Goal: Task Accomplishment & Management: Complete application form

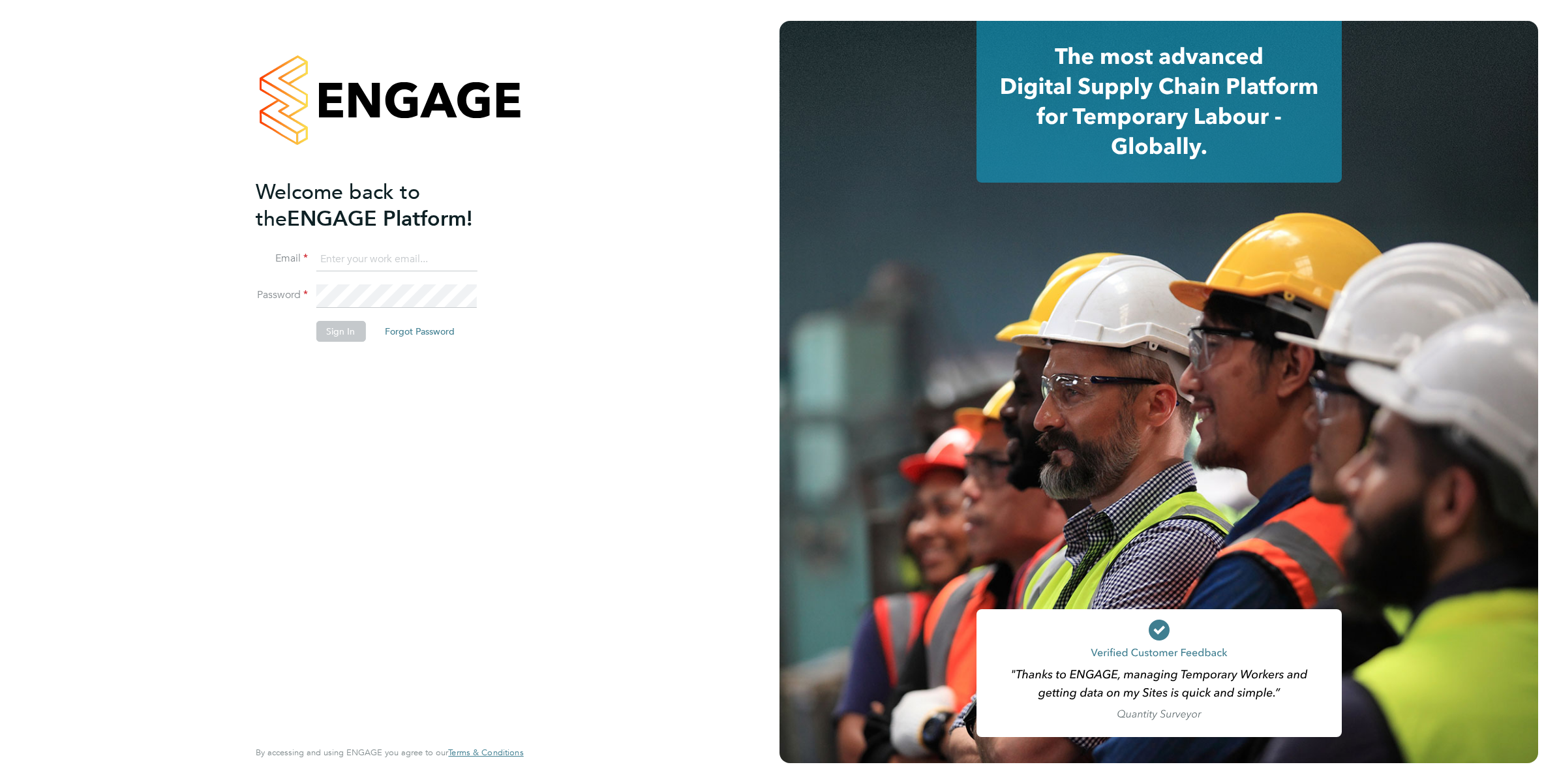
type input "[EMAIL_ADDRESS][DOMAIN_NAME]"
click at [338, 323] on button "Sign In" at bounding box center [340, 331] width 50 height 21
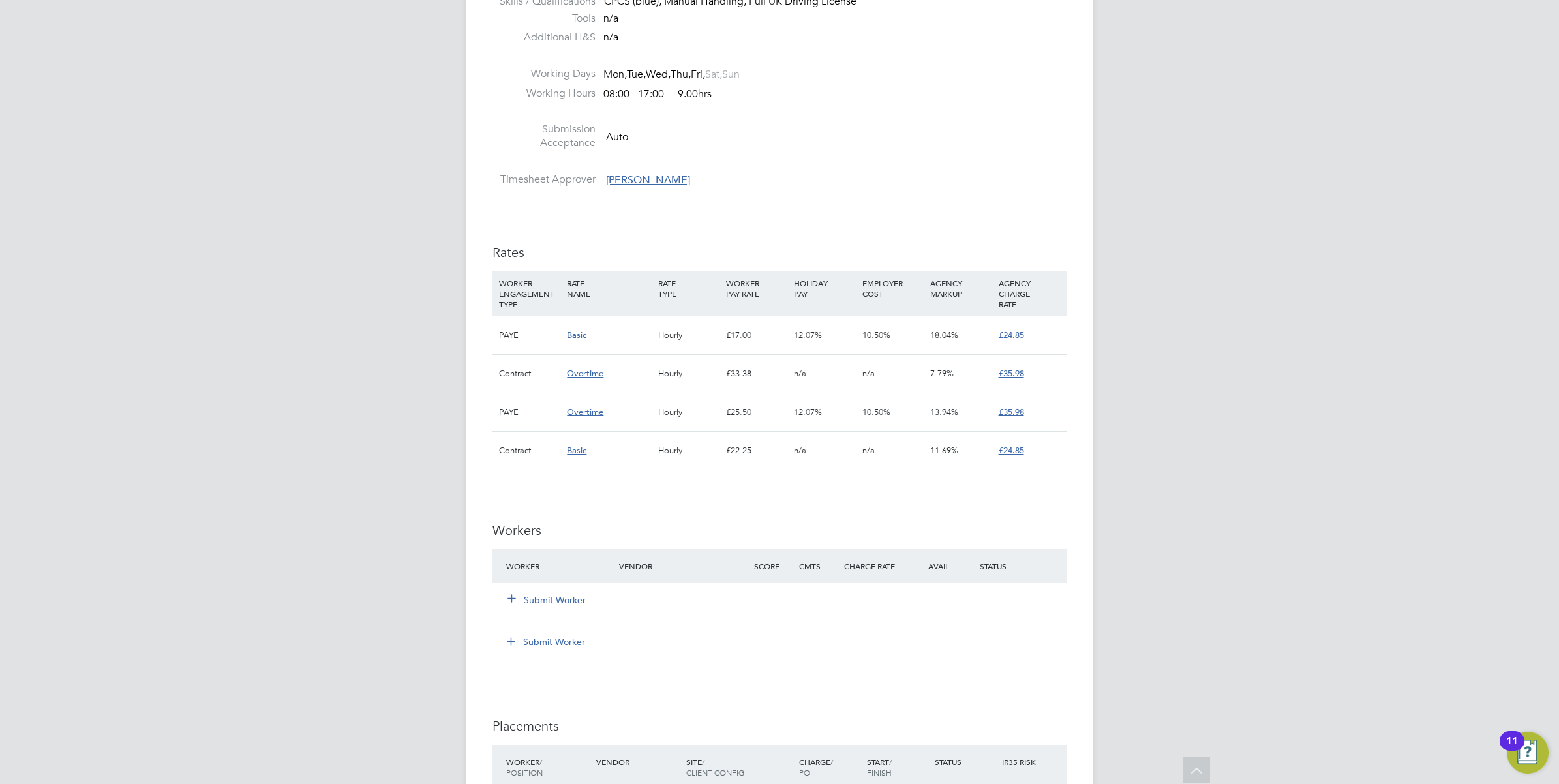
scroll to position [815, 0]
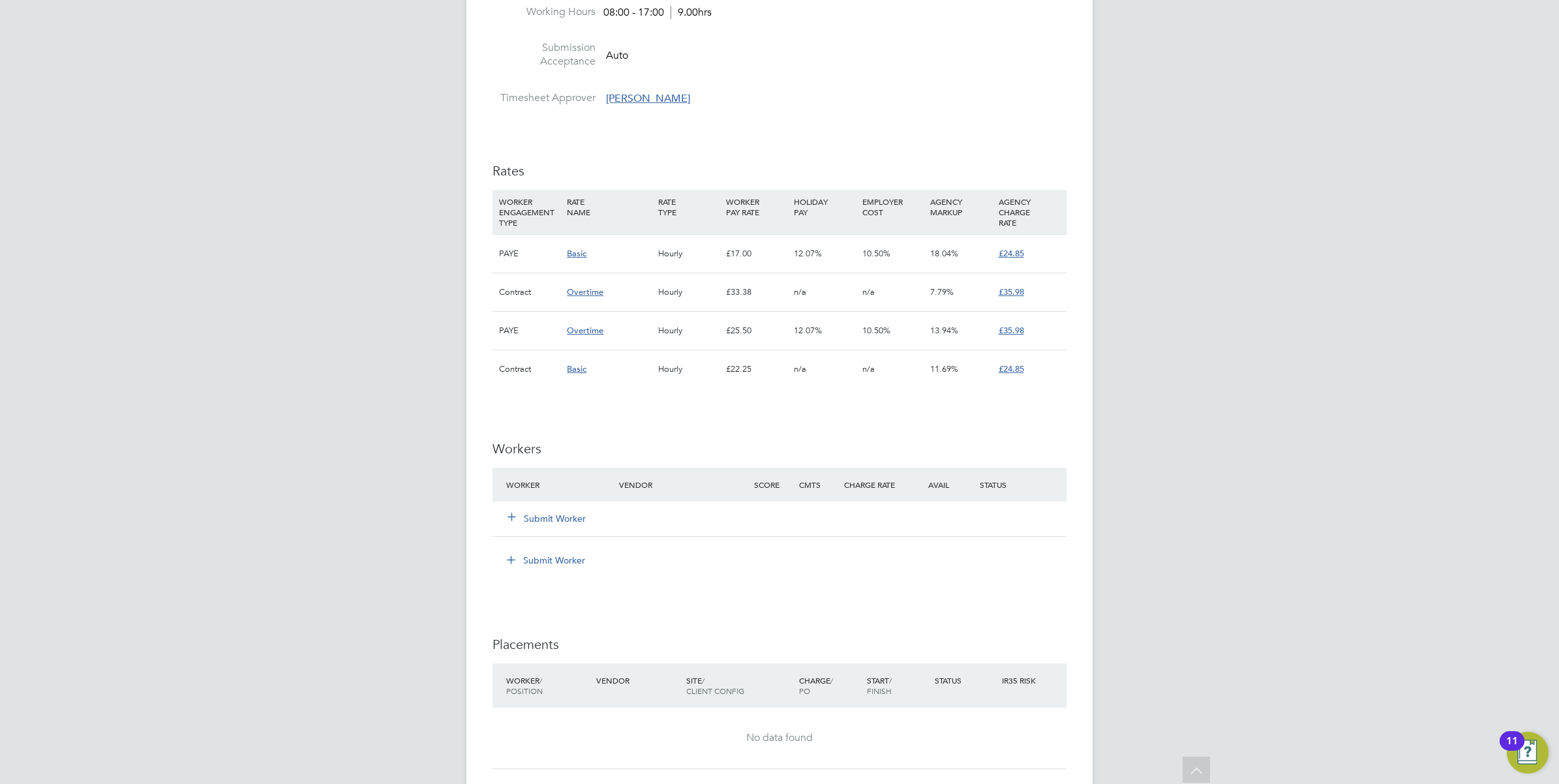
click at [537, 516] on button "Submit Worker" at bounding box center [547, 518] width 78 height 13
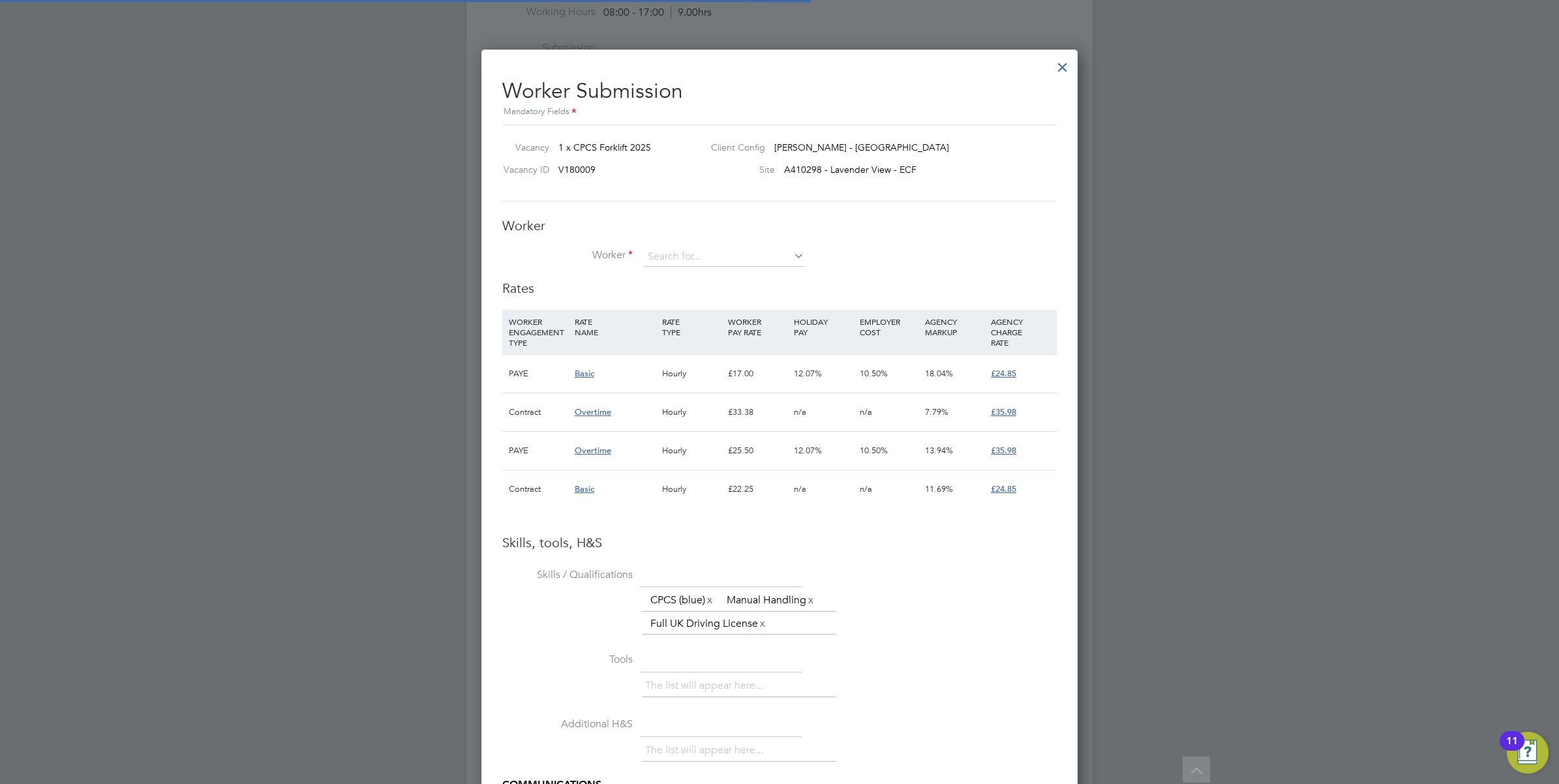
scroll to position [38, 88]
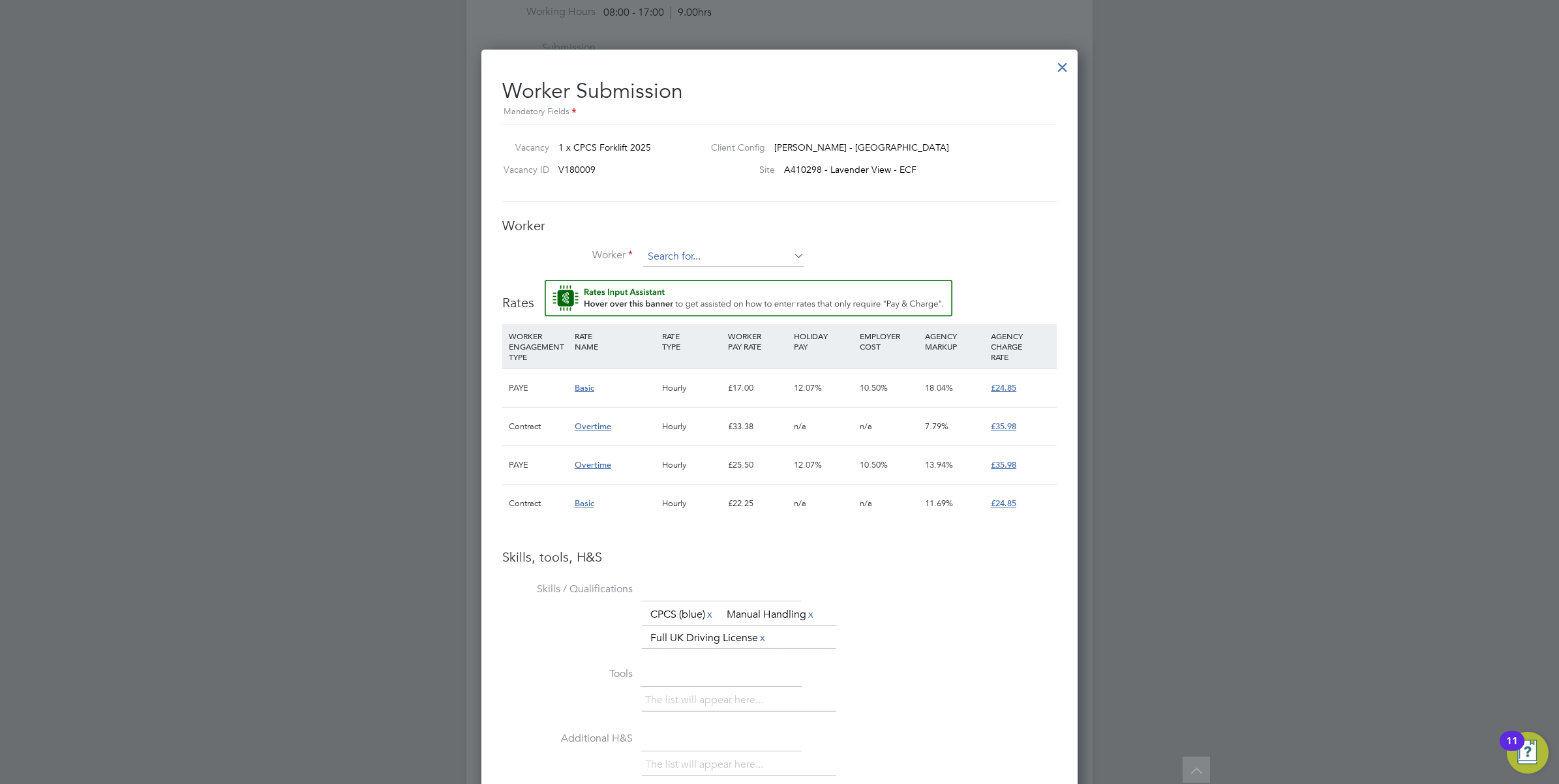
click at [665, 258] on input at bounding box center [723, 257] width 161 height 19
type input "James Bailey"
click at [681, 291] on li "+ Add new" at bounding box center [723, 293] width 163 height 18
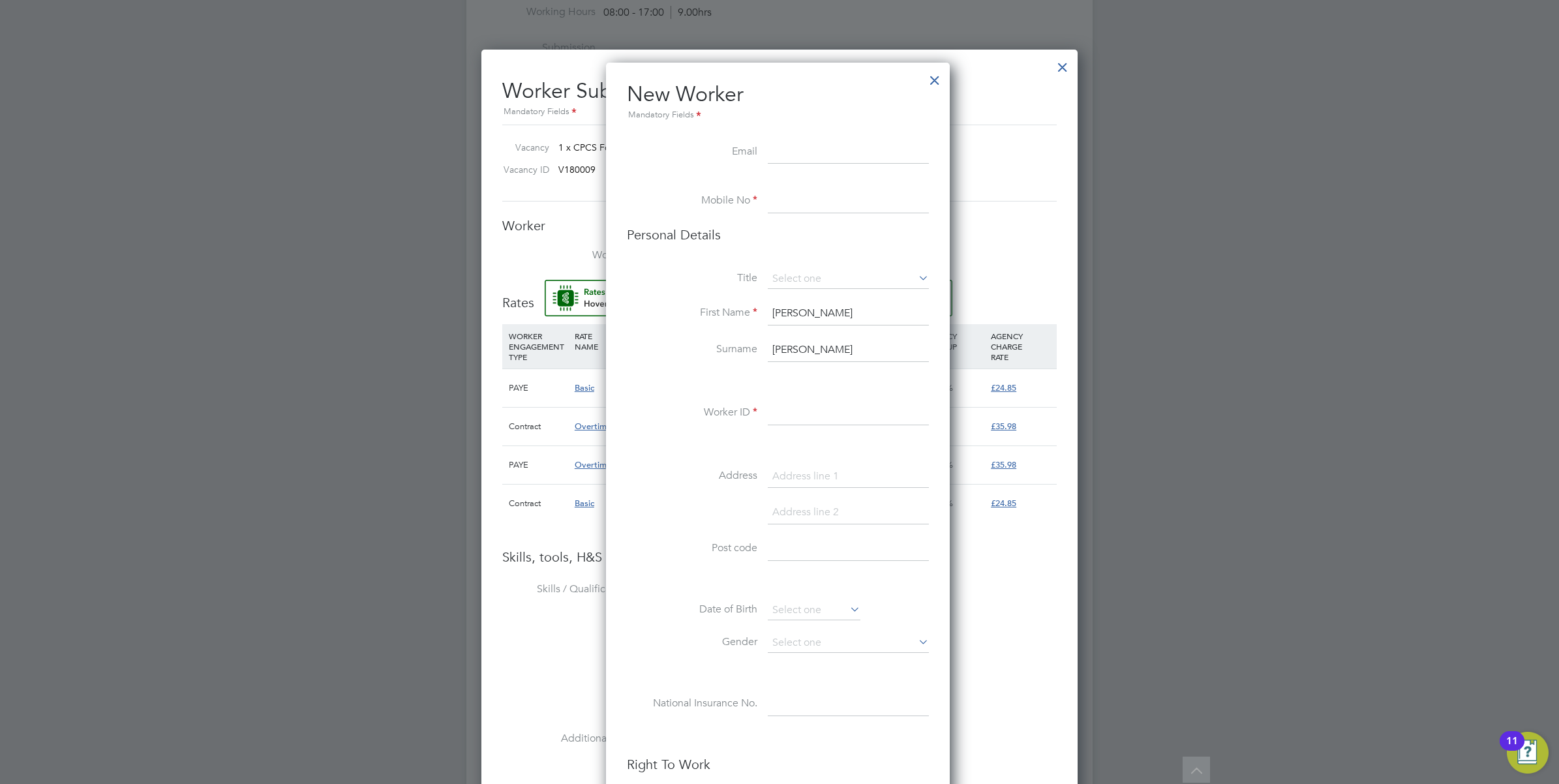
click at [806, 152] on input at bounding box center [848, 152] width 161 height 24
paste input "Bailey217@hotmail.com"
type input "Bailey217@hotmail.com"
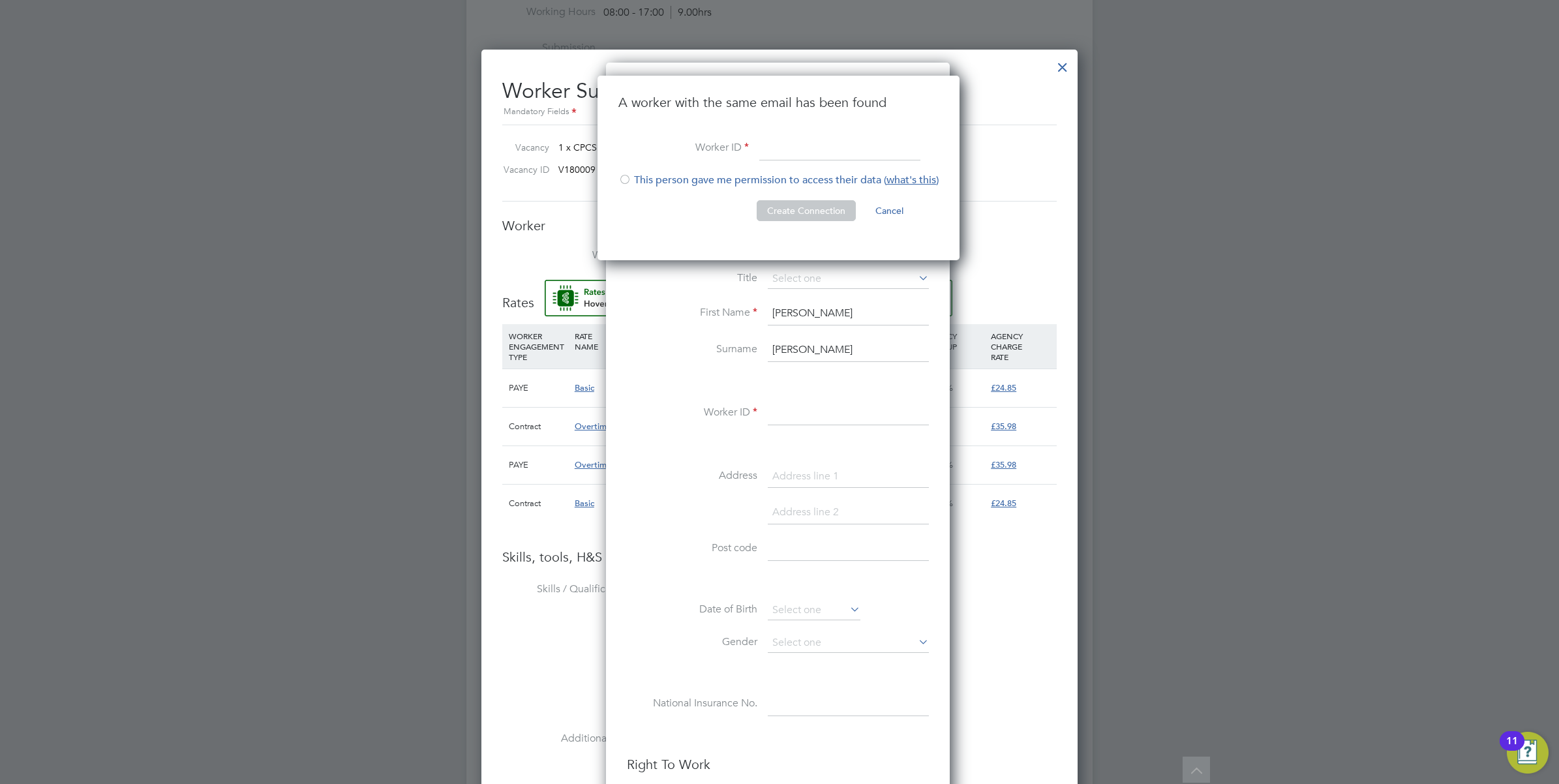
click at [891, 217] on button "Cancel" at bounding box center [889, 211] width 49 height 21
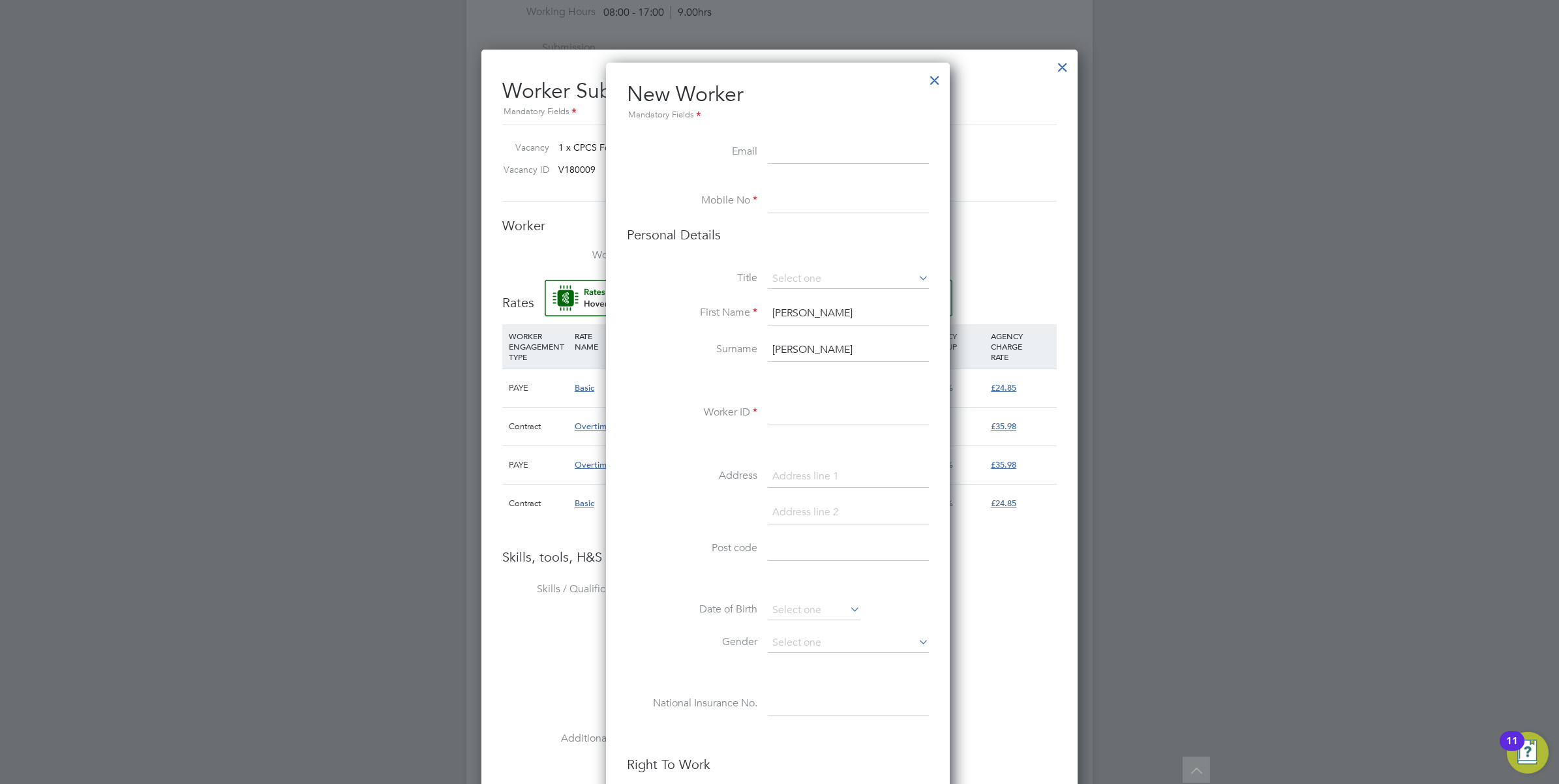
click at [780, 205] on input at bounding box center [848, 201] width 161 height 24
paste input "07594729763"
type input "07594729763"
click at [814, 161] on input at bounding box center [848, 152] width 161 height 24
click at [771, 151] on input at bounding box center [848, 152] width 161 height 24
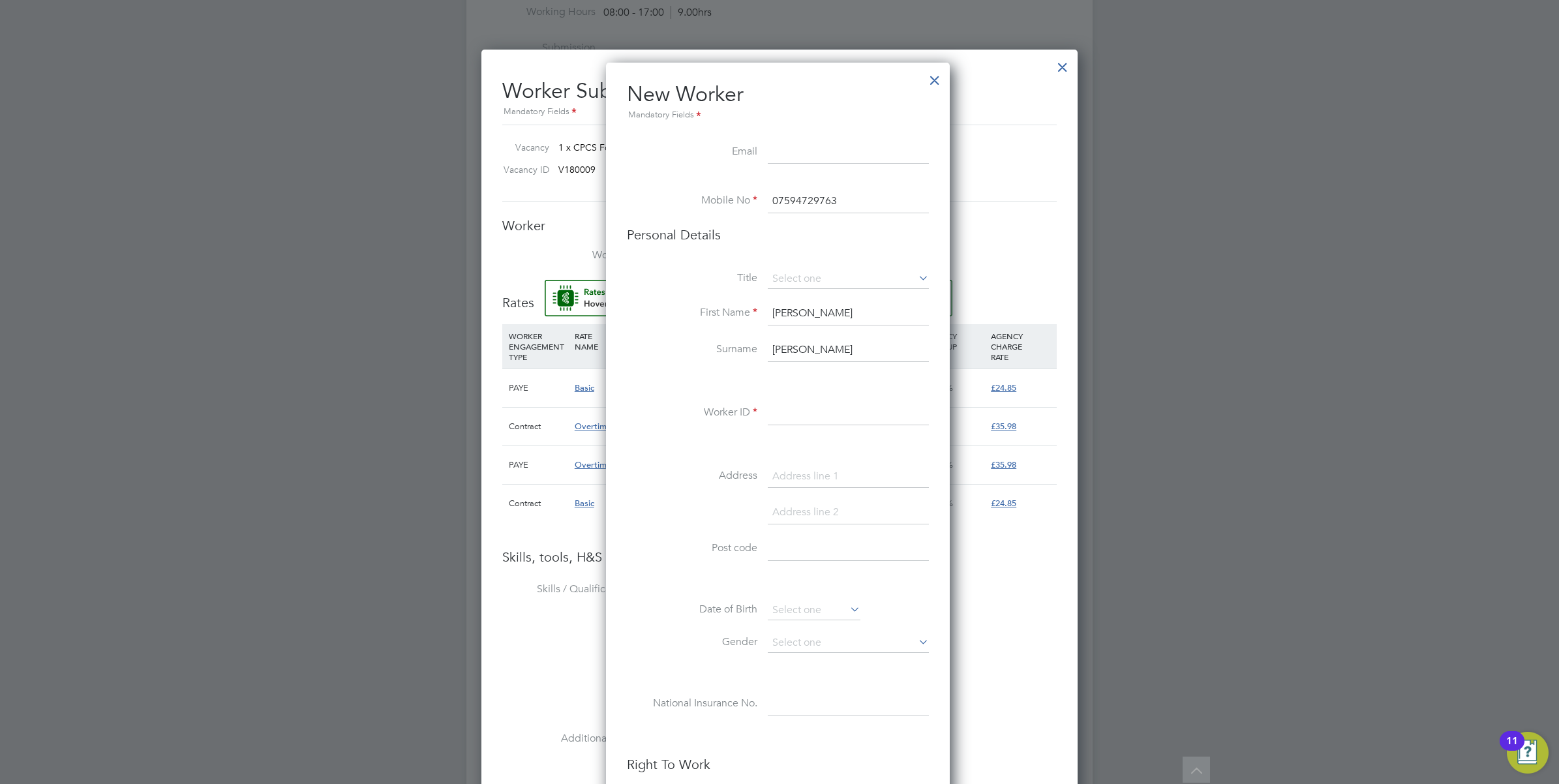
paste input "Bailey217@hotmail.com"
type input "Bailey217@hotmail.com"
click at [806, 287] on input at bounding box center [848, 279] width 161 height 19
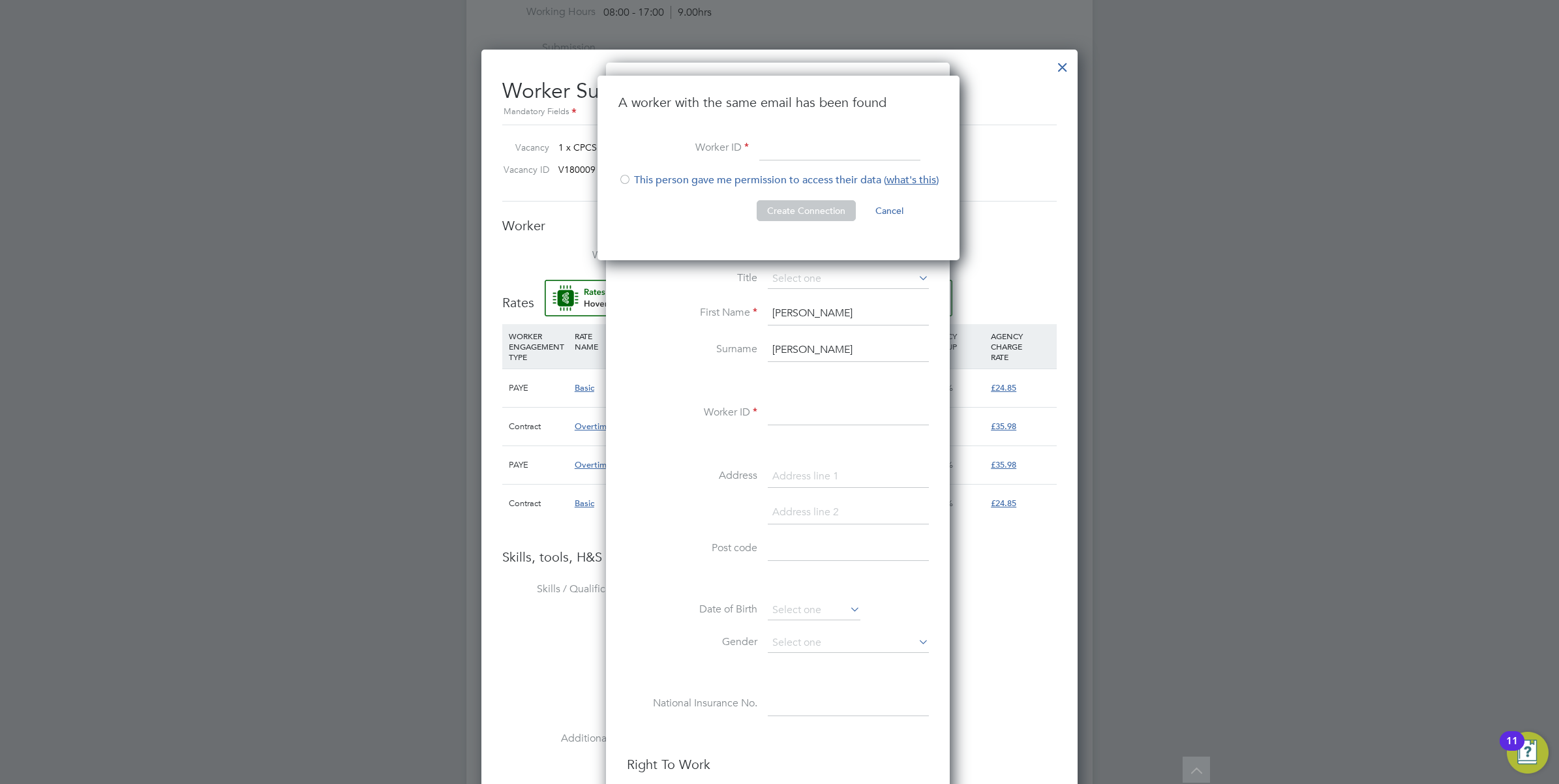
click at [804, 299] on li "Title" at bounding box center [777, 285] width 302 height 33
click at [893, 207] on button "Cancel" at bounding box center [889, 211] width 49 height 21
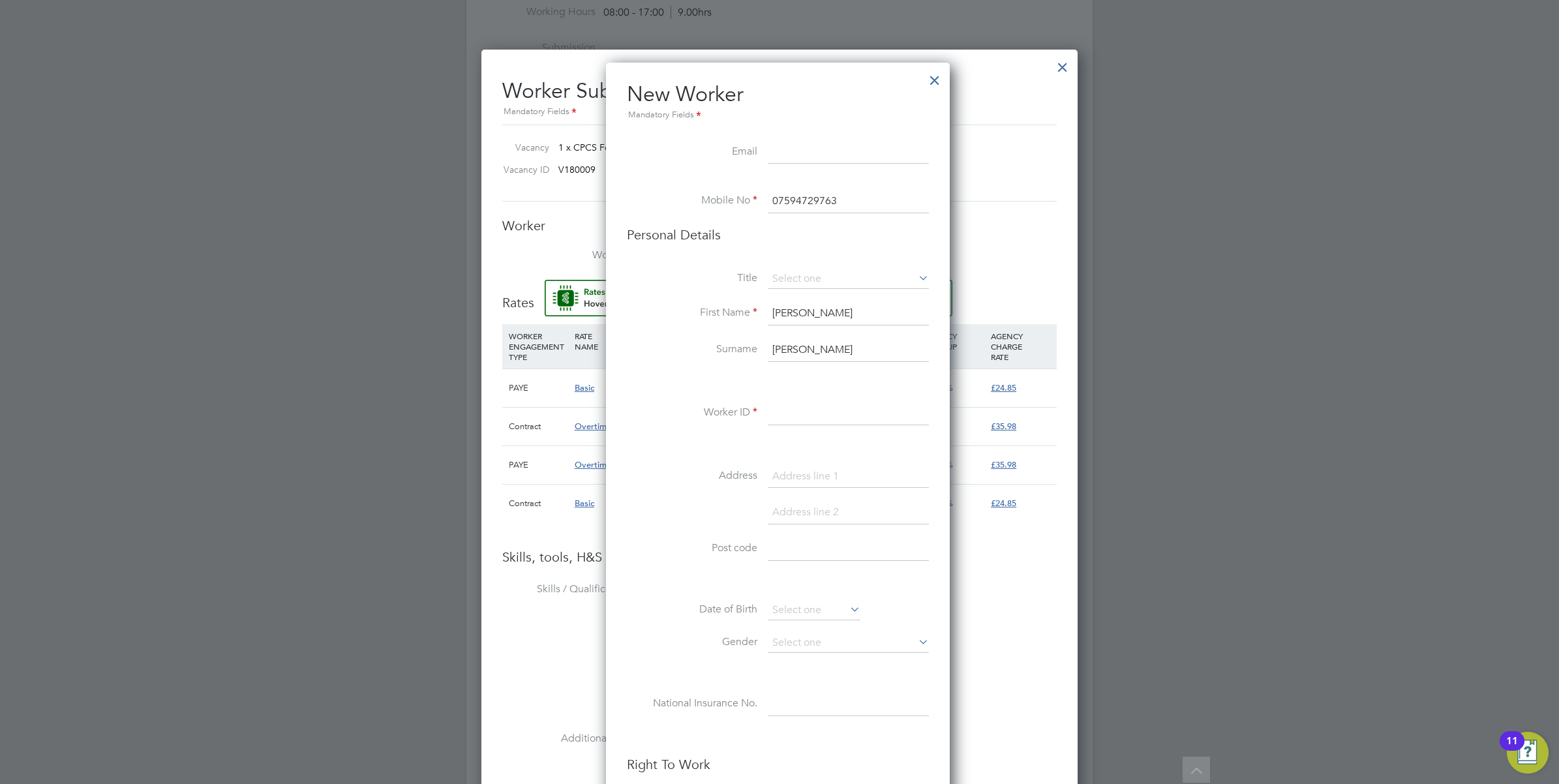
click at [803, 147] on input at bounding box center [848, 152] width 161 height 24
paste input "Bailey217@hotmail.com"
type input "Bailey217@hotmail.com."
click at [804, 274] on input at bounding box center [848, 279] width 161 height 19
click at [794, 295] on li "Mr" at bounding box center [848, 298] width 163 height 17
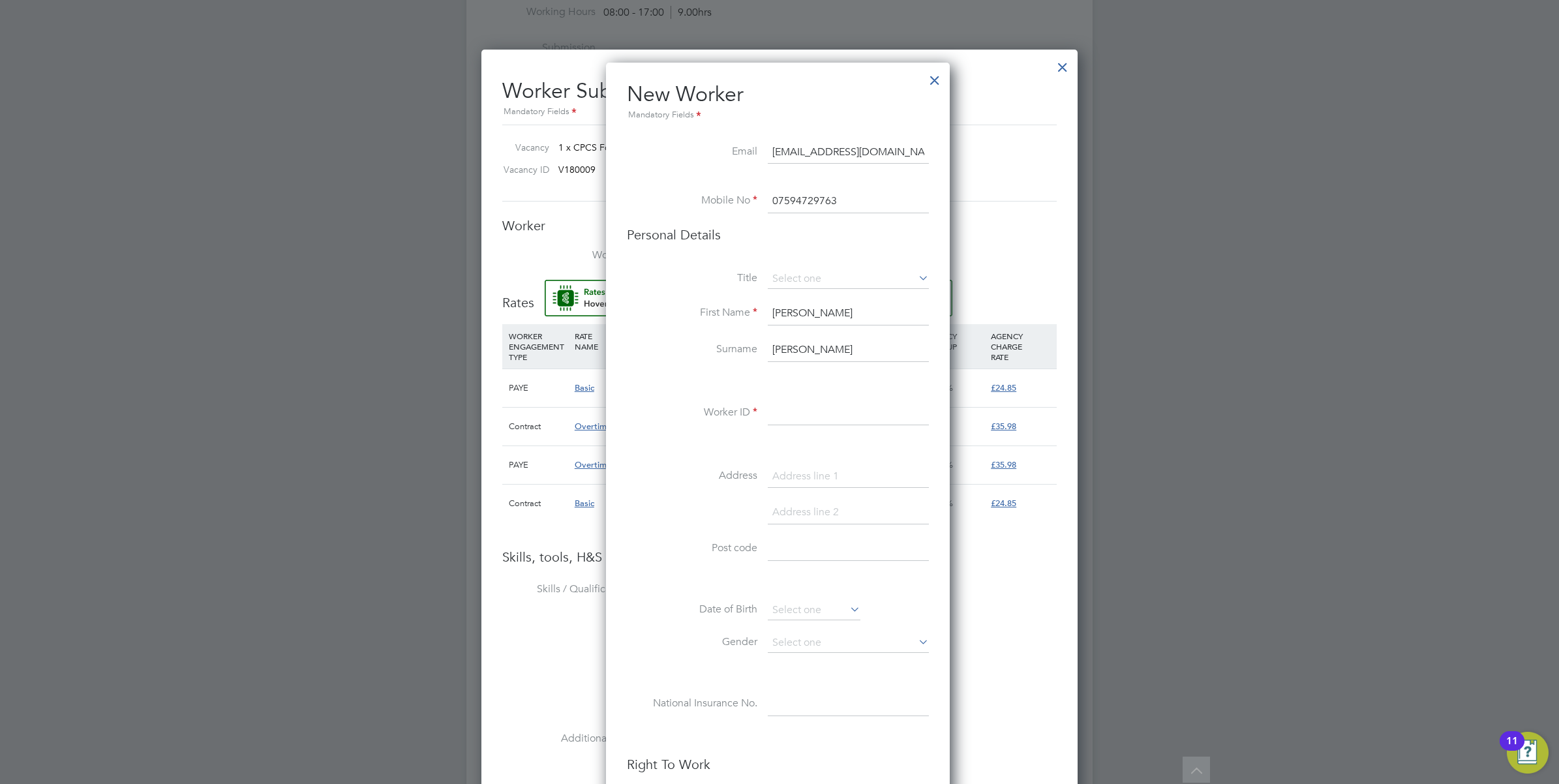
type input "Mr"
click at [824, 416] on input at bounding box center [848, 413] width 161 height 24
paste input "Bailey217@hotmail.com"
type input "Bailey217@hotmail.com"
drag, startPoint x: 832, startPoint y: 419, endPoint x: 731, endPoint y: 419, distance: 101.0
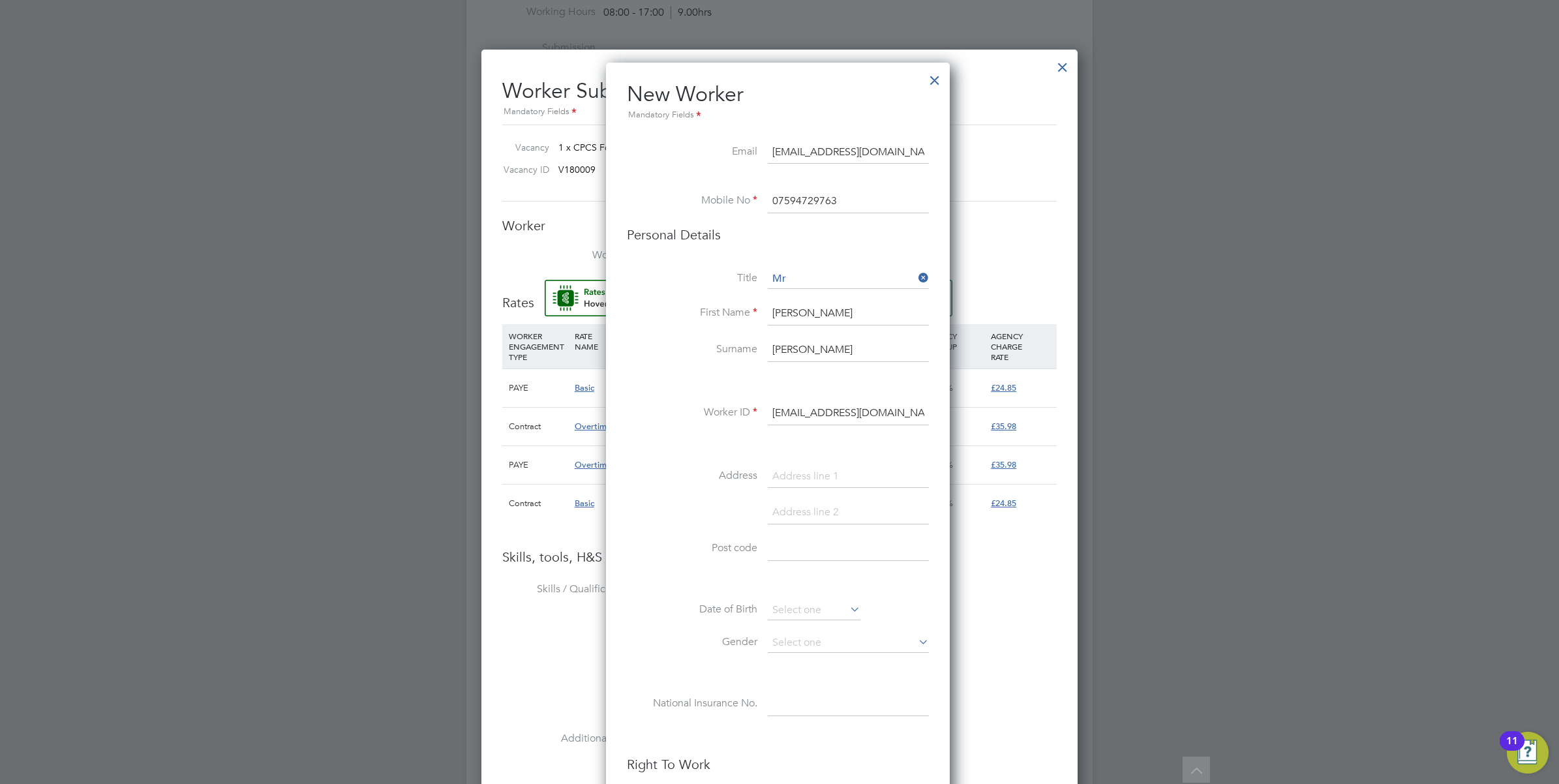
click at [731, 419] on li "Worker ID Bailey217@hotmail.com" at bounding box center [777, 419] width 302 height 36
click at [845, 411] on input at bounding box center [848, 413] width 161 height 24
paste input "CAN-187728"
type input "CAN-187728"
click at [796, 615] on input at bounding box center [814, 610] width 93 height 19
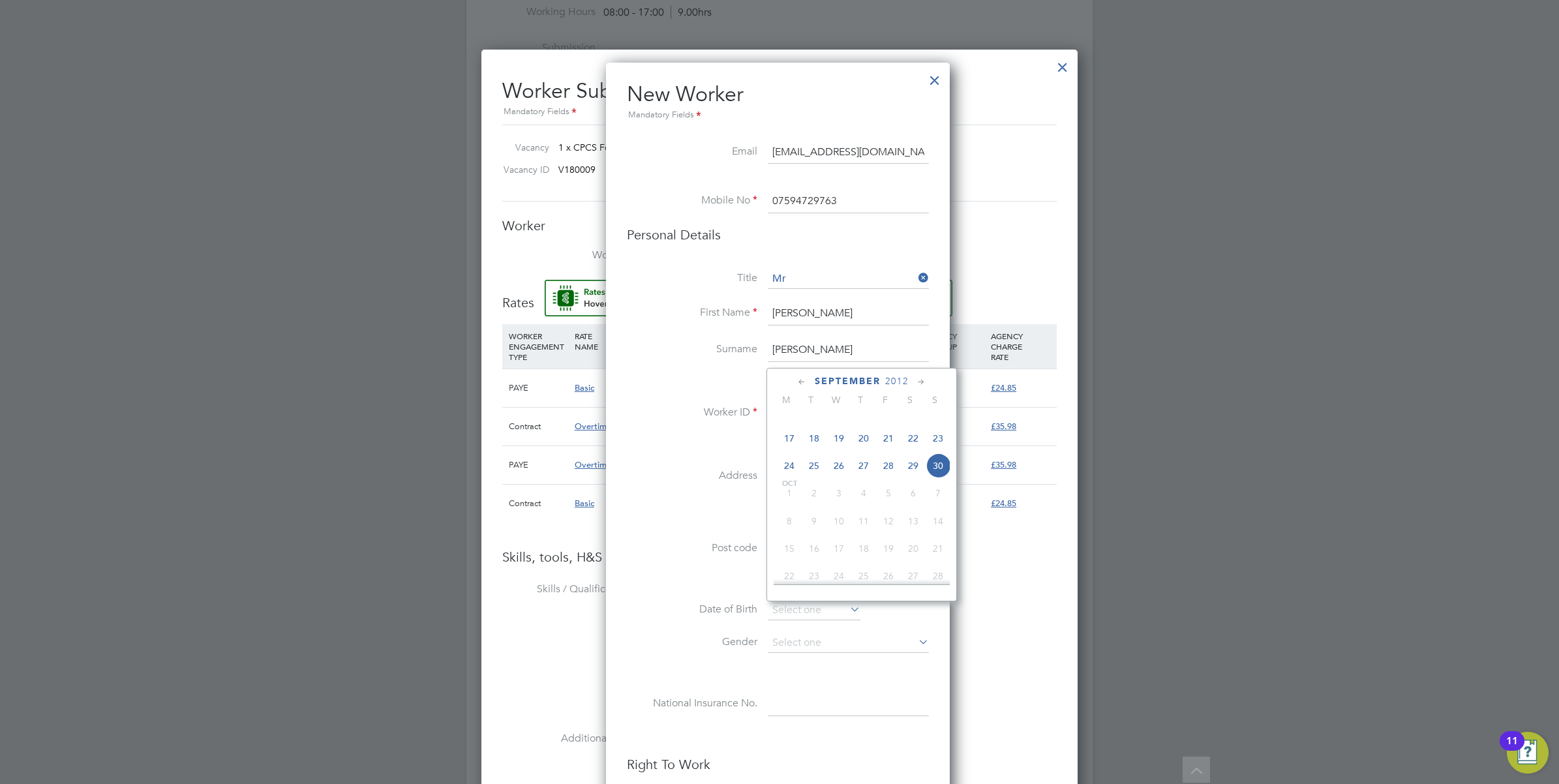
click at [887, 383] on span "2012" at bounding box center [897, 381] width 24 height 11
click at [817, 502] on span "1992" at bounding box center [814, 488] width 24 height 24
click at [844, 386] on span "August" at bounding box center [847, 381] width 45 height 11
click at [846, 381] on span "August" at bounding box center [847, 381] width 45 height 11
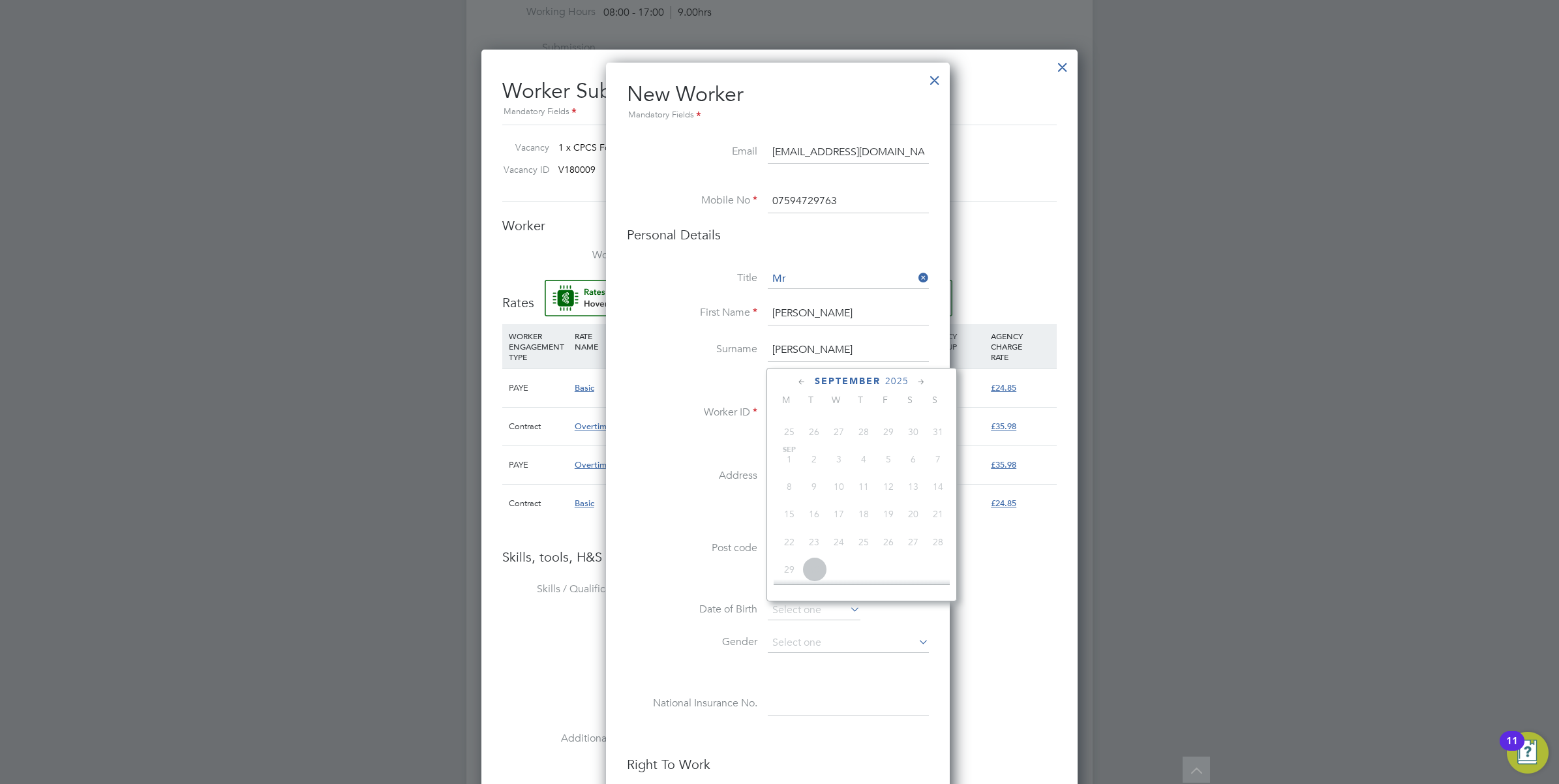
click at [806, 381] on icon at bounding box center [802, 381] width 13 height 14
click at [803, 381] on icon at bounding box center [802, 381] width 13 height 14
click at [881, 380] on span "2025" at bounding box center [878, 381] width 24 height 11
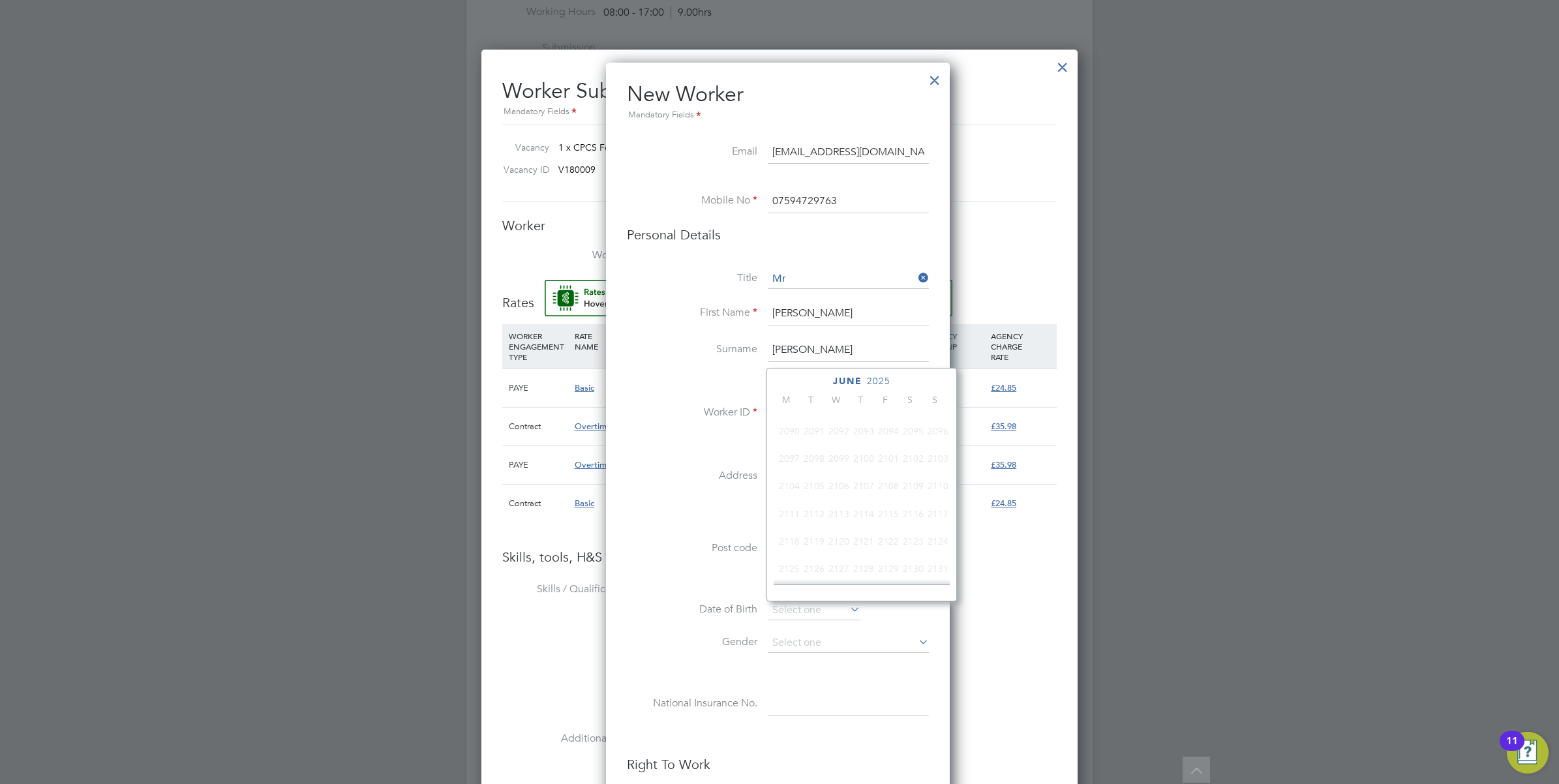
scroll to position [352, 0]
click at [791, 502] on span "1992" at bounding box center [789, 489] width 24 height 24
click at [800, 381] on icon at bounding box center [802, 381] width 13 height 14
click at [864, 455] on span "9" at bounding box center [863, 452] width 24 height 24
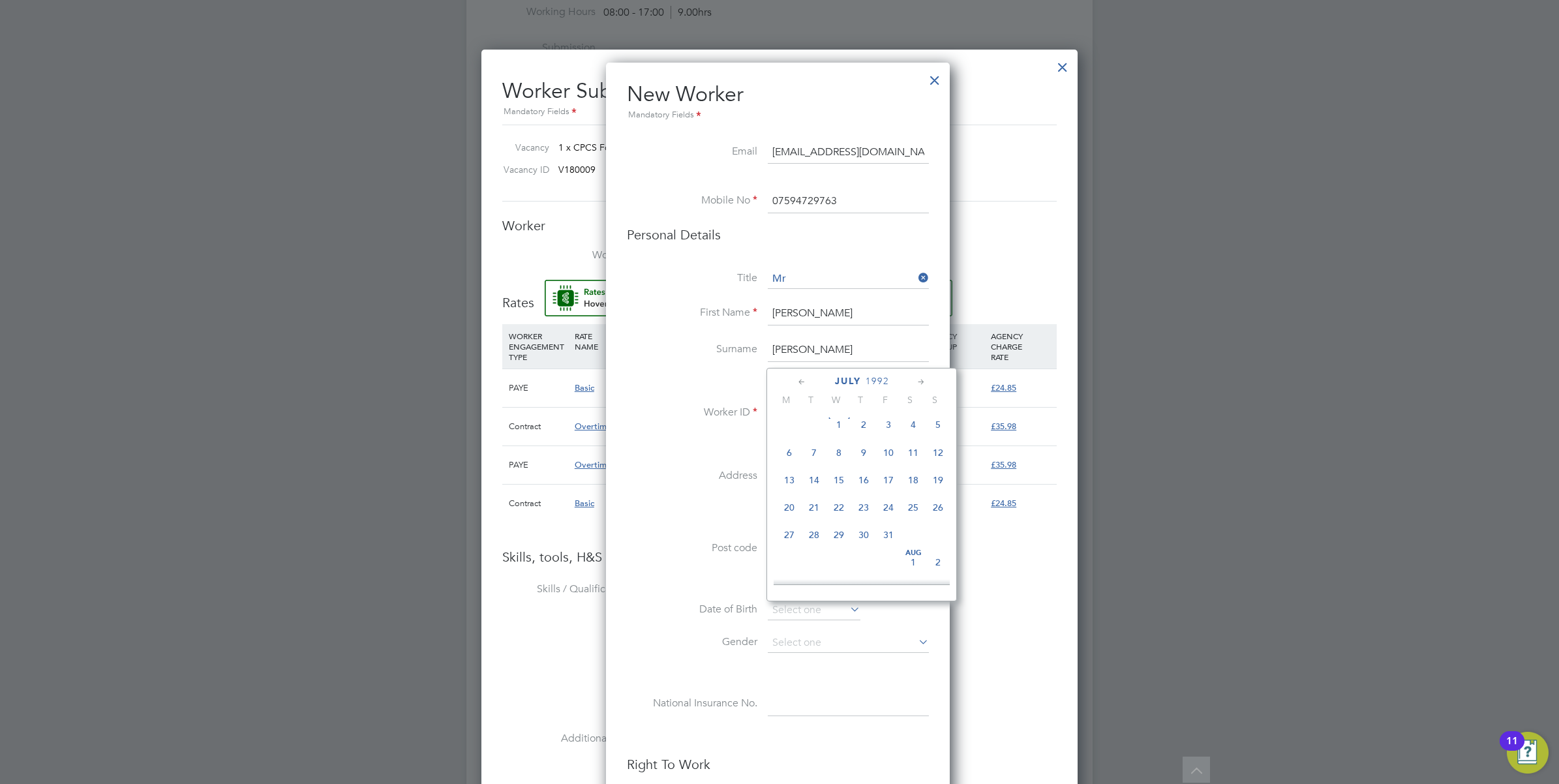
type input "09 Jul 1992"
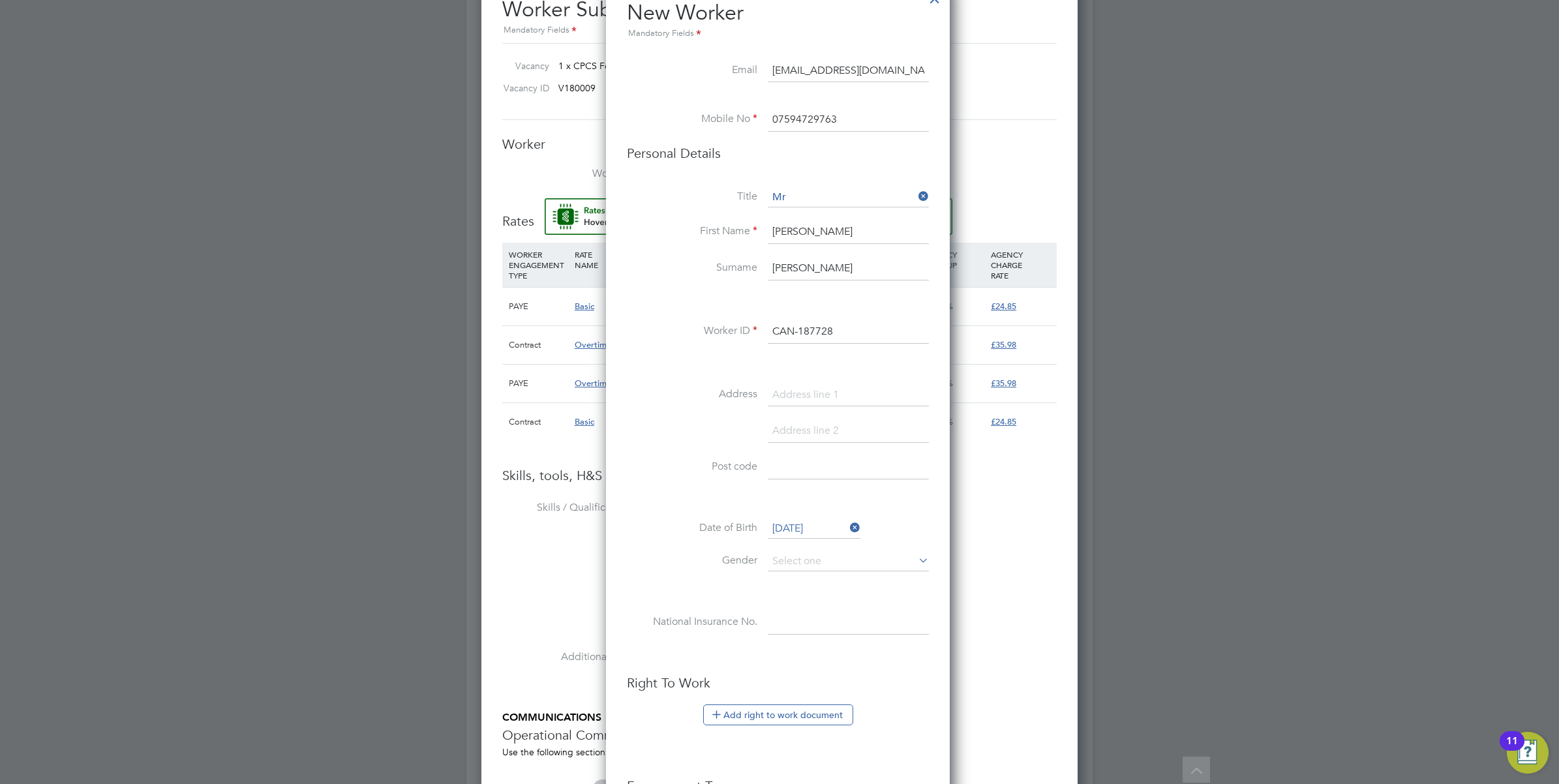
scroll to position [979, 0]
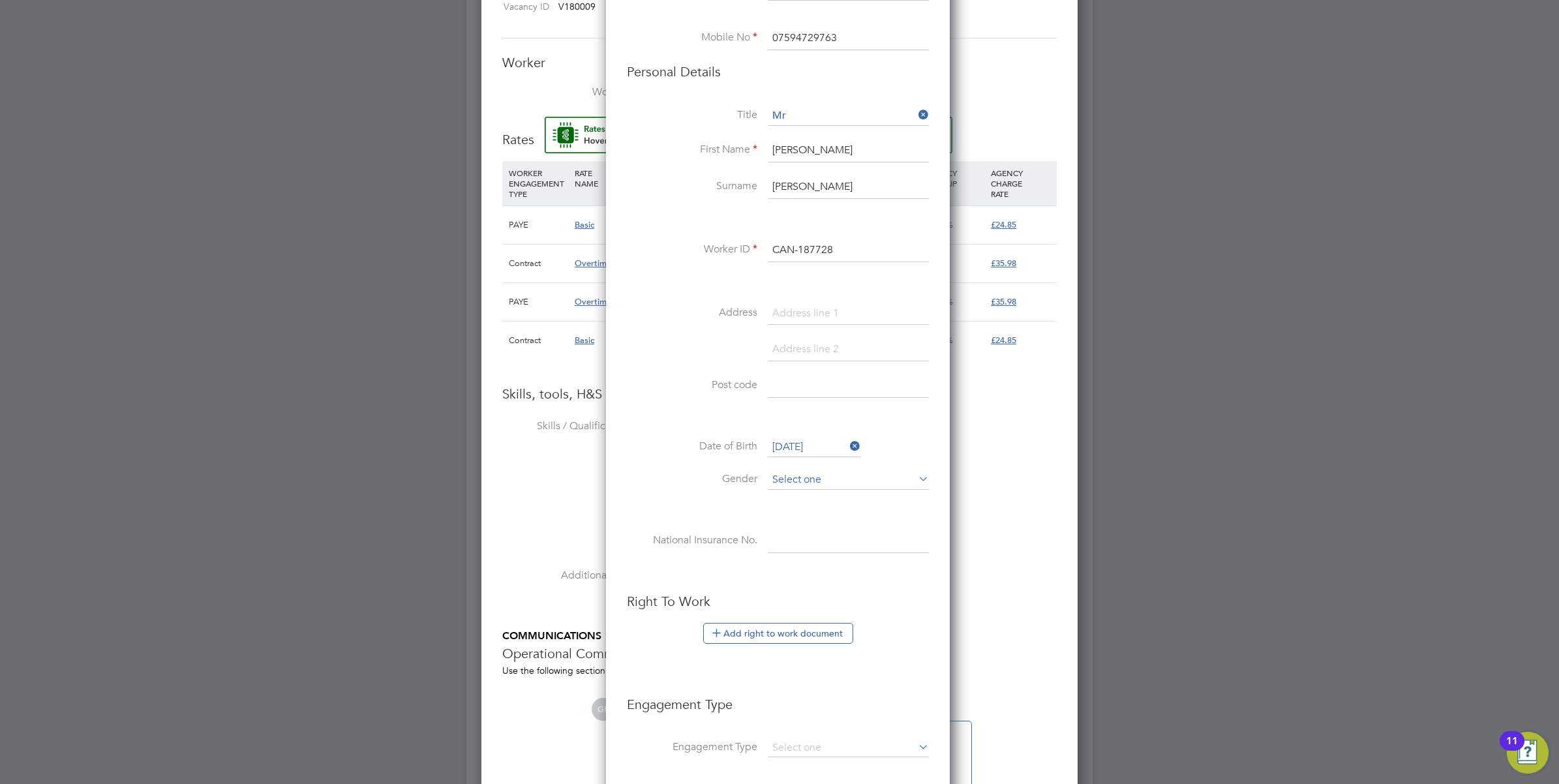
click at [818, 483] on input at bounding box center [848, 480] width 161 height 19
click at [809, 504] on li "Male" at bounding box center [848, 499] width 163 height 17
type input "Male"
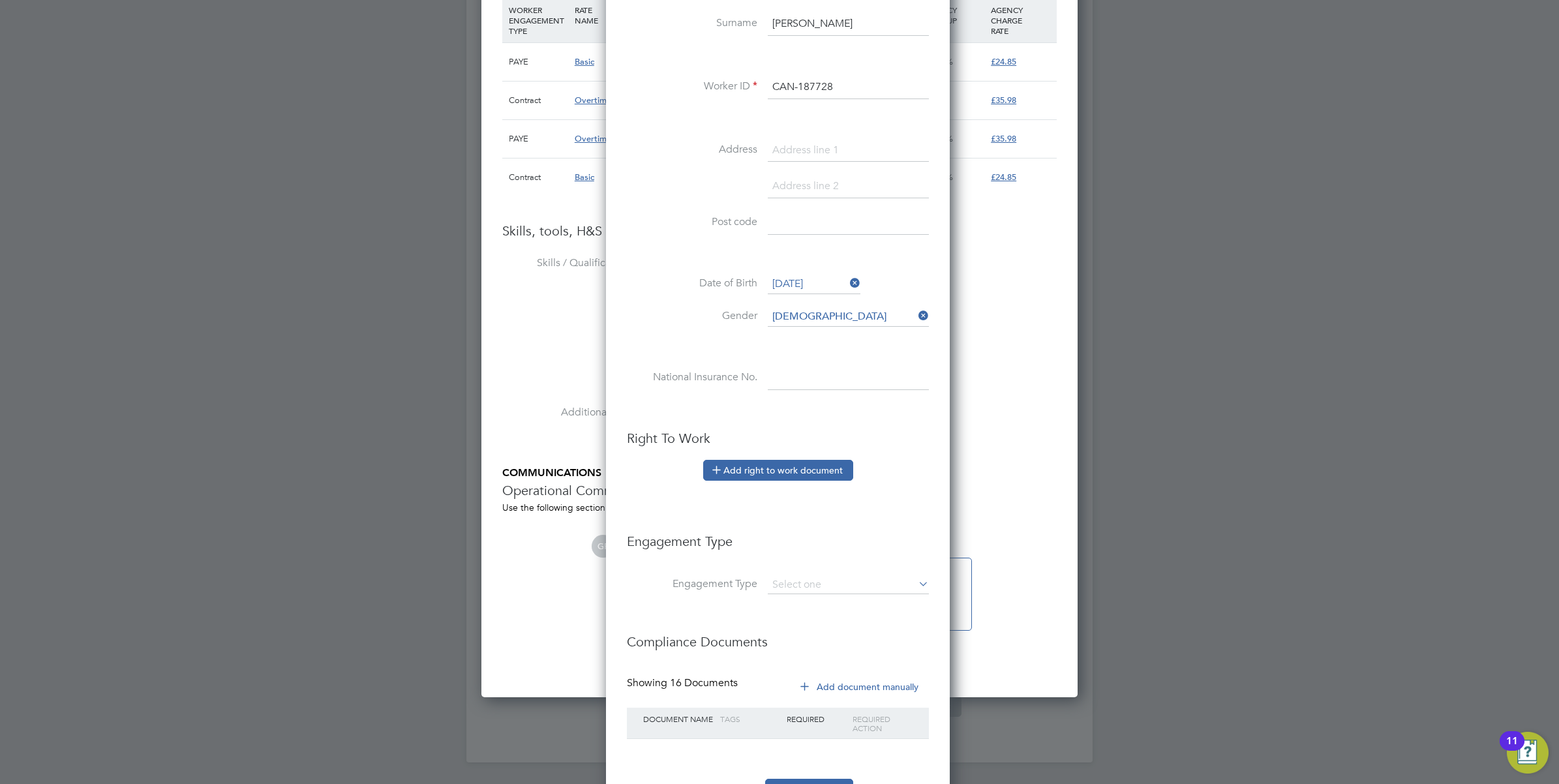
click at [782, 467] on button "Add right to work document" at bounding box center [778, 470] width 150 height 21
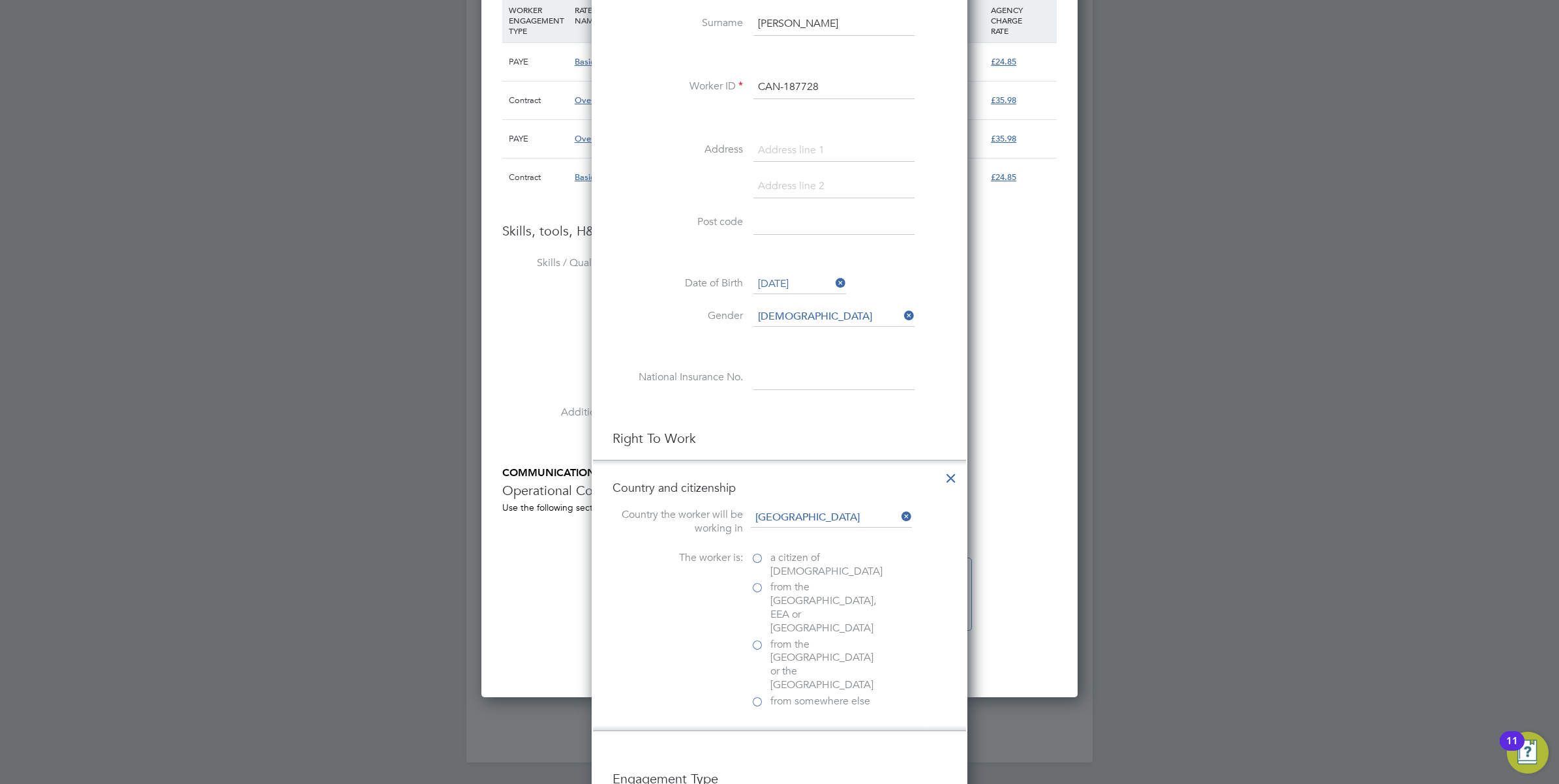
scroll to position [1302, 376]
click at [793, 559] on span "a citizen of United Kingdom" at bounding box center [826, 565] width 112 height 28
click at [0, 0] on input "a citizen of United Kingdom" at bounding box center [0, 0] width 0 height 0
click at [793, 752] on div "Passport" at bounding box center [849, 759] width 195 height 13
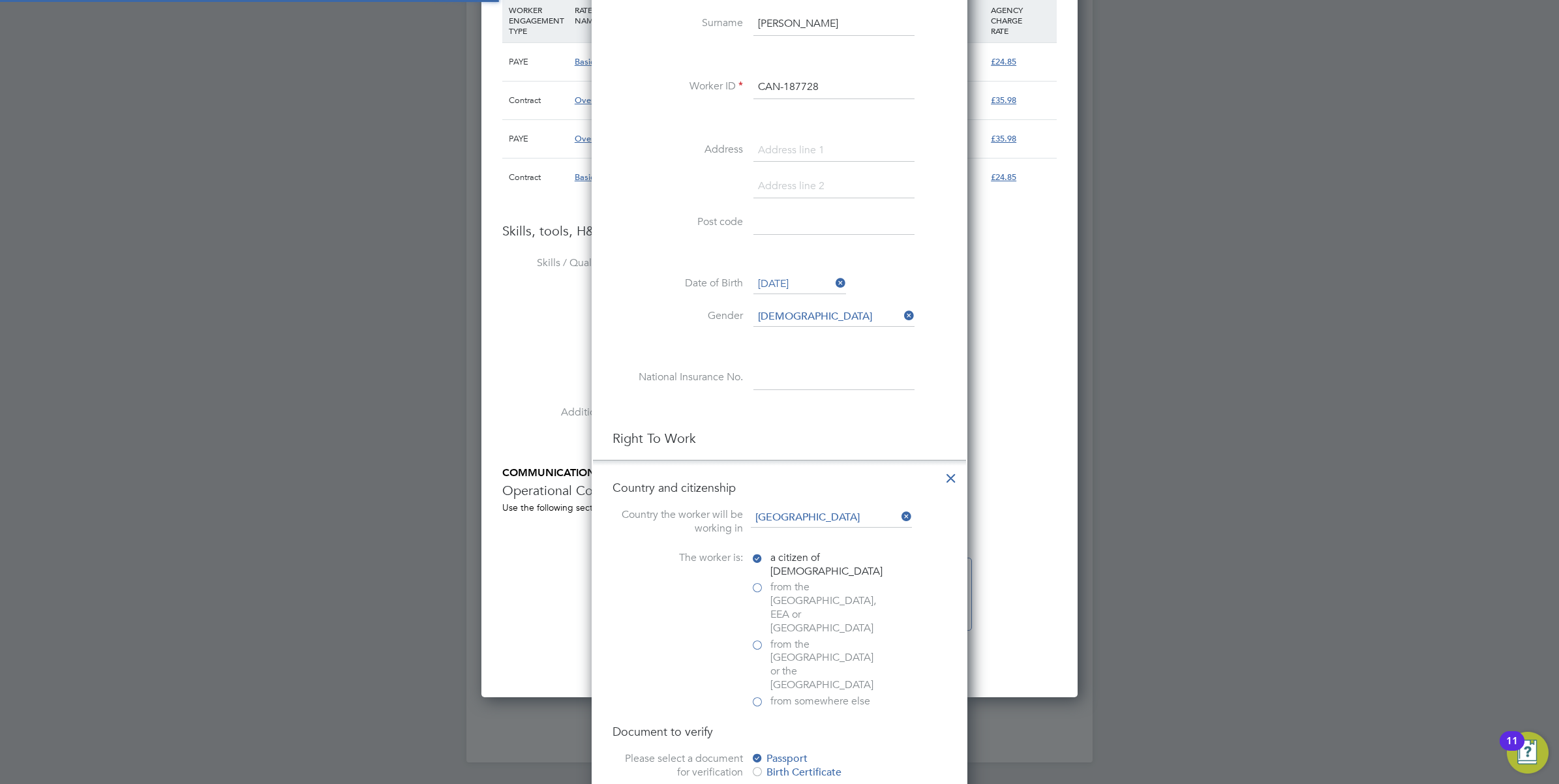
scroll to position [1468, 0]
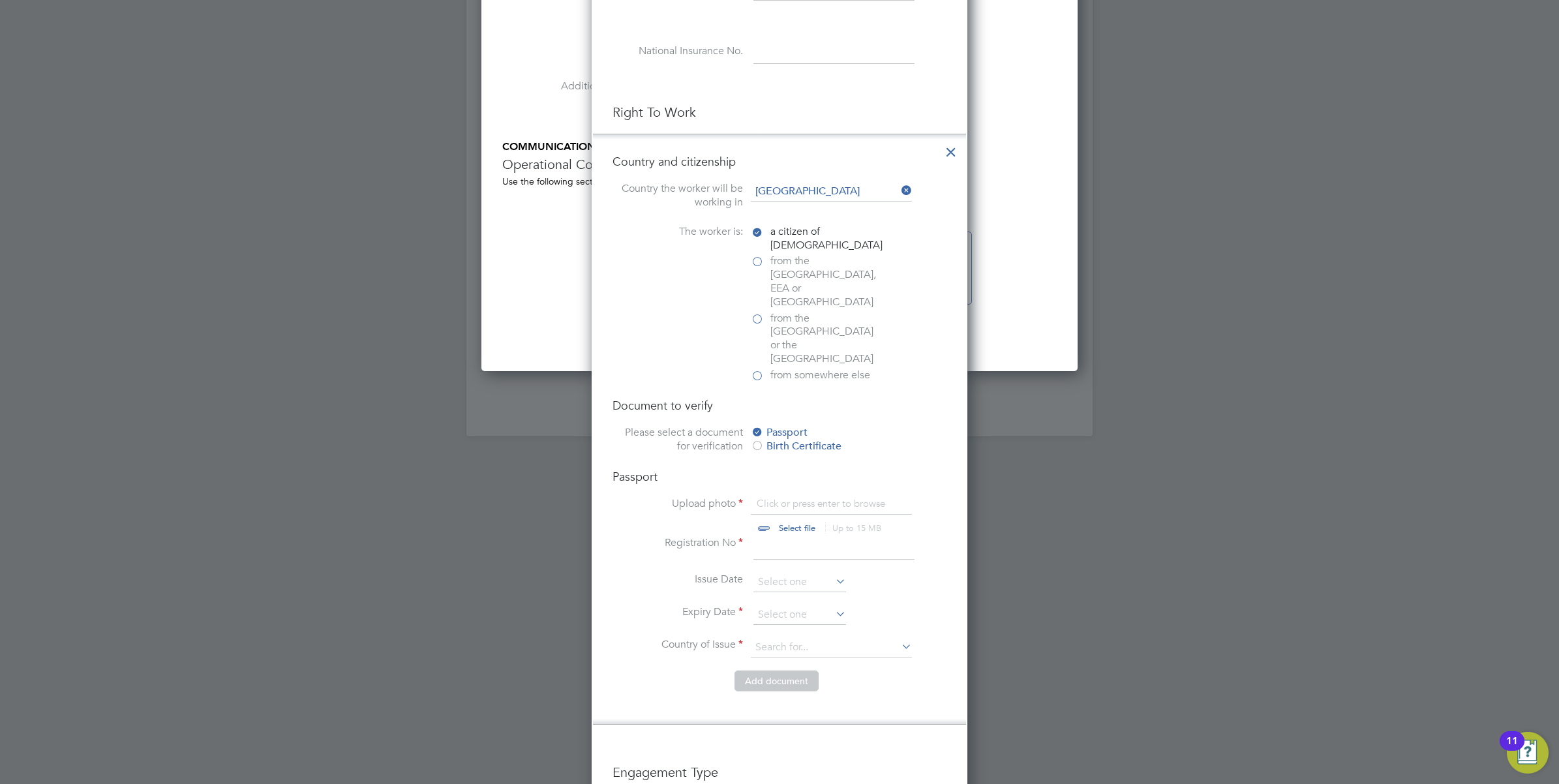
click at [782, 497] on input "file" at bounding box center [809, 516] width 205 height 39
type input "C:\fakepath\pp.jfif"
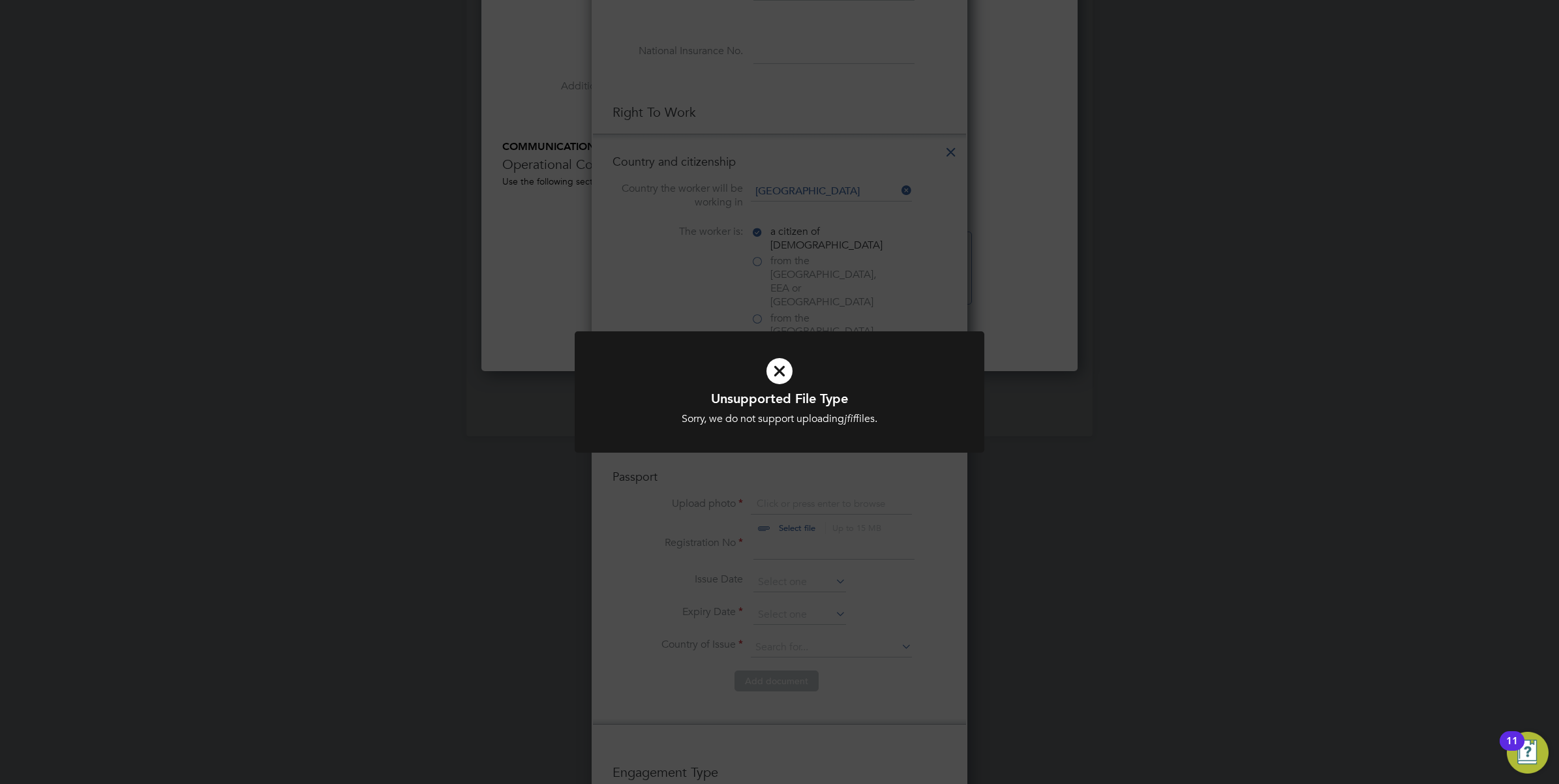
click at [1012, 478] on div "Unsupported File Type Sorry, we do not support uploading jfif files. Cancel Okay" at bounding box center [779, 392] width 1559 height 784
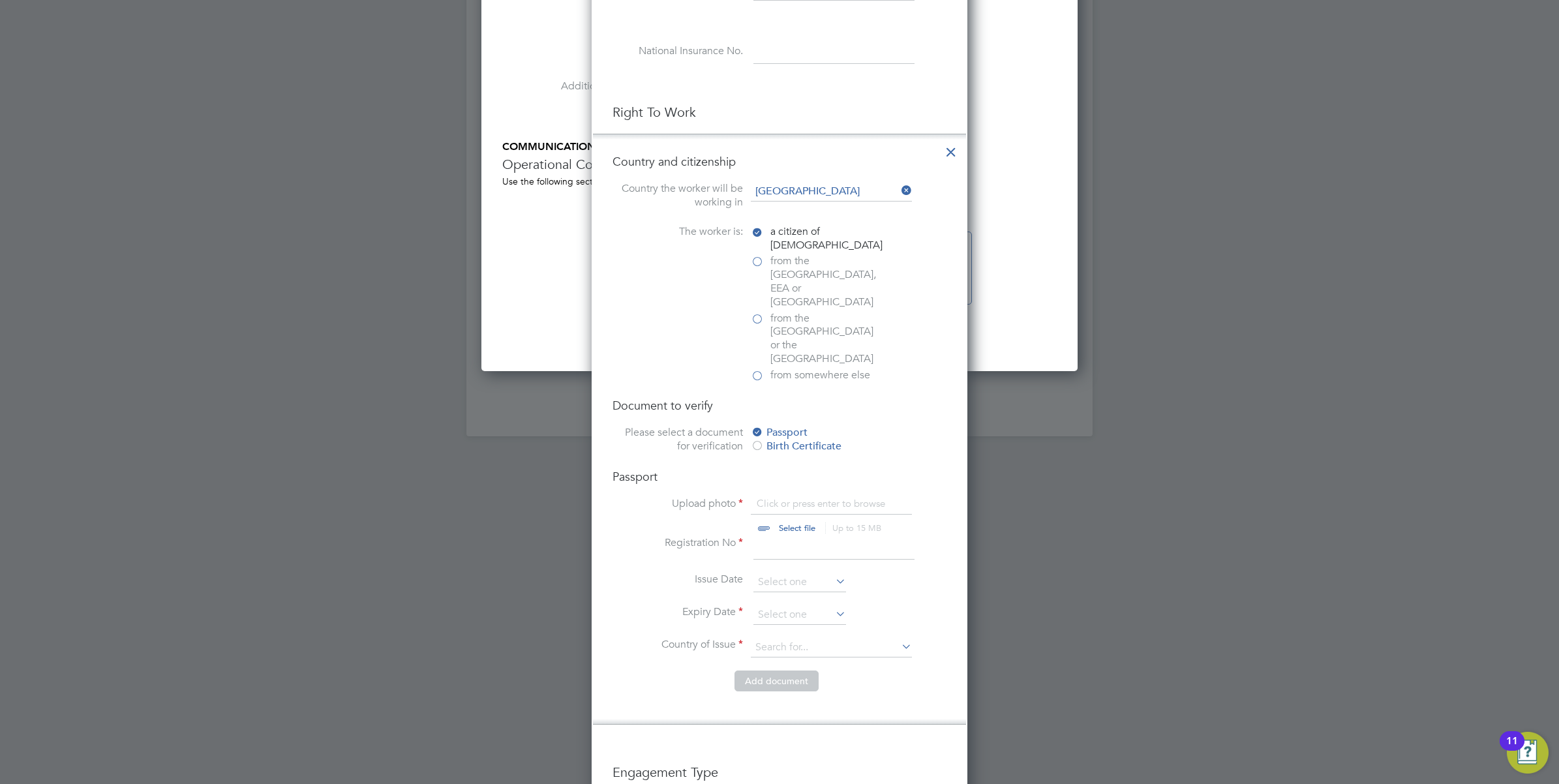
click at [788, 497] on input "file" at bounding box center [809, 516] width 205 height 39
type input "C:\fakepath\pp .pdf"
click at [771, 536] on input at bounding box center [834, 548] width 161 height 24
click at [798, 536] on input at bounding box center [834, 548] width 161 height 24
type input "507854396"
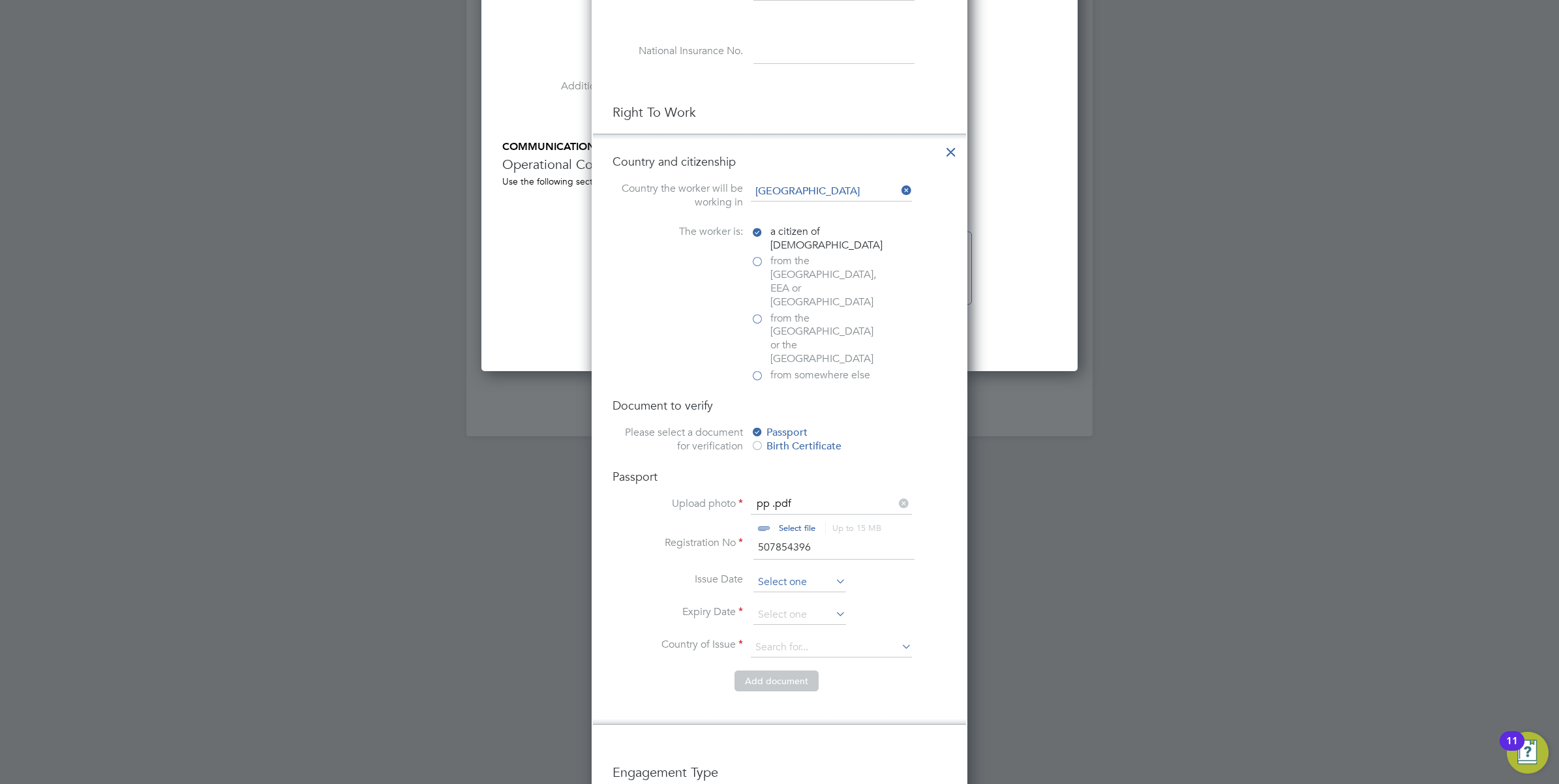
click at [785, 573] on input at bounding box center [800, 582] width 93 height 19
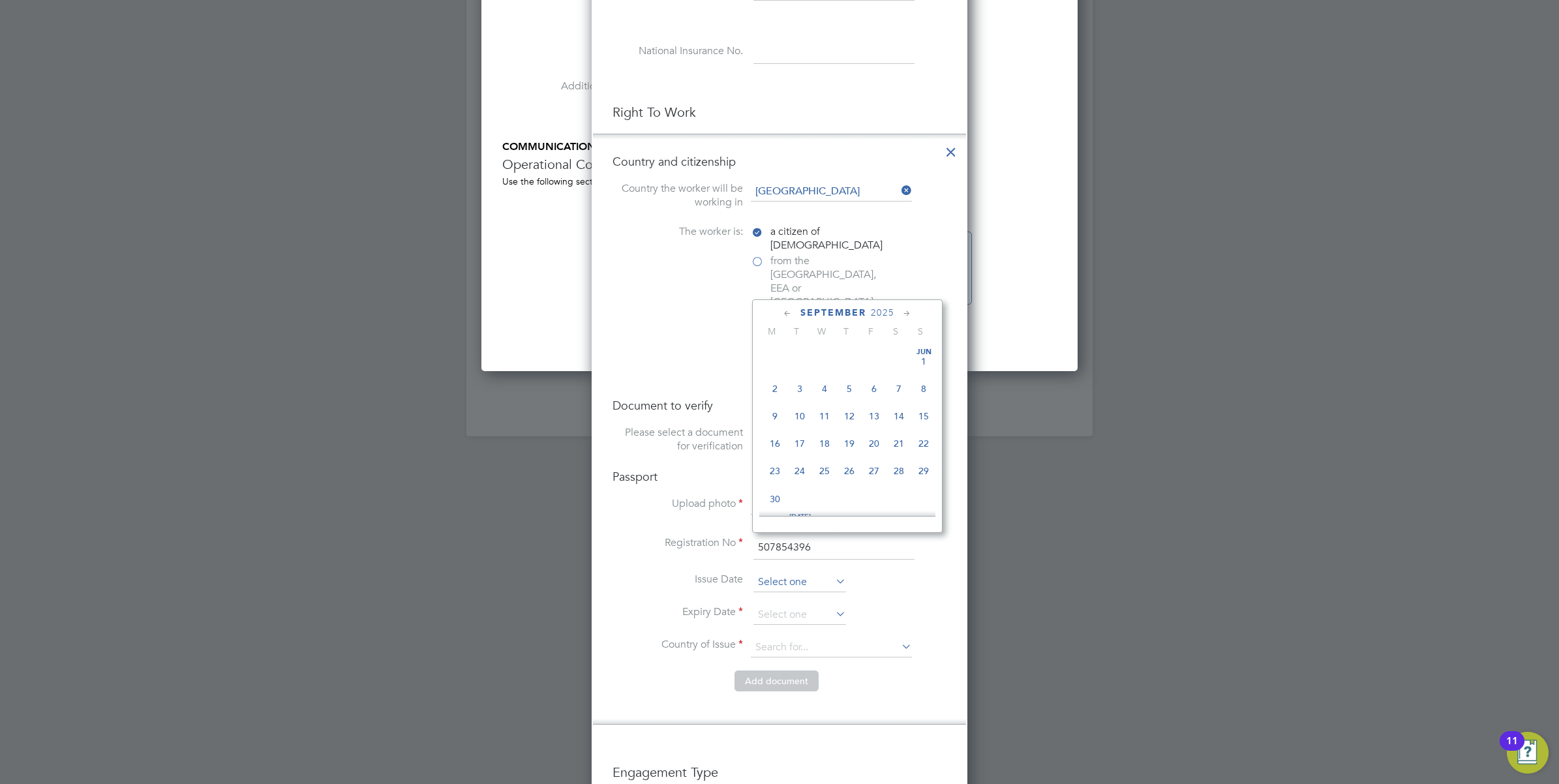
scroll to position [514, 0]
click at [905, 573] on li "Issue Date" at bounding box center [779, 589] width 334 height 33
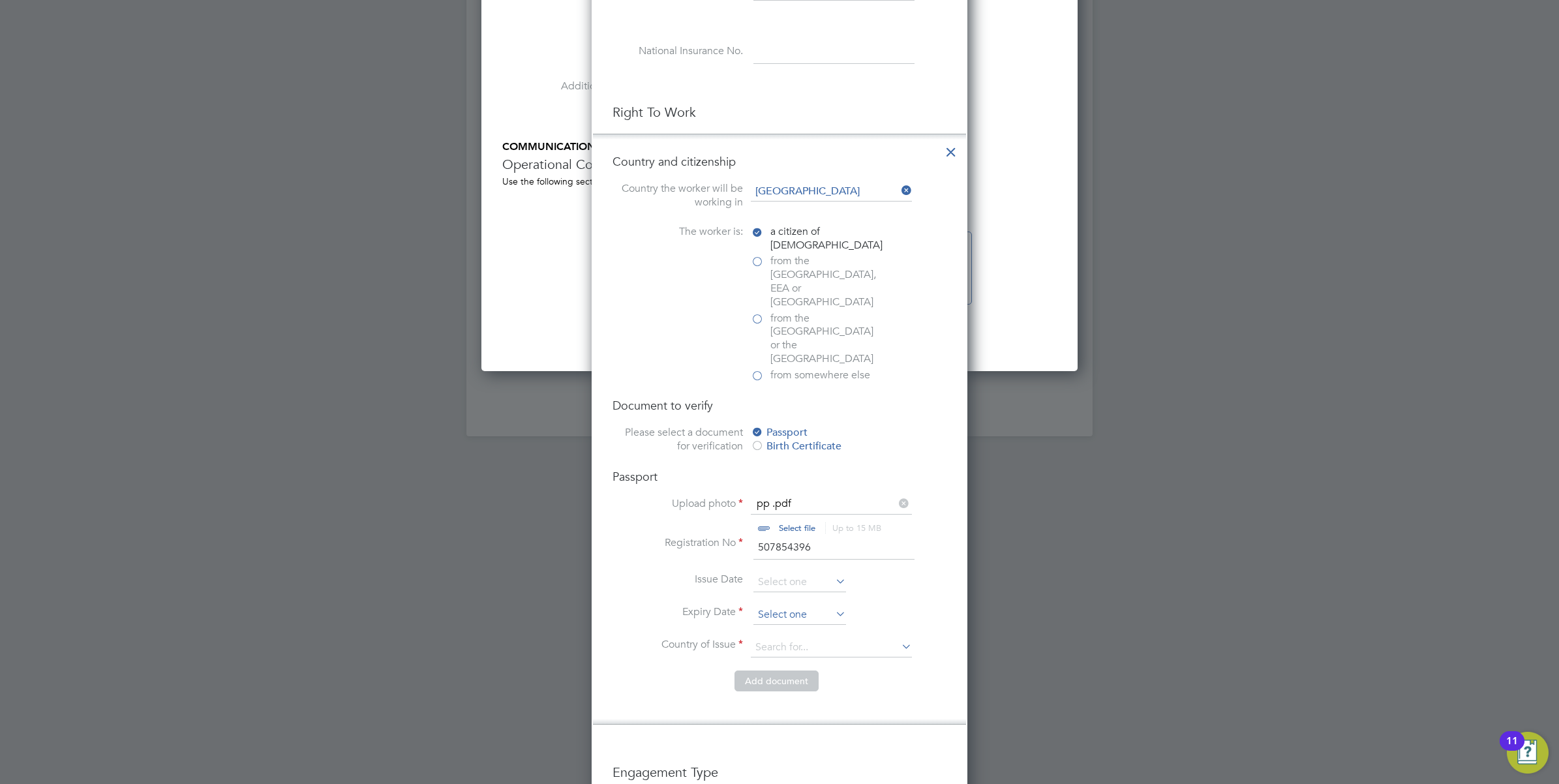
click at [816, 605] on input at bounding box center [800, 615] width 93 height 19
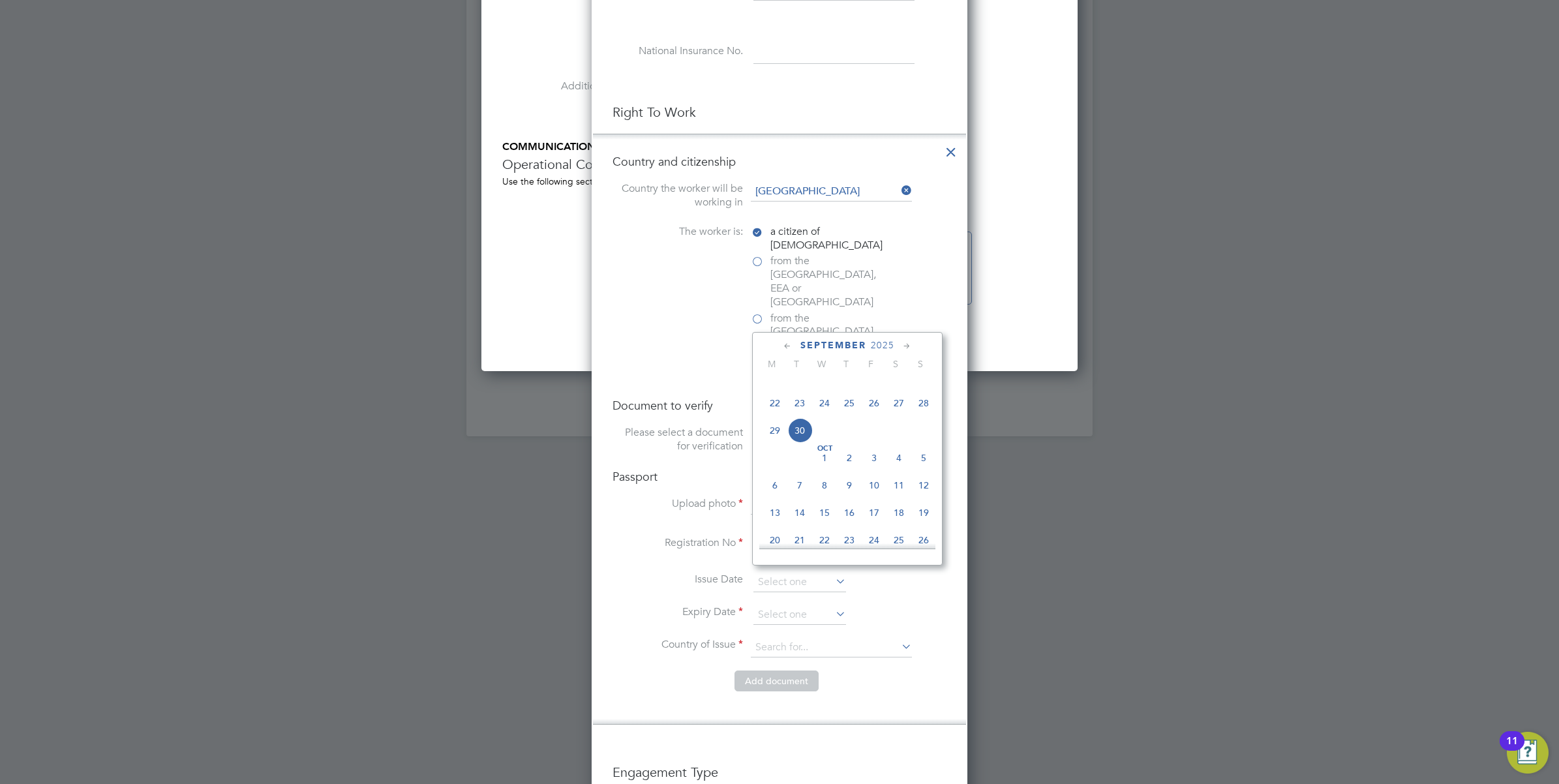
click at [878, 343] on span "2025" at bounding box center [883, 345] width 24 height 11
click at [873, 440] on span "2022" at bounding box center [873, 427] width 24 height 24
click at [785, 344] on icon at bounding box center [788, 346] width 13 height 14
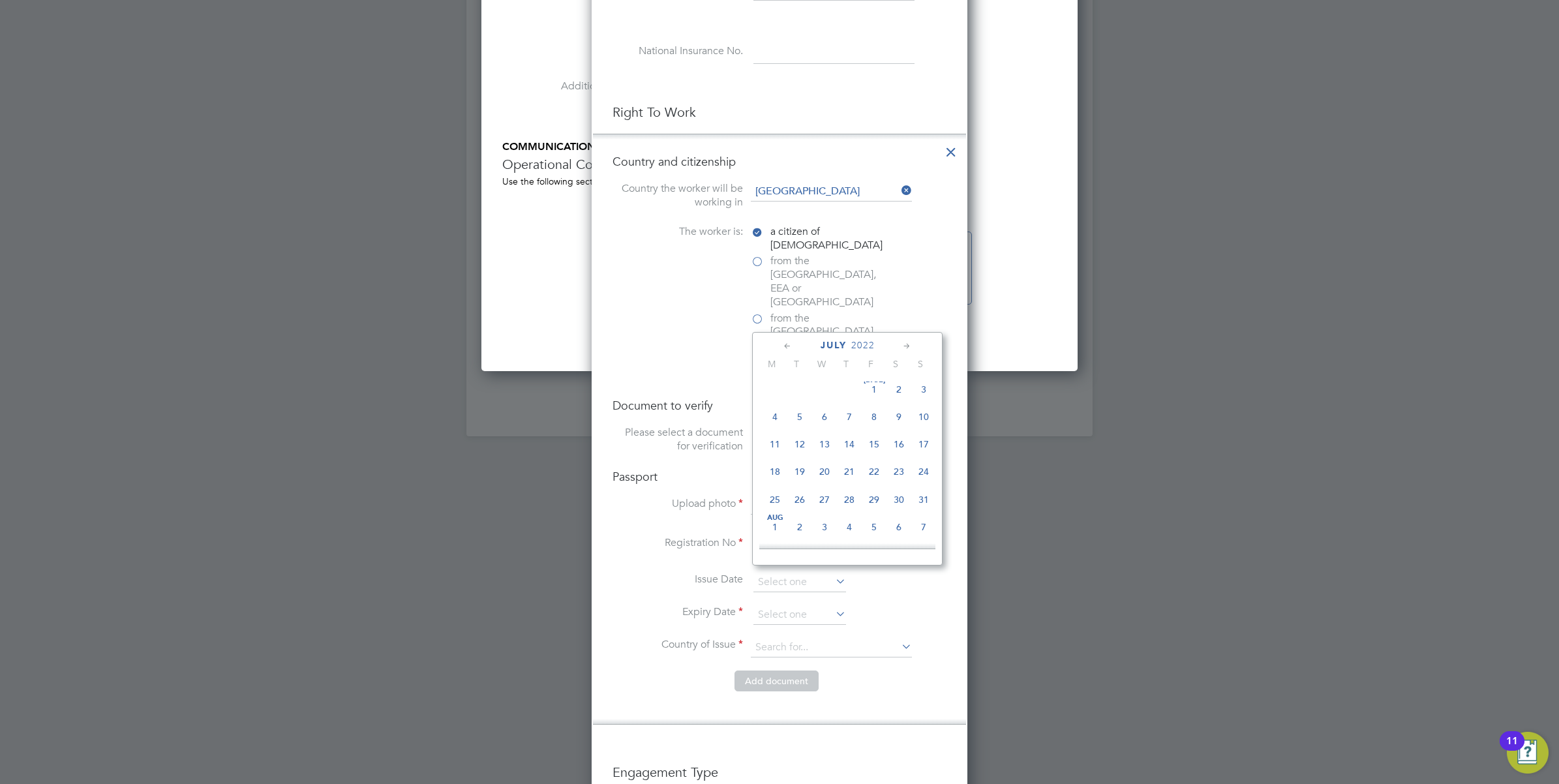
click at [785, 344] on icon at bounding box center [788, 346] width 13 height 14
click at [898, 477] on span "21" at bounding box center [899, 477] width 24 height 24
type input "[DATE]"
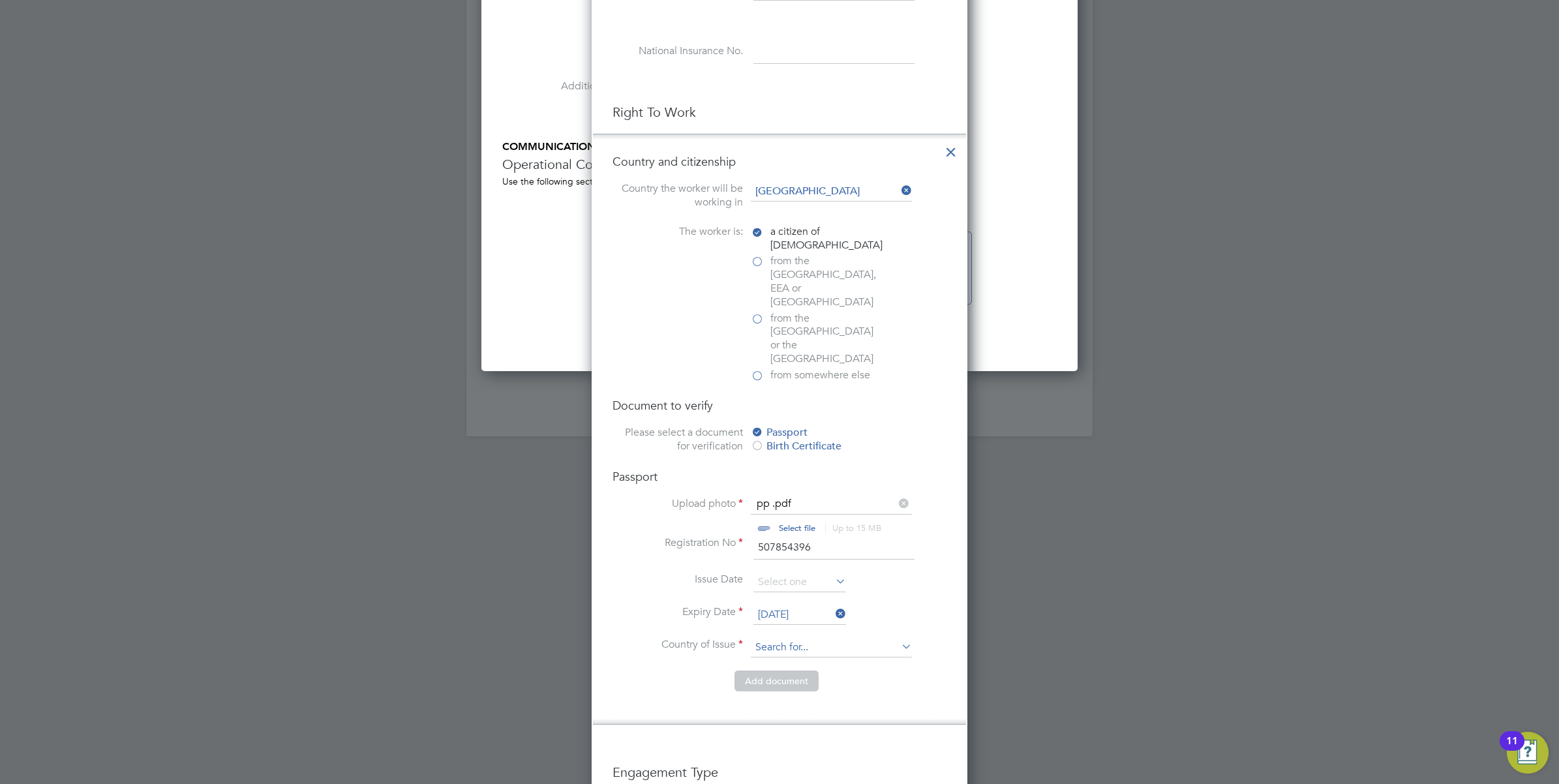
click at [796, 638] on input at bounding box center [831, 648] width 161 height 19
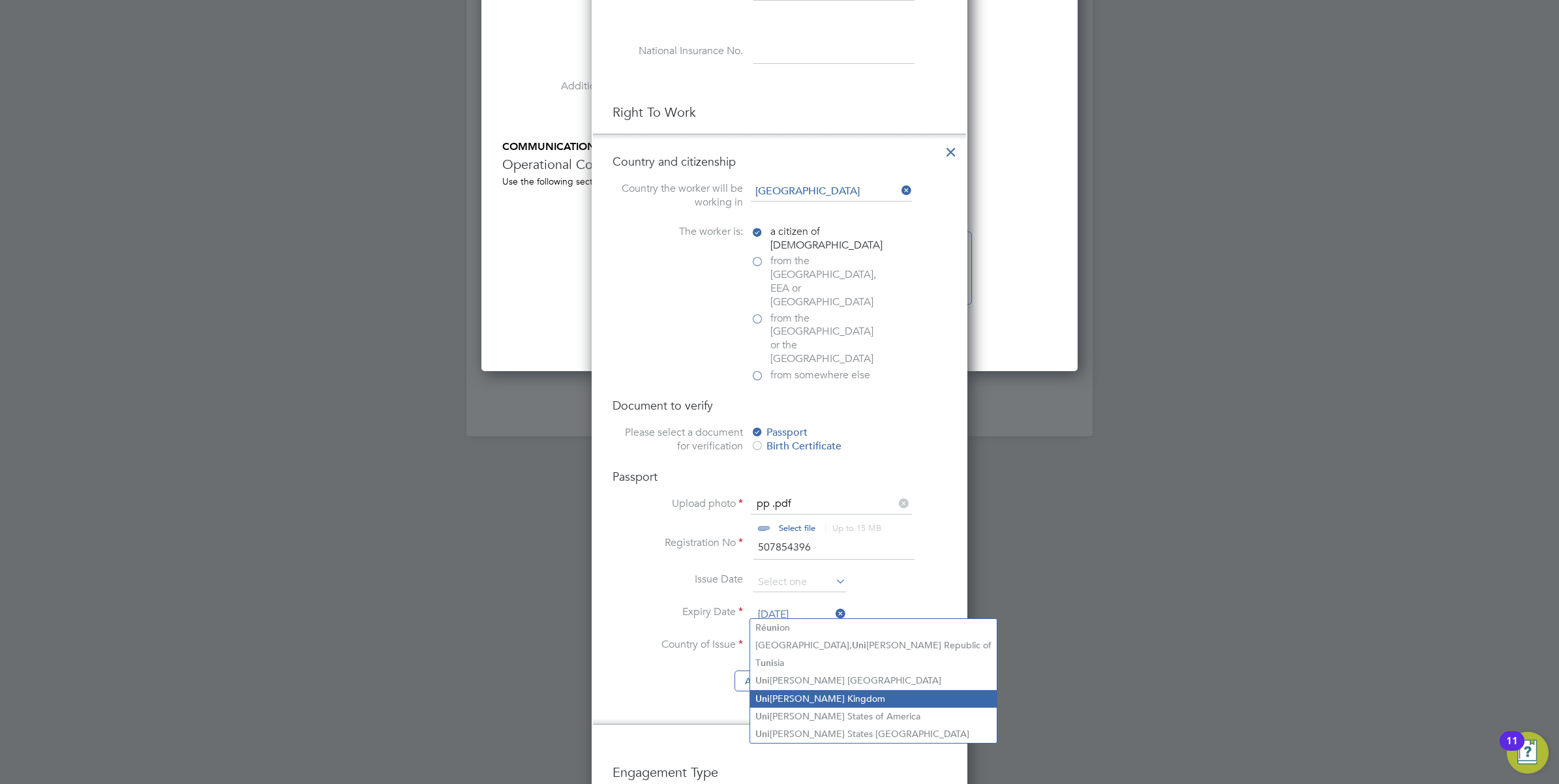
click at [804, 699] on li "Uni ted Kingdom" at bounding box center [873, 699] width 247 height 18
type input "United Kingdom"
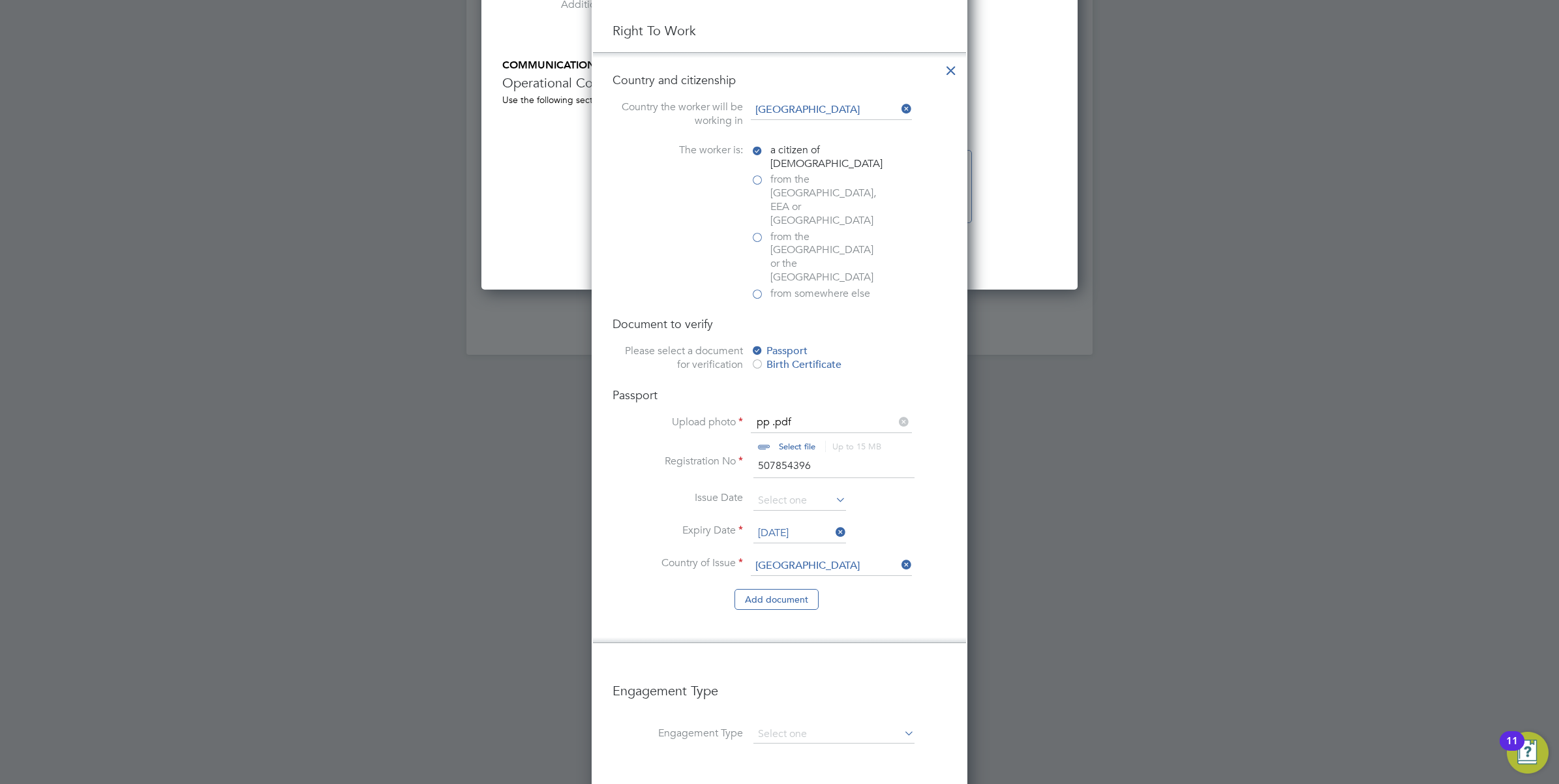
scroll to position [1716, 0]
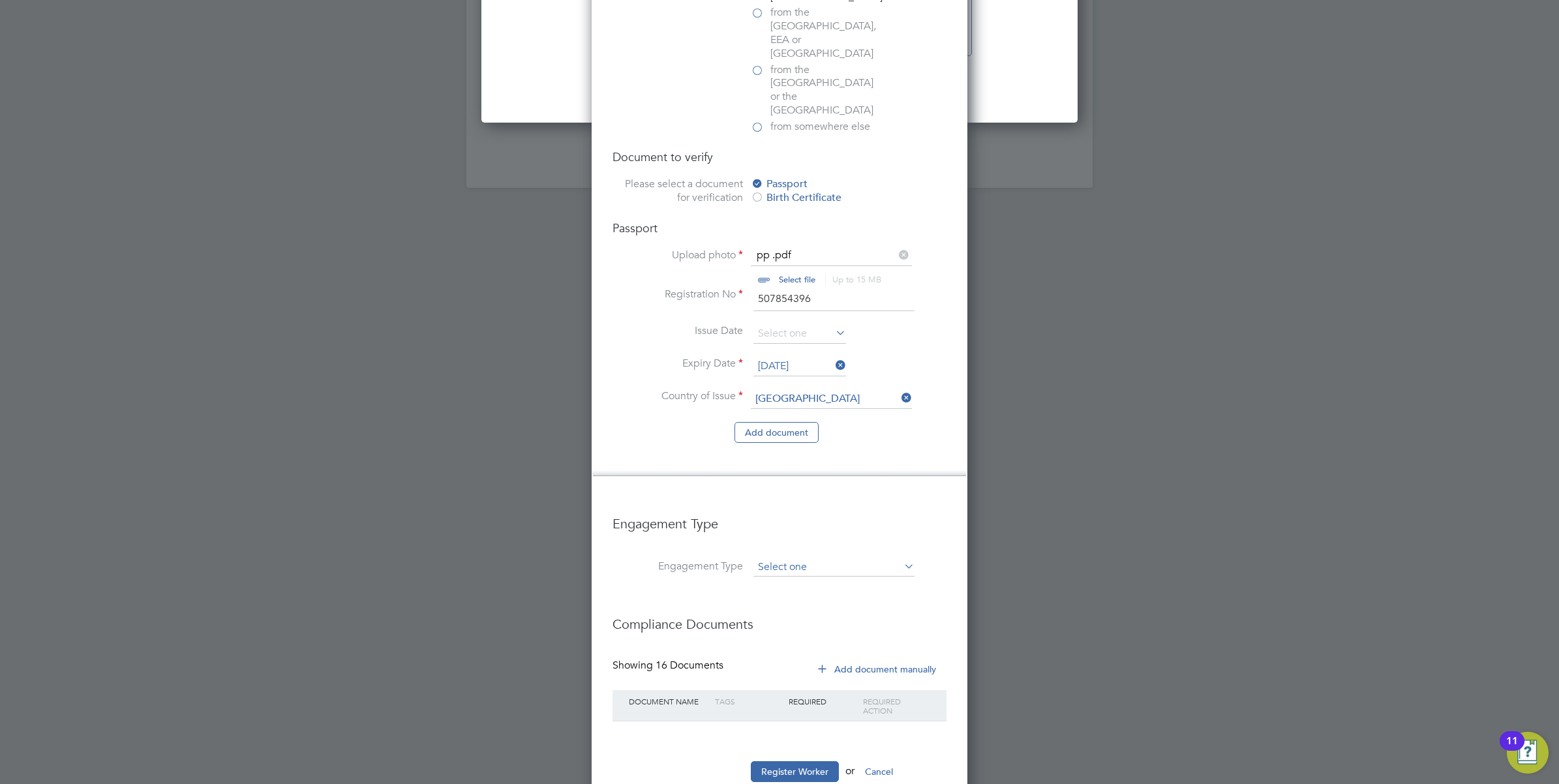
click at [783, 558] on input at bounding box center [834, 568] width 161 height 19
click at [826, 600] on li "Umbrella" at bounding box center [834, 604] width 163 height 19
type input "Umbrella"
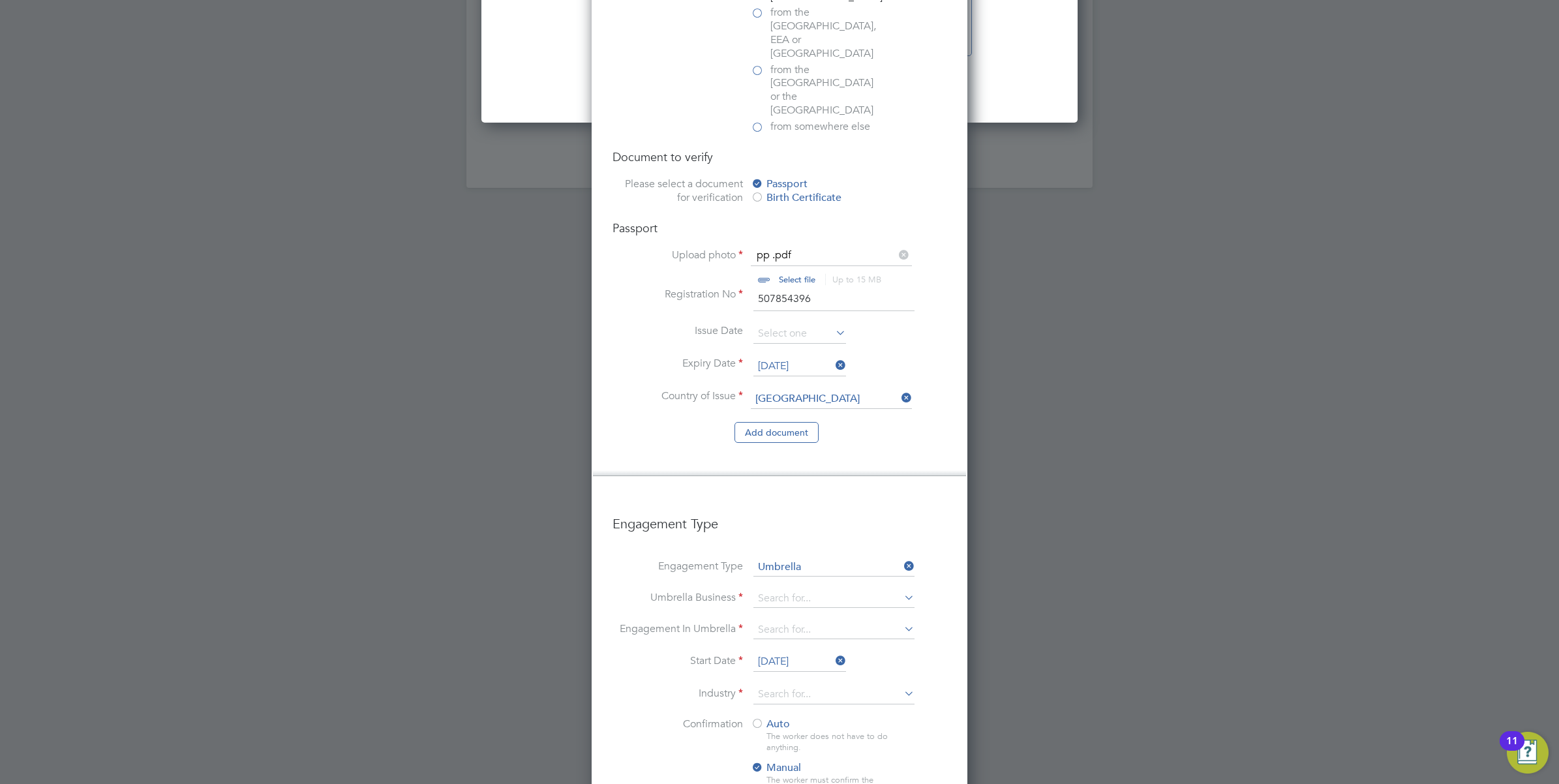
scroll to position [1864, 376]
click at [804, 589] on input at bounding box center [834, 599] width 161 height 19
type input "sa"
click at [793, 589] on input at bounding box center [834, 599] width 161 height 19
click at [804, 575] on li "Sap phire DNP Limited" at bounding box center [834, 579] width 163 height 19
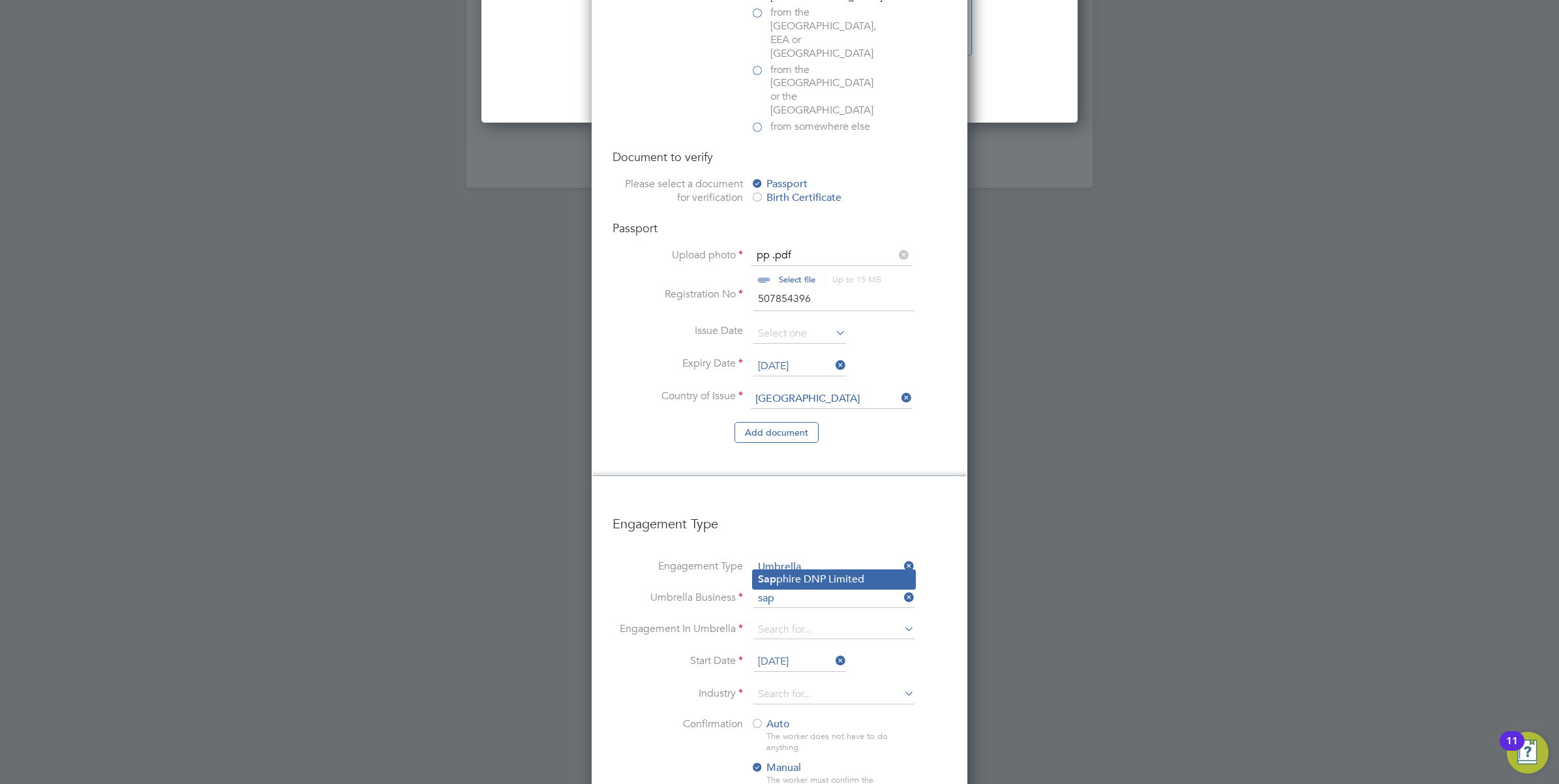
type input "Sapphire DNP Limited"
click at [800, 621] on input at bounding box center [834, 630] width 161 height 19
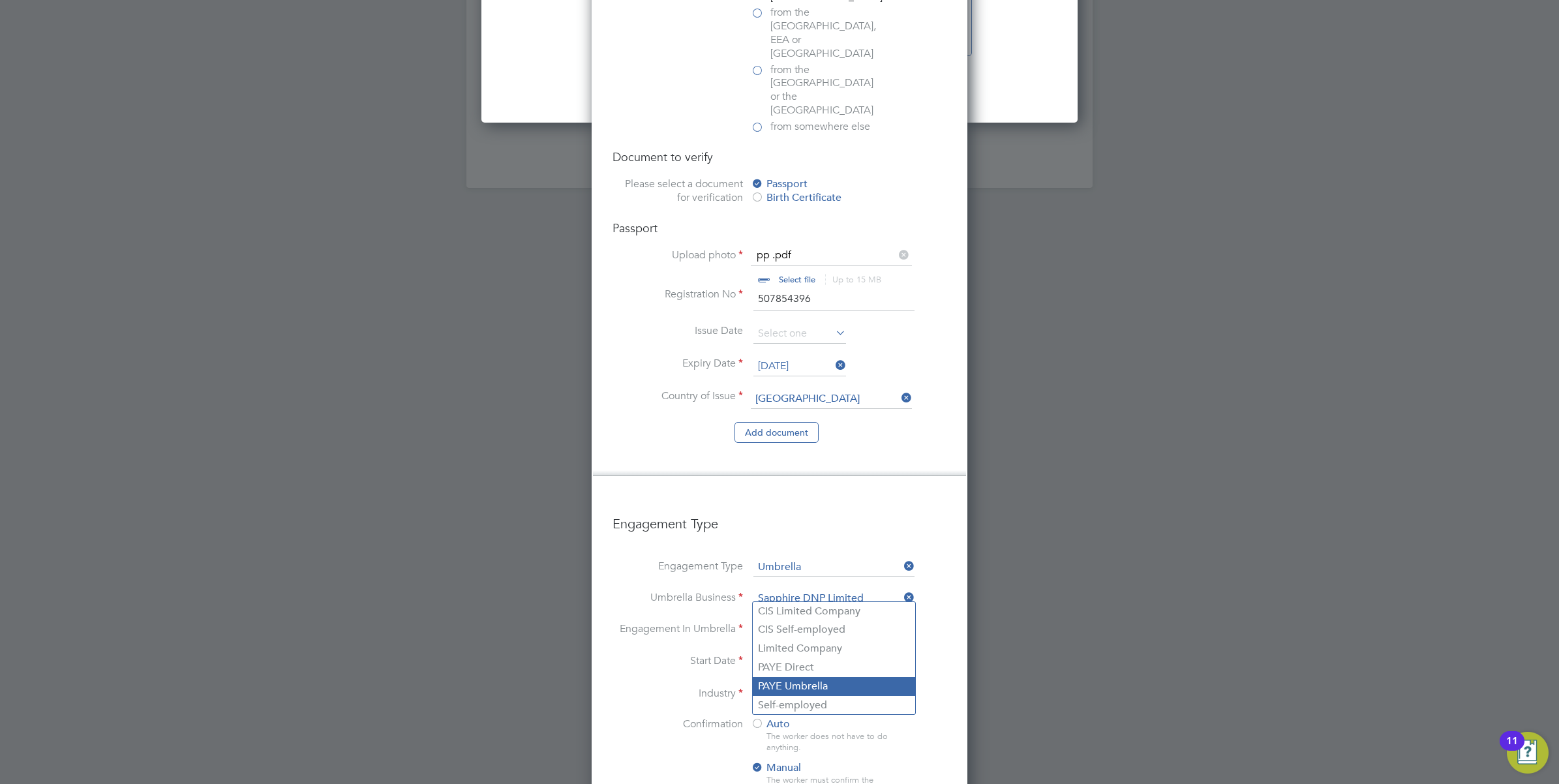
click at [844, 681] on li "PAYE Umbrella" at bounding box center [834, 686] width 163 height 19
type input "PAYE Umbrella"
click at [774, 685] on input at bounding box center [834, 694] width 161 height 19
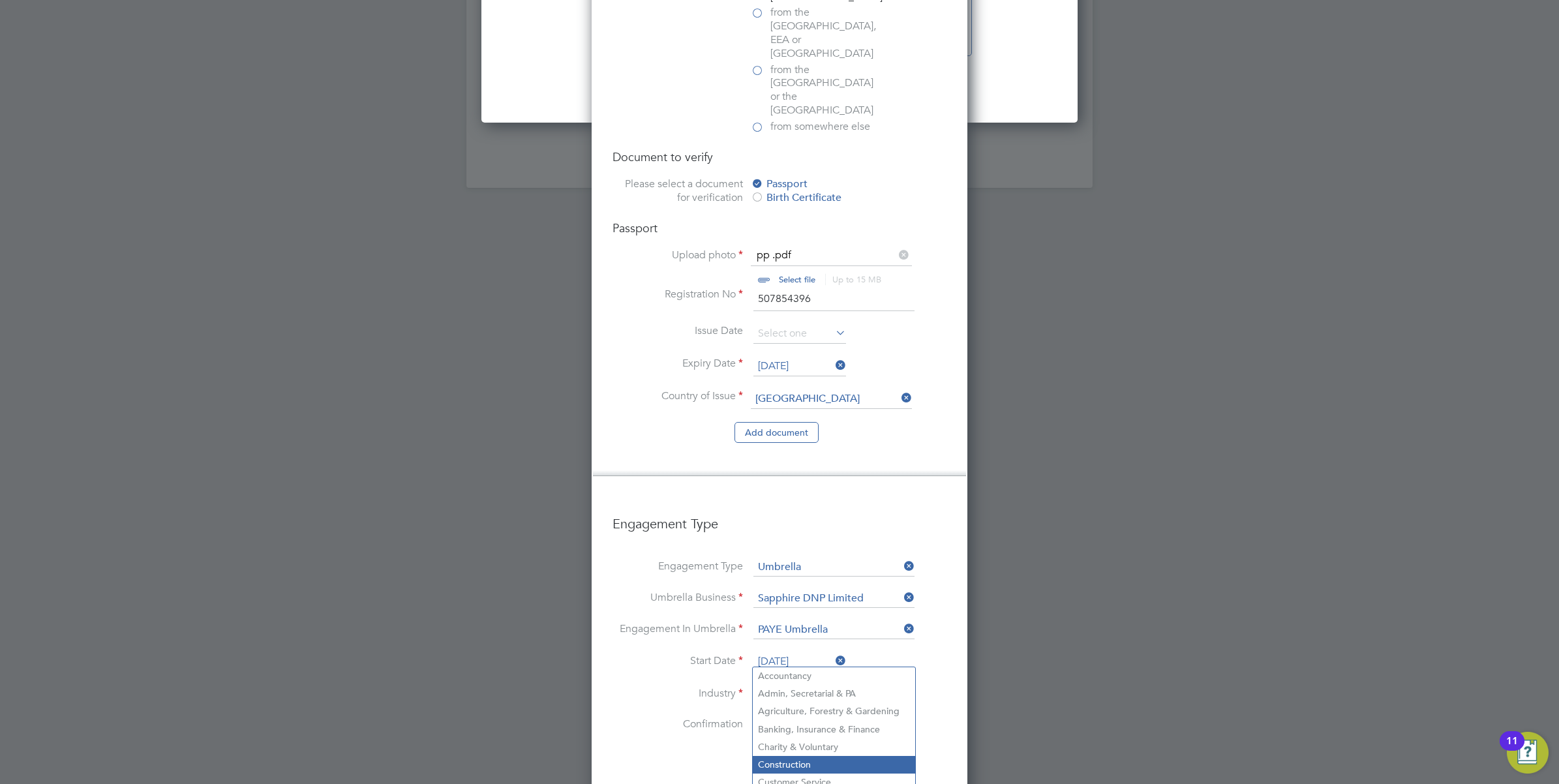
click at [798, 759] on li "Construction" at bounding box center [834, 765] width 163 height 18
type input "Construction"
click at [778, 717] on span "Auto" at bounding box center [771, 723] width 39 height 13
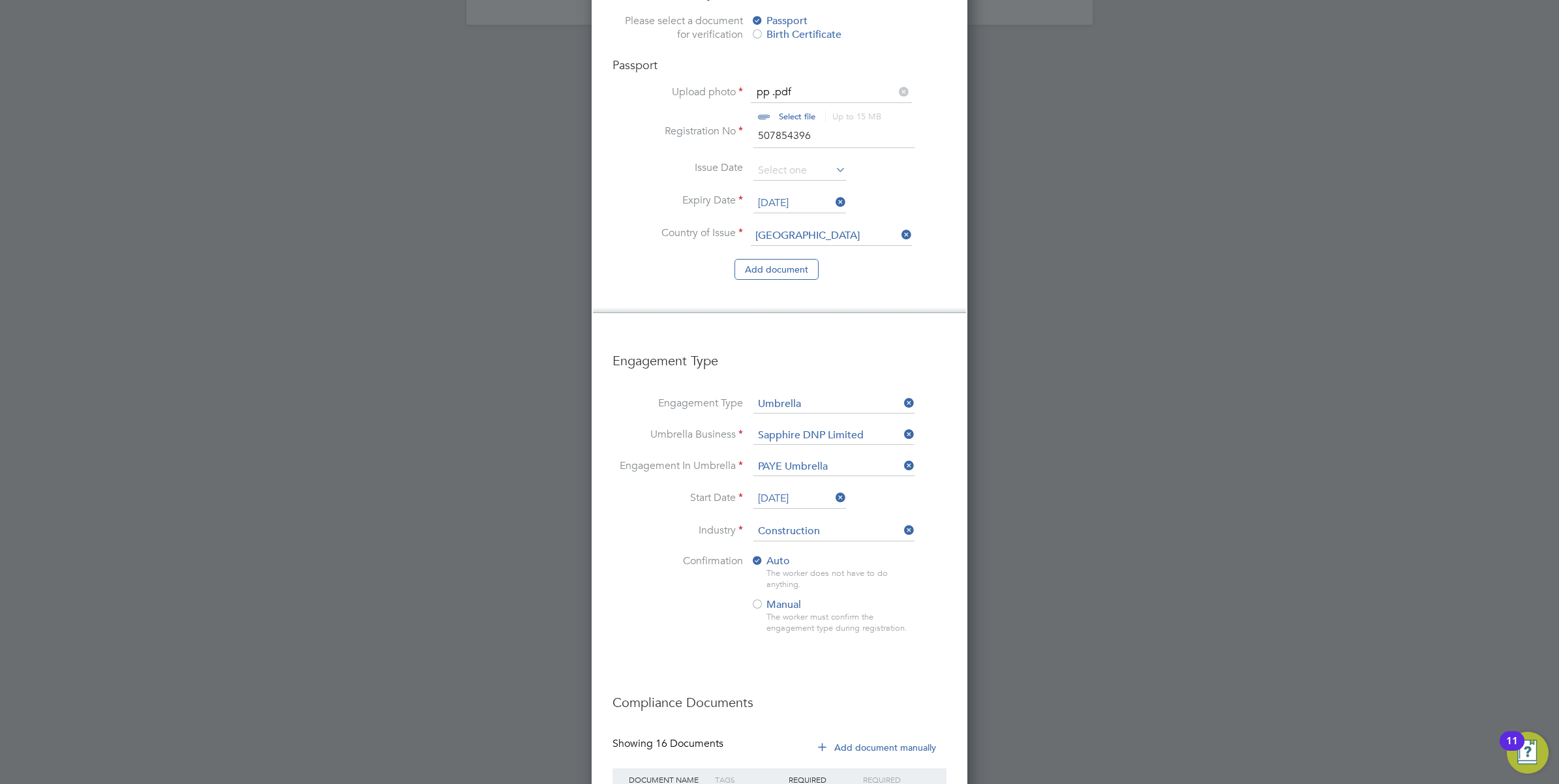
scroll to position [1958, 0]
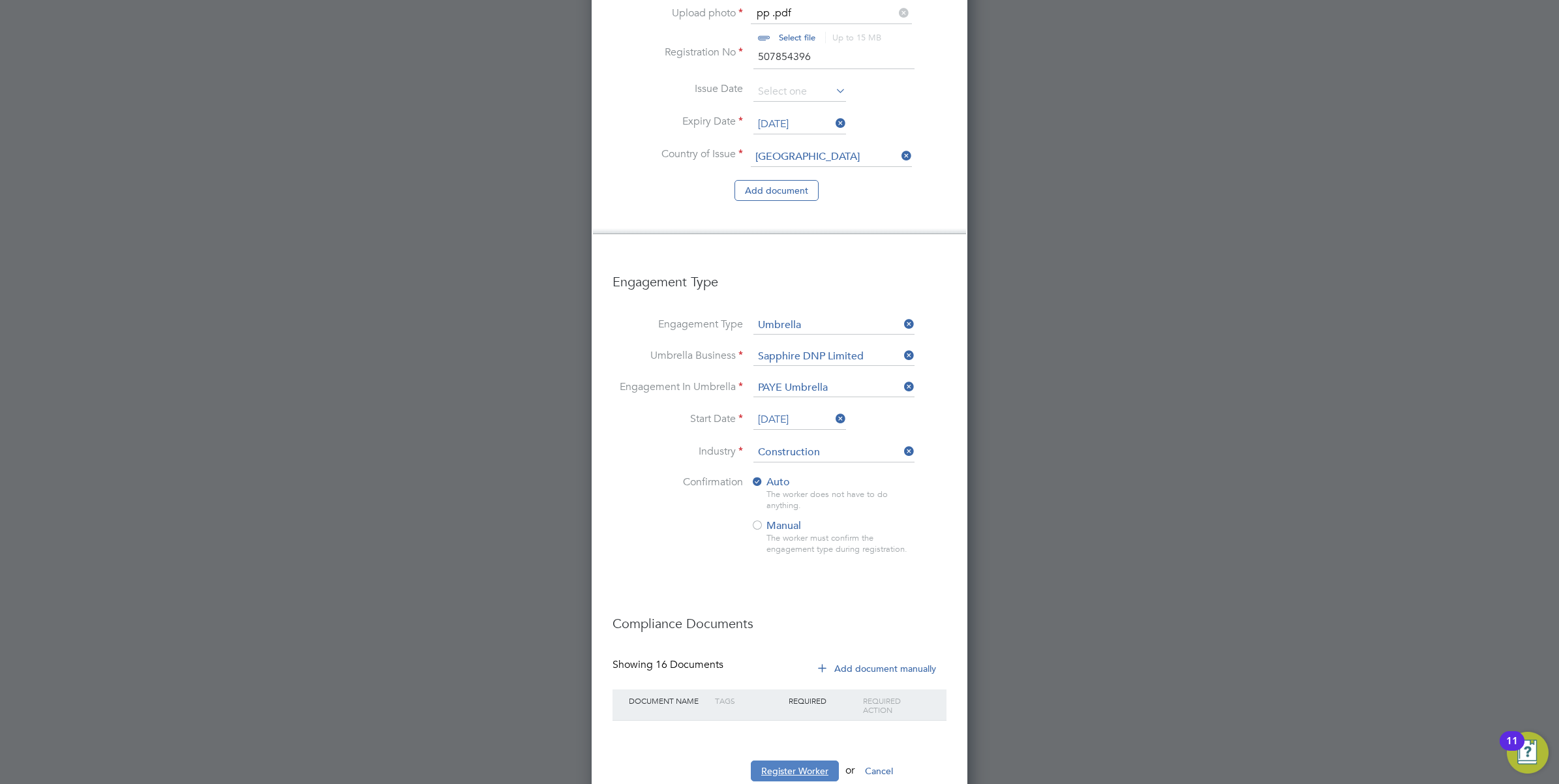
click at [794, 760] on button "Register Worker" at bounding box center [795, 771] width 88 height 21
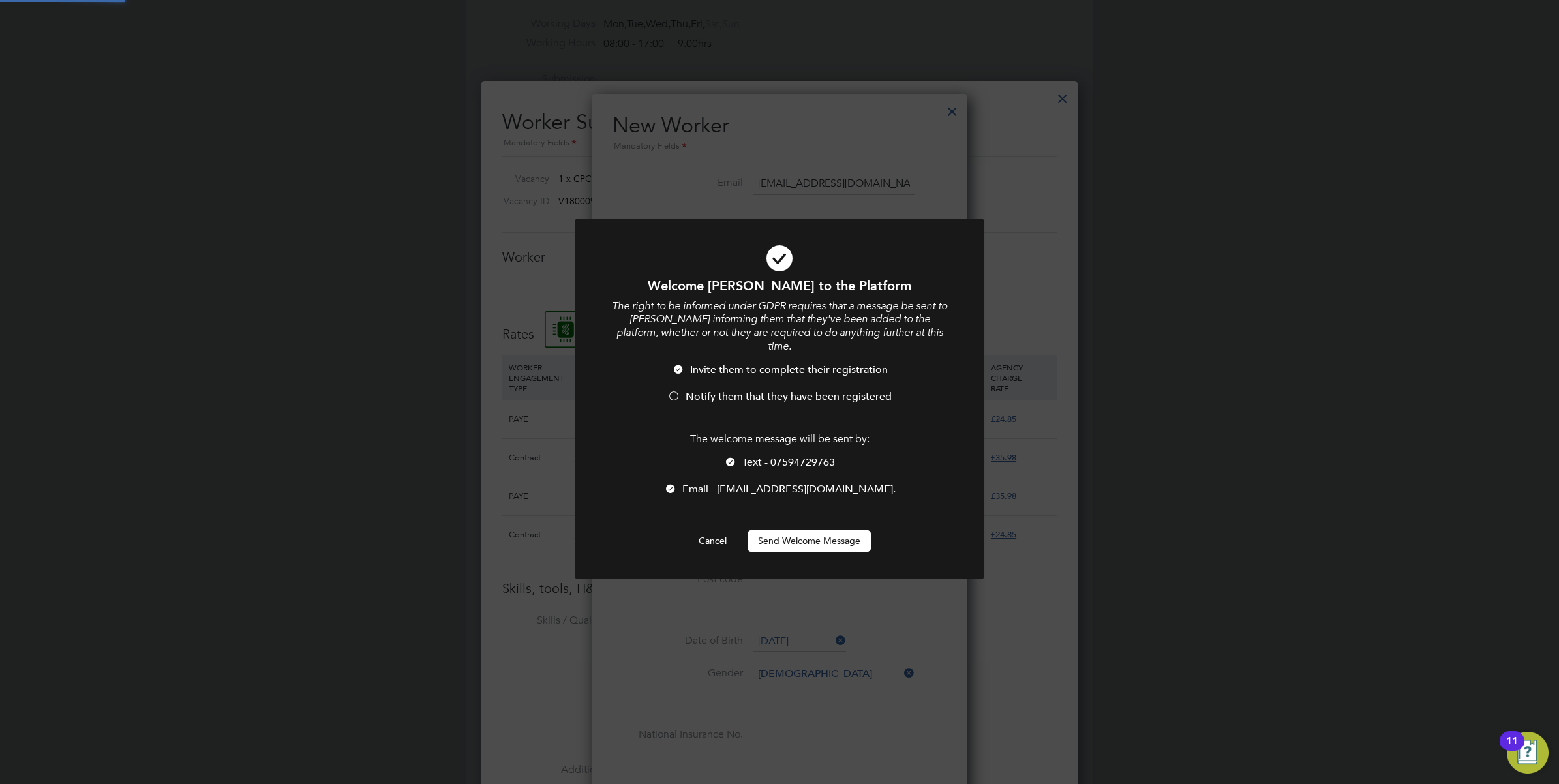
scroll to position [0, 0]
click at [676, 391] on div at bounding box center [673, 397] width 13 height 13
click at [677, 483] on div at bounding box center [670, 489] width 13 height 13
click at [801, 531] on button "Send Welcome Message" at bounding box center [809, 541] width 123 height 21
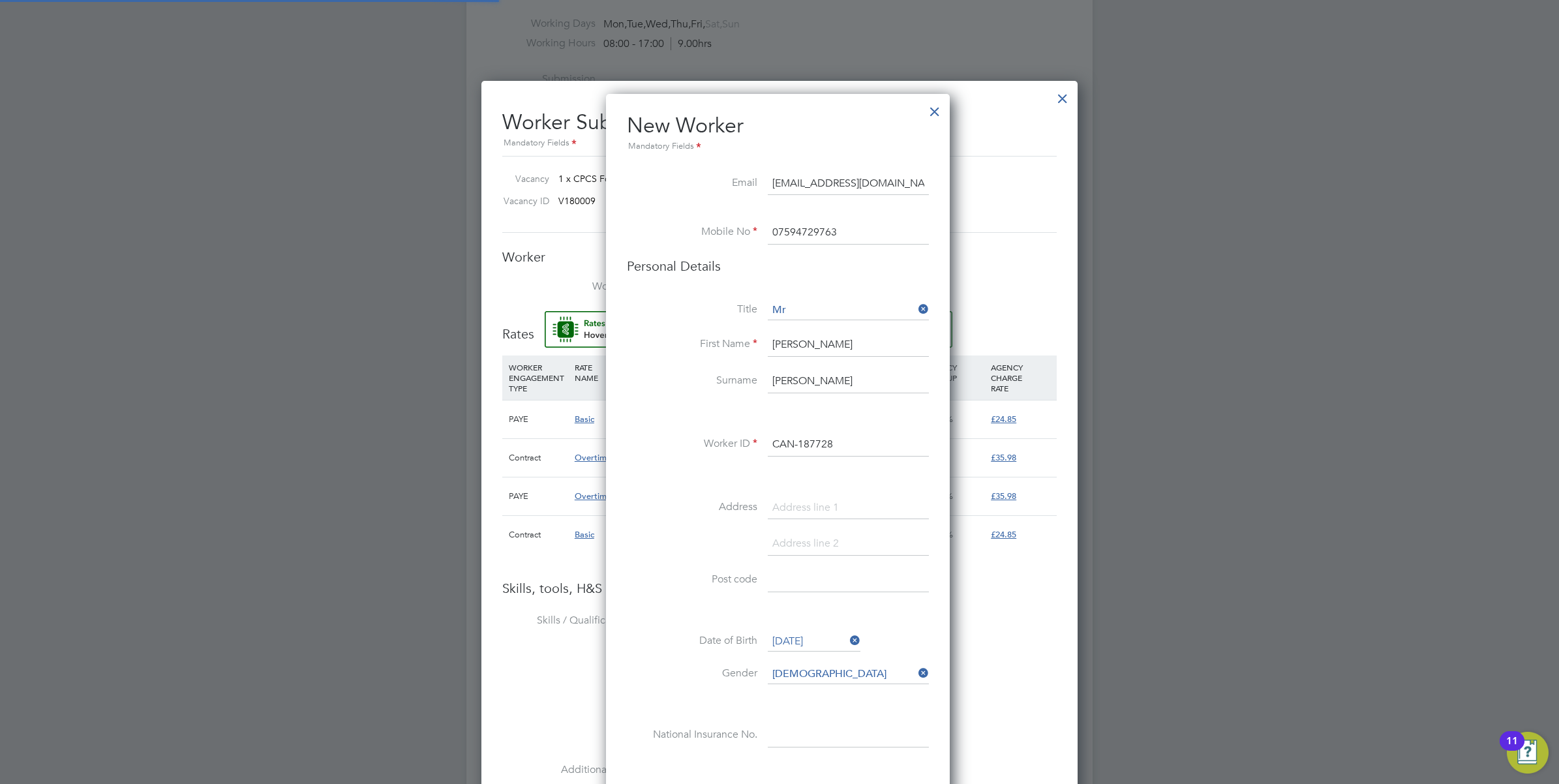
scroll to position [1440, 346]
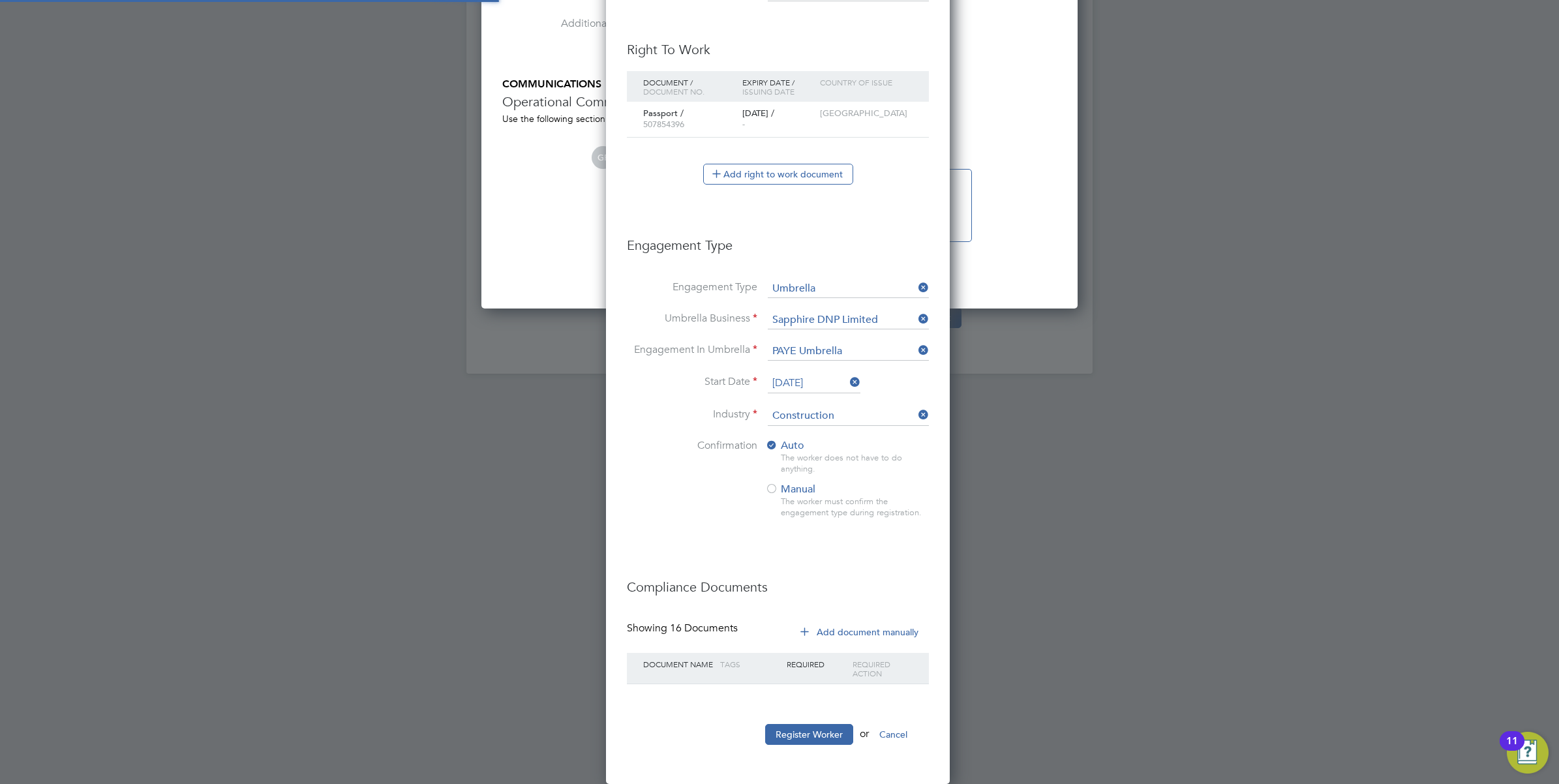
type input "James Bailey (CAN-187728)"
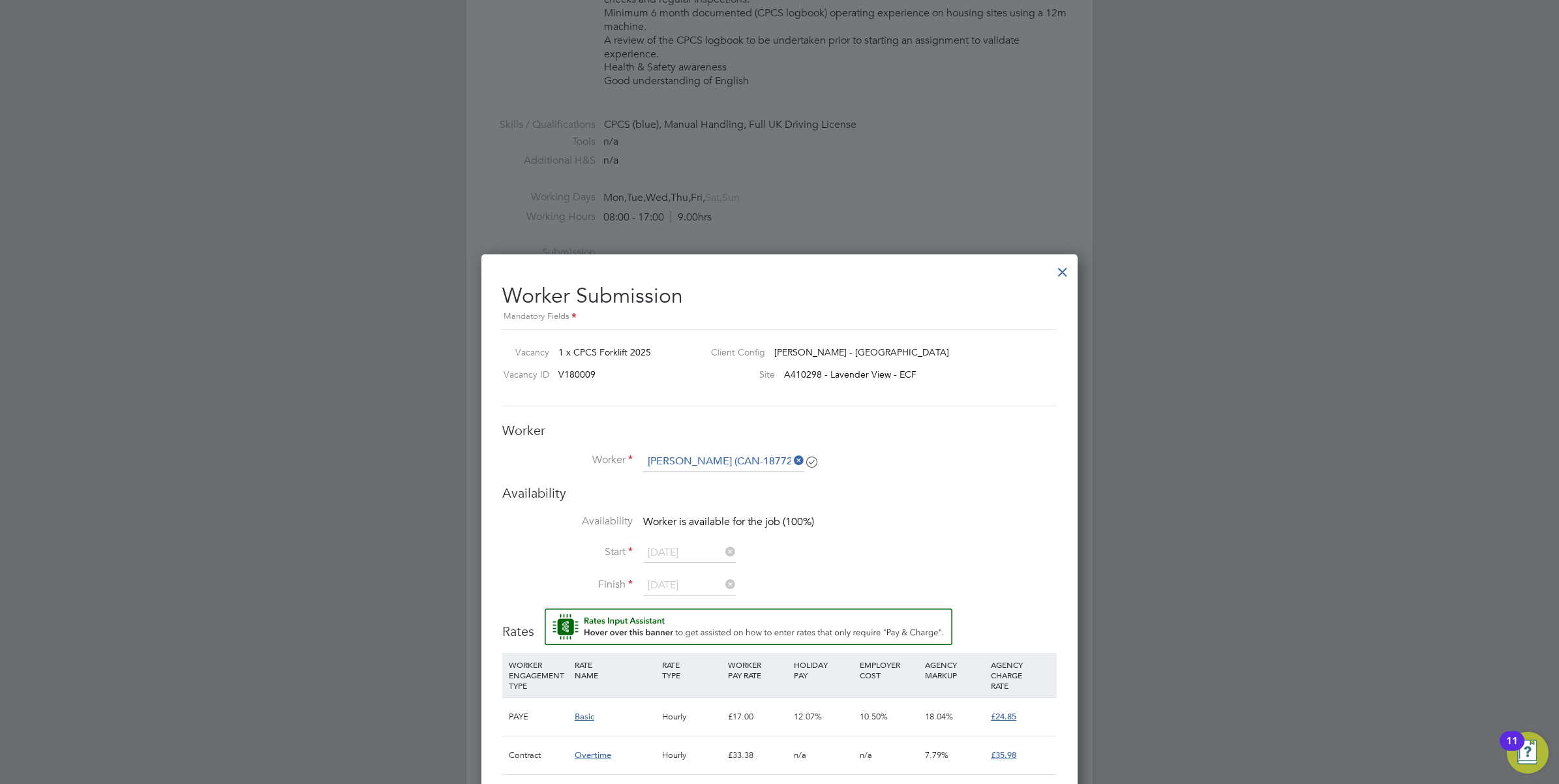
scroll to position [447, 0]
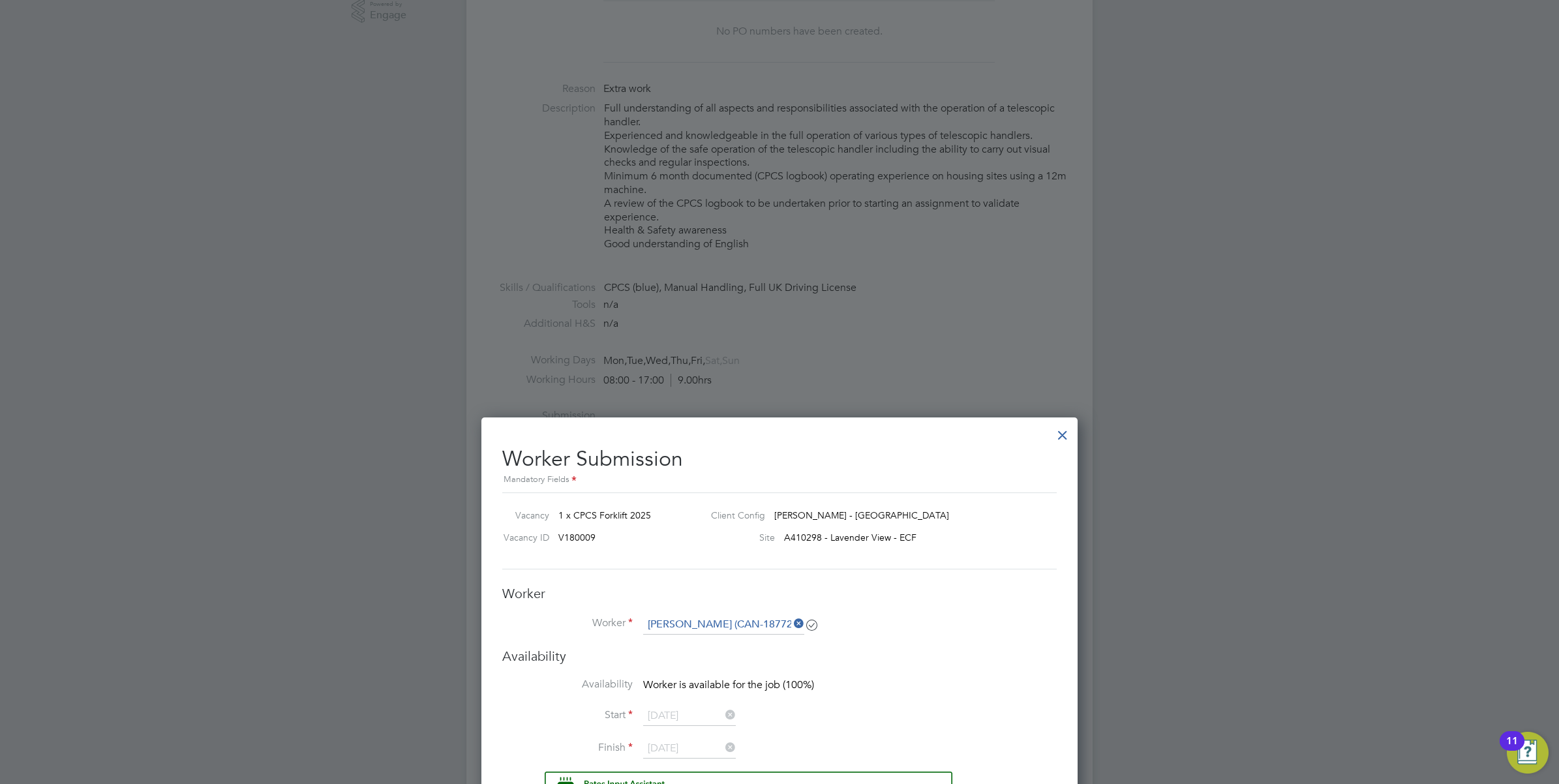
click at [1062, 434] on div at bounding box center [1063, 432] width 24 height 24
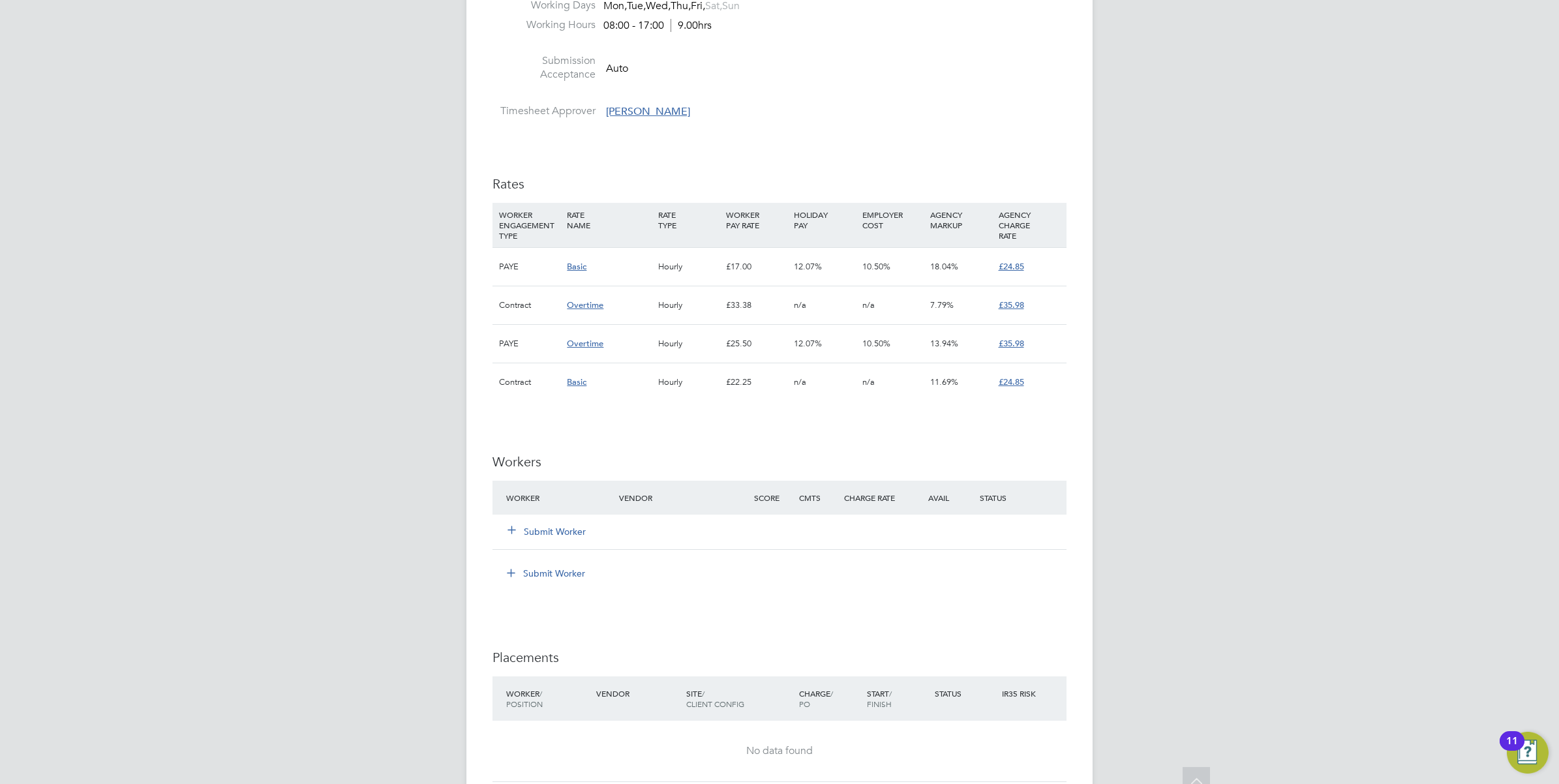
scroll to position [815, 0]
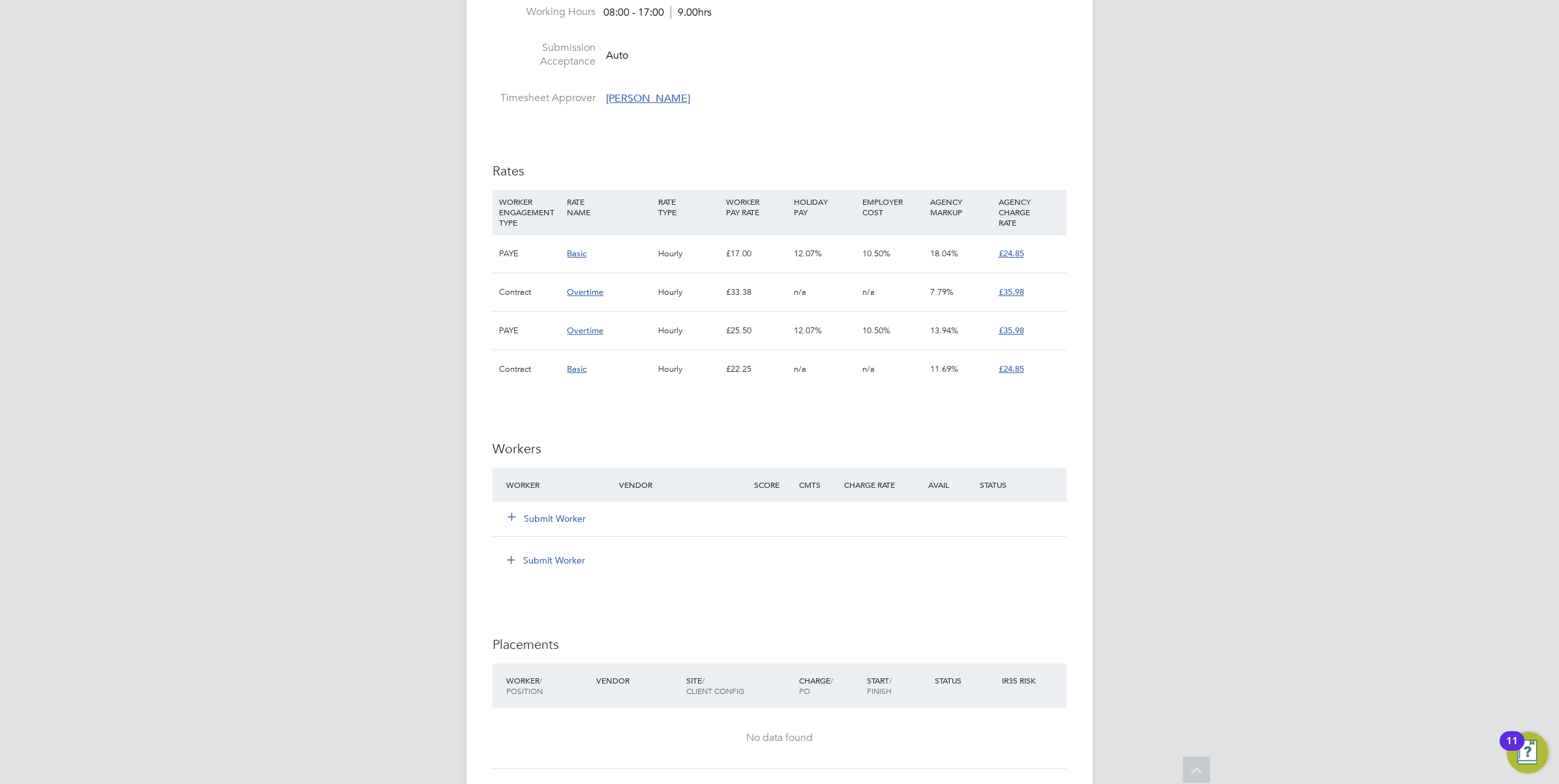
click at [552, 516] on button "Submit Worker" at bounding box center [547, 518] width 78 height 13
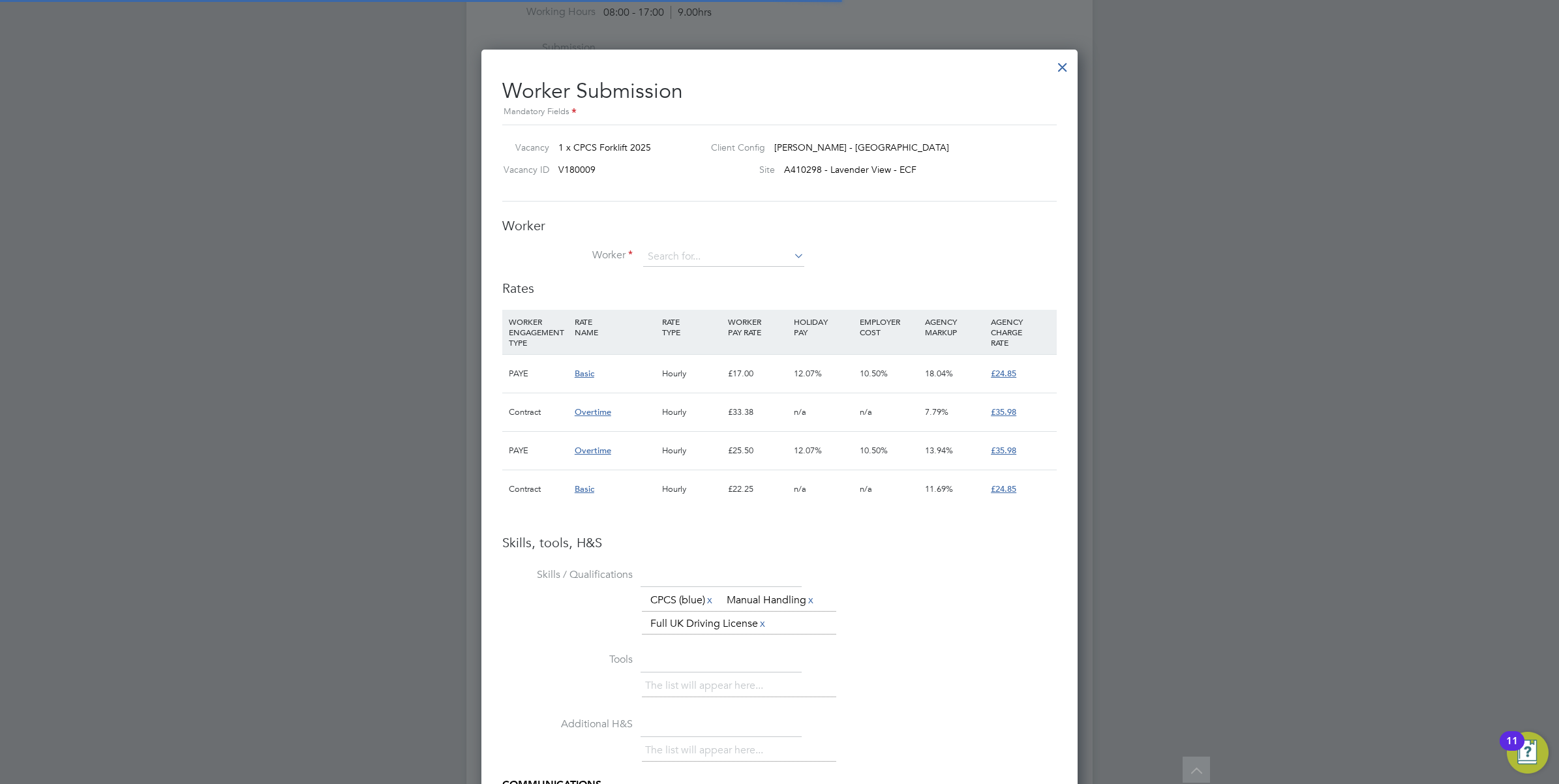
scroll to position [38, 88]
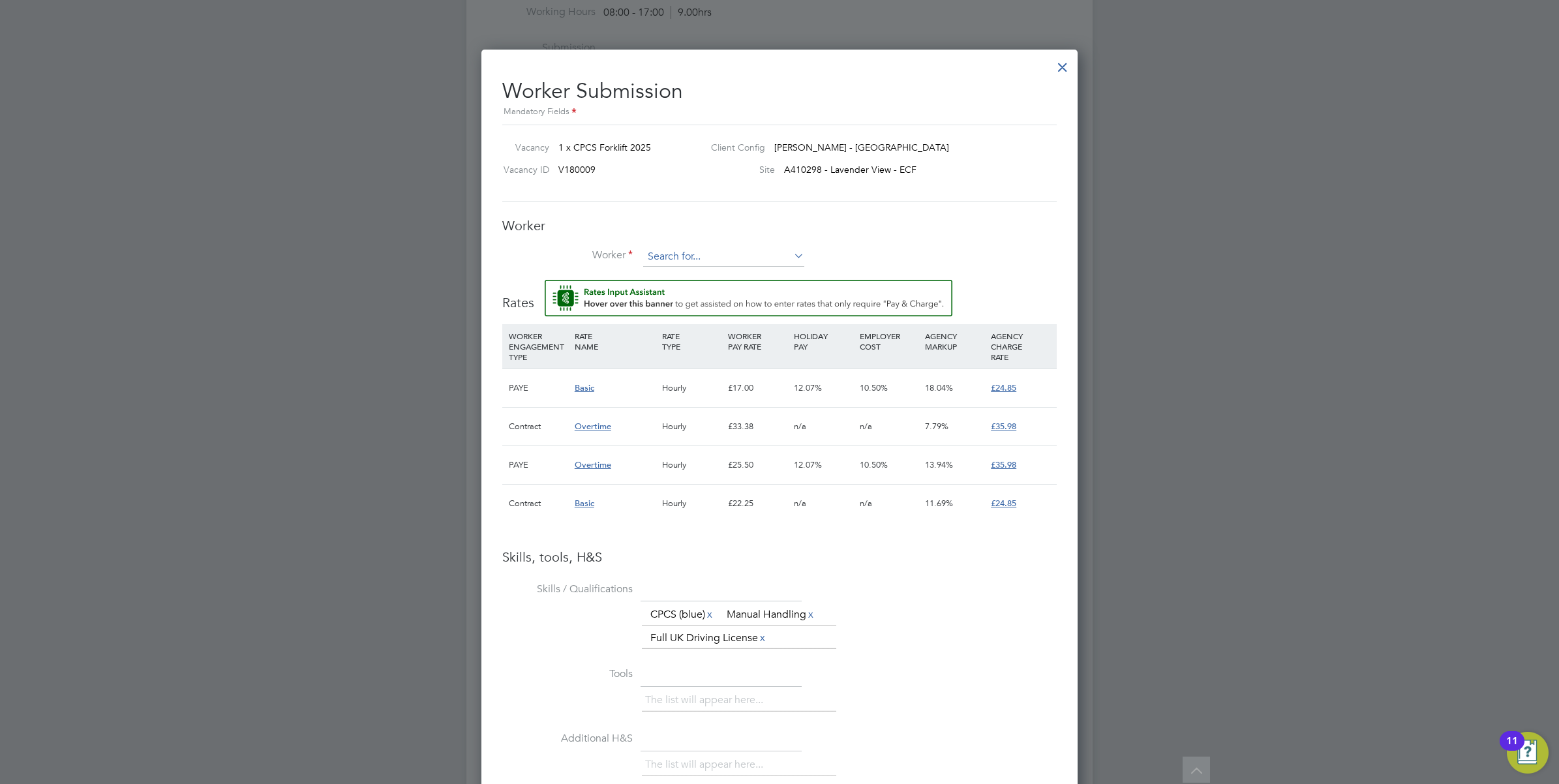
click at [661, 251] on input at bounding box center [723, 257] width 161 height 19
click at [719, 327] on li "James Ba iley (CAN-187728)" at bounding box center [735, 328] width 185 height 18
type input "James Bailey (CAN-187728)"
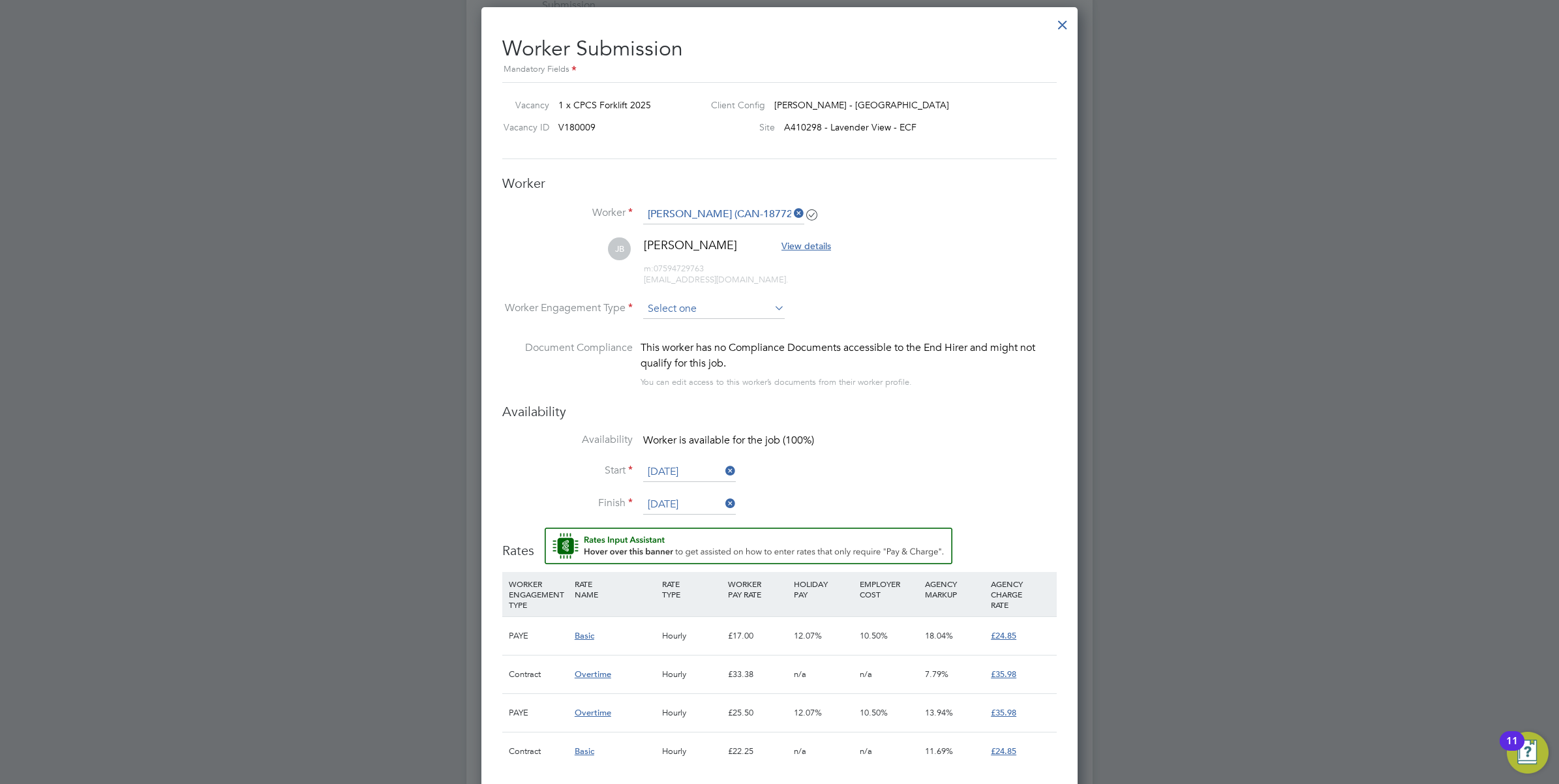
click at [719, 314] on input at bounding box center [714, 309] width 141 height 19
click at [693, 323] on li "Contract" at bounding box center [714, 328] width 143 height 17
type input "Contract"
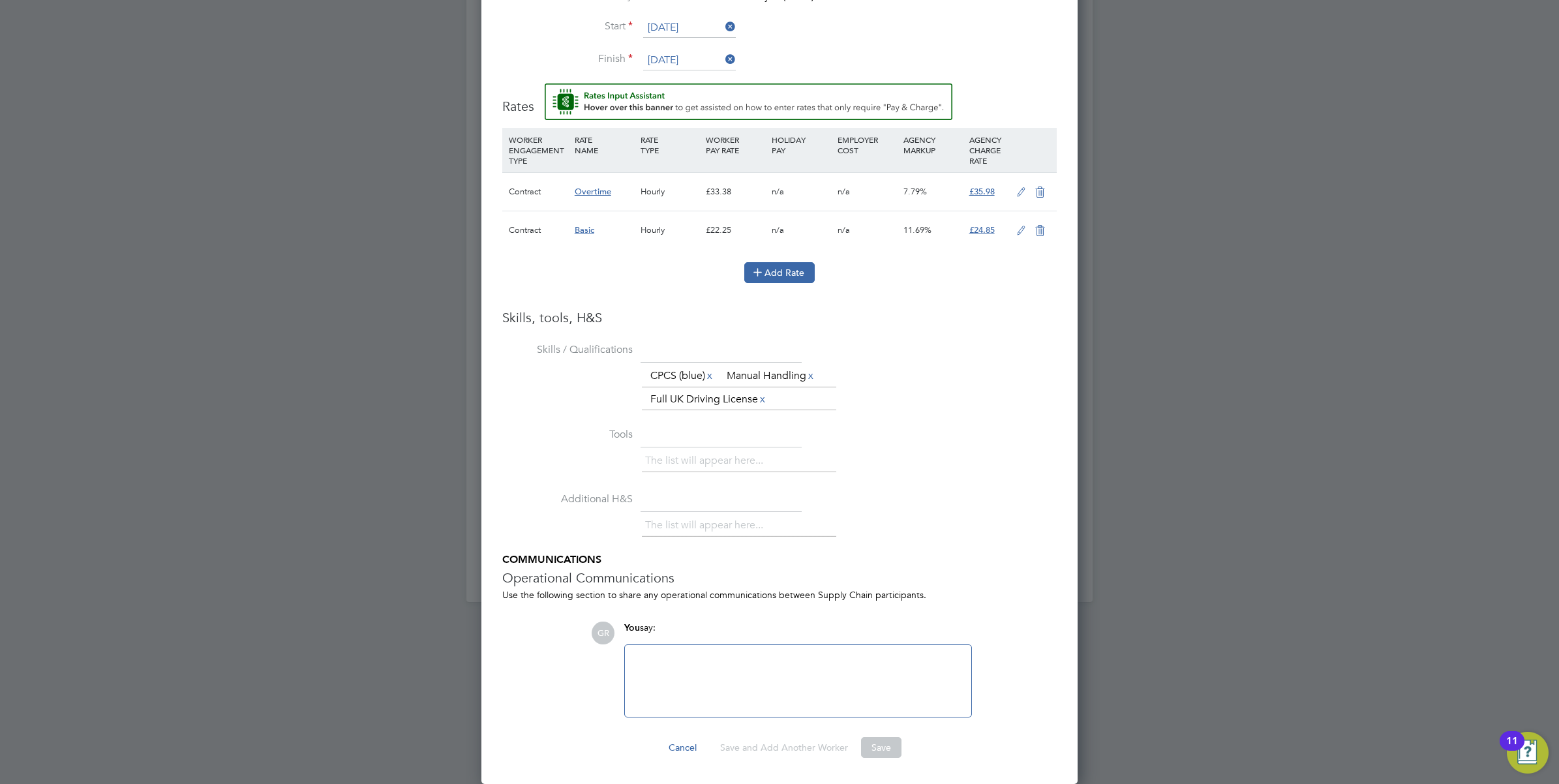
click at [778, 274] on button "Add Rate" at bounding box center [780, 272] width 71 height 21
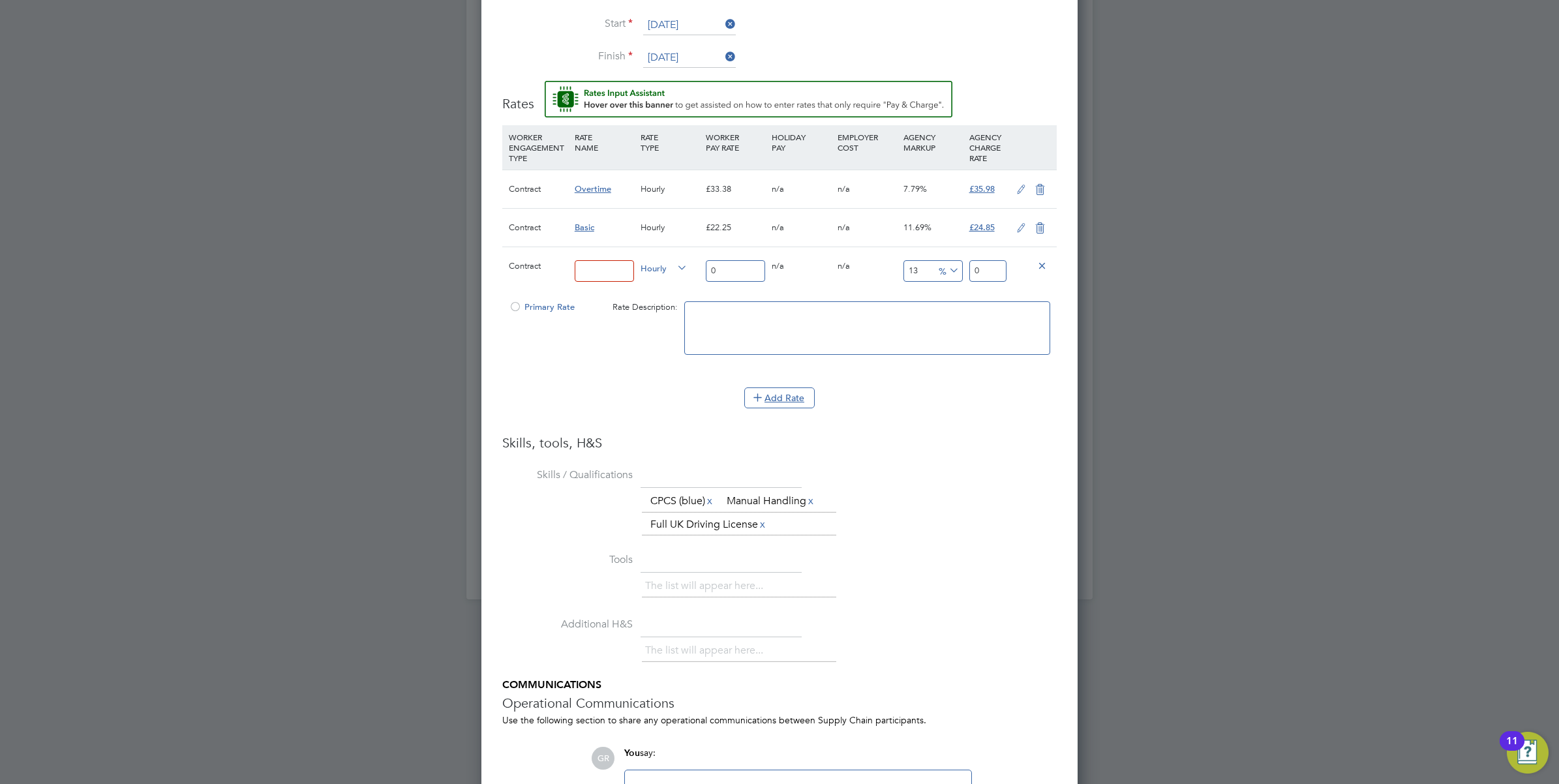
click at [599, 274] on input at bounding box center [604, 271] width 59 height 22
type input "basic"
drag, startPoint x: 676, startPoint y: 263, endPoint x: 631, endPoint y: 261, distance: 45.0
click at [633, 261] on div "Contract basic Hourly 0 0 n/a 0 n/a 13 0 % 0" at bounding box center [779, 270] width 554 height 48
type input "2"
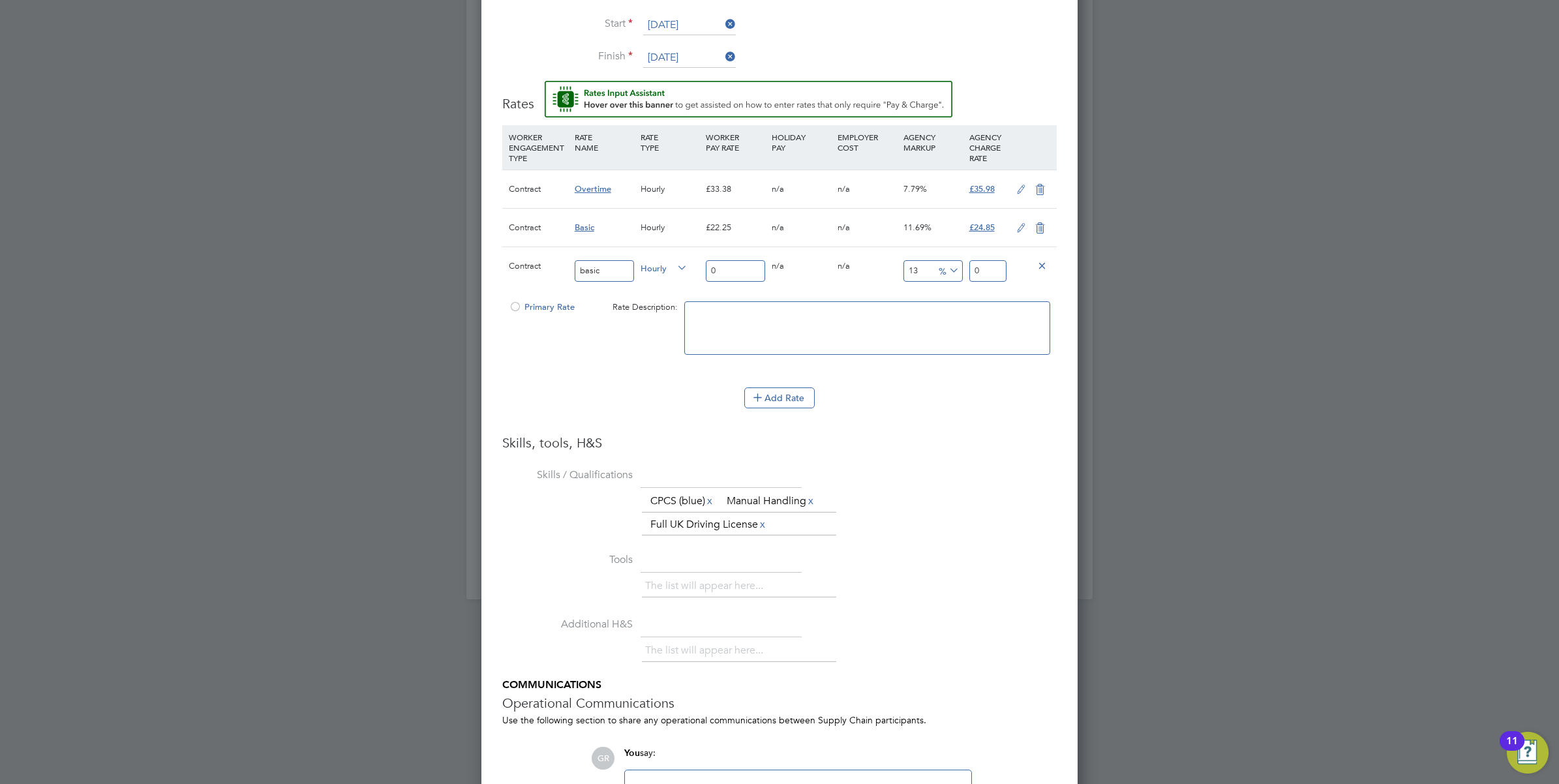
type input "2.26"
type input "22"
type input "24.86"
type input "22.2"
type input "25.086"
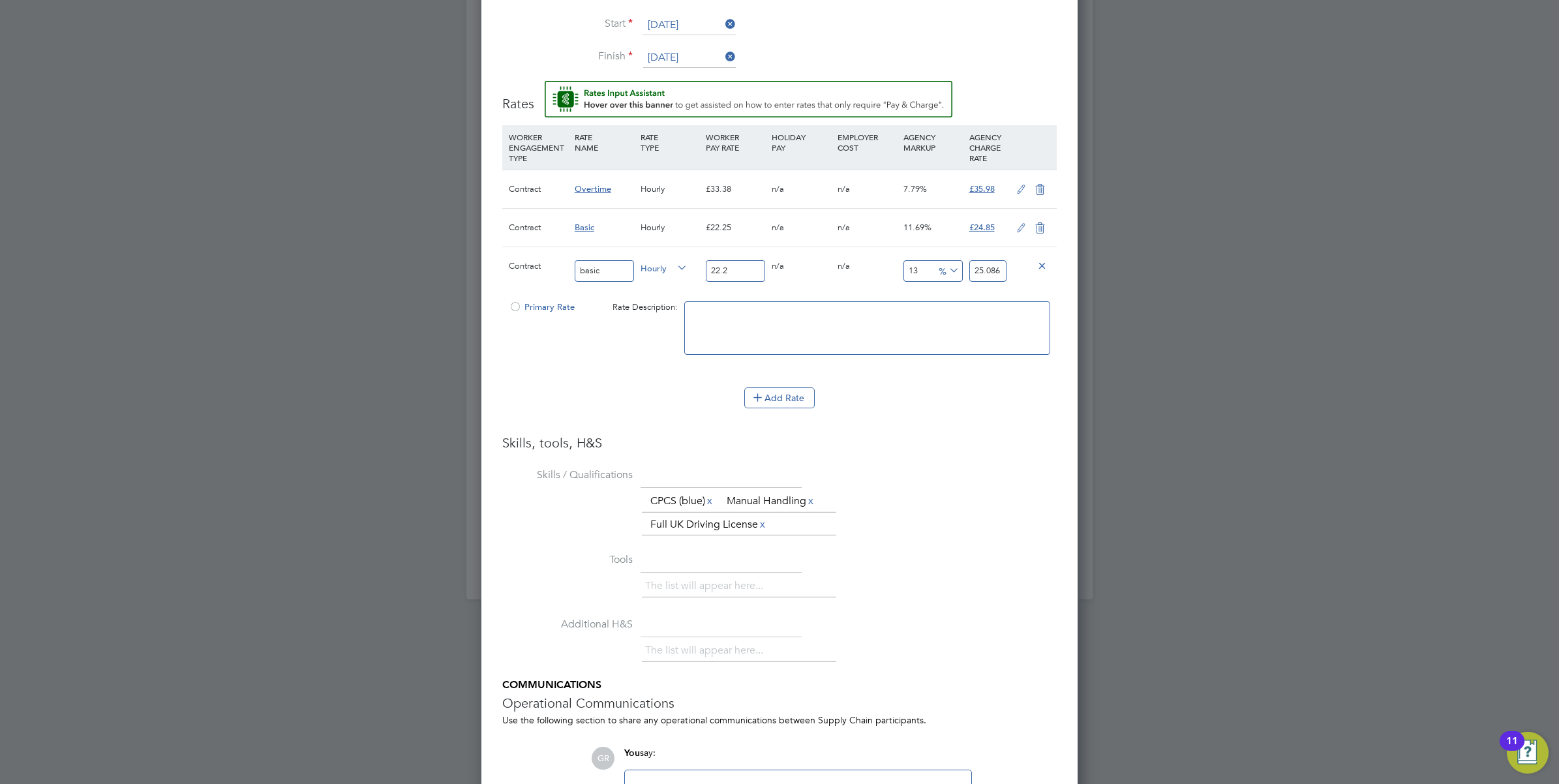
type input "22.25"
type input "25.1425"
type input "22.25"
drag, startPoint x: 975, startPoint y: 273, endPoint x: 1009, endPoint y: 273, distance: 34.0
click at [1009, 273] on div "25.1425" at bounding box center [988, 271] width 44 height 48
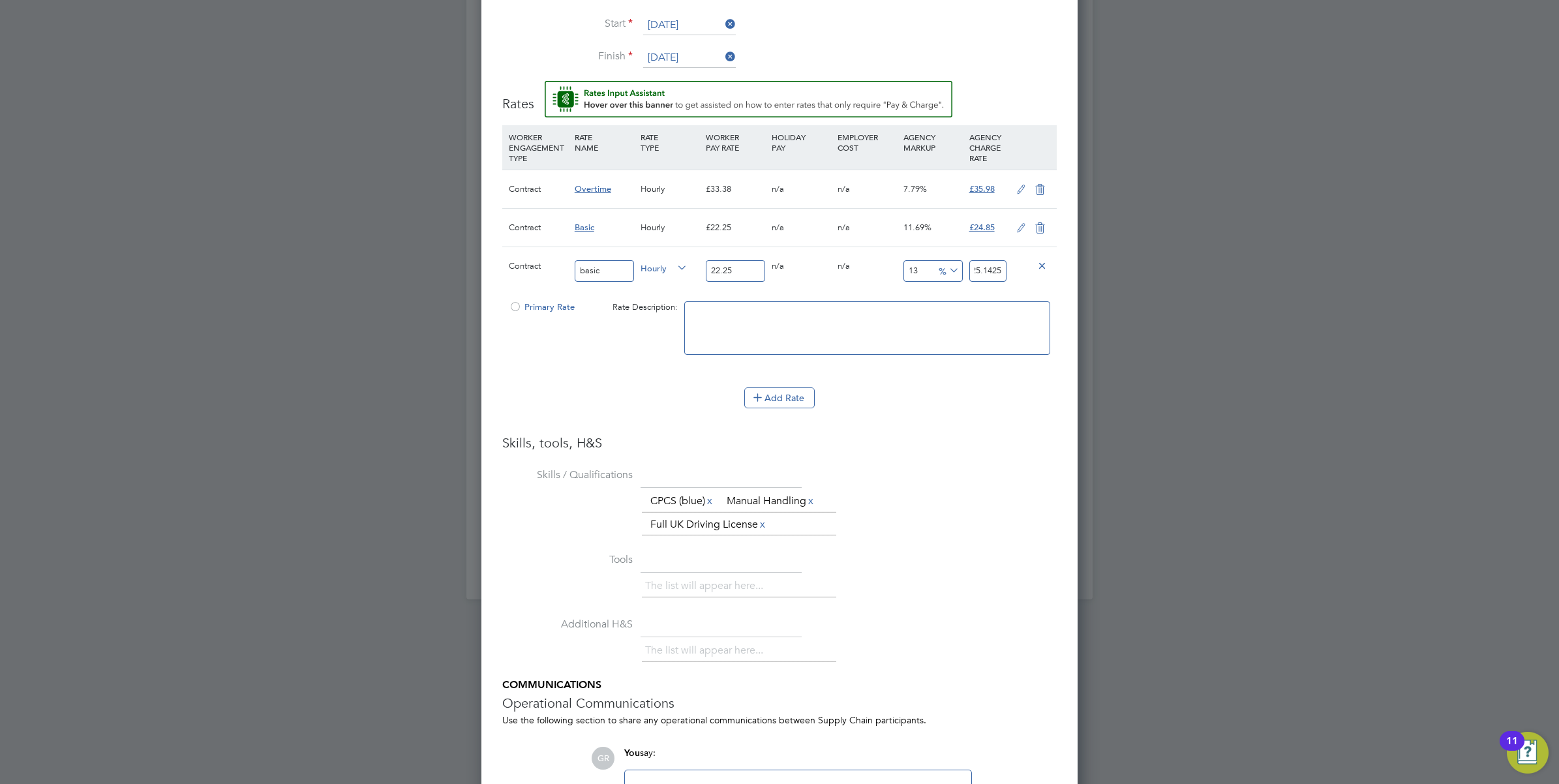
type input "-91.01123595505618"
type input "2"
type input "7.865168539325842"
type input "24"
type input "11.460674157303371"
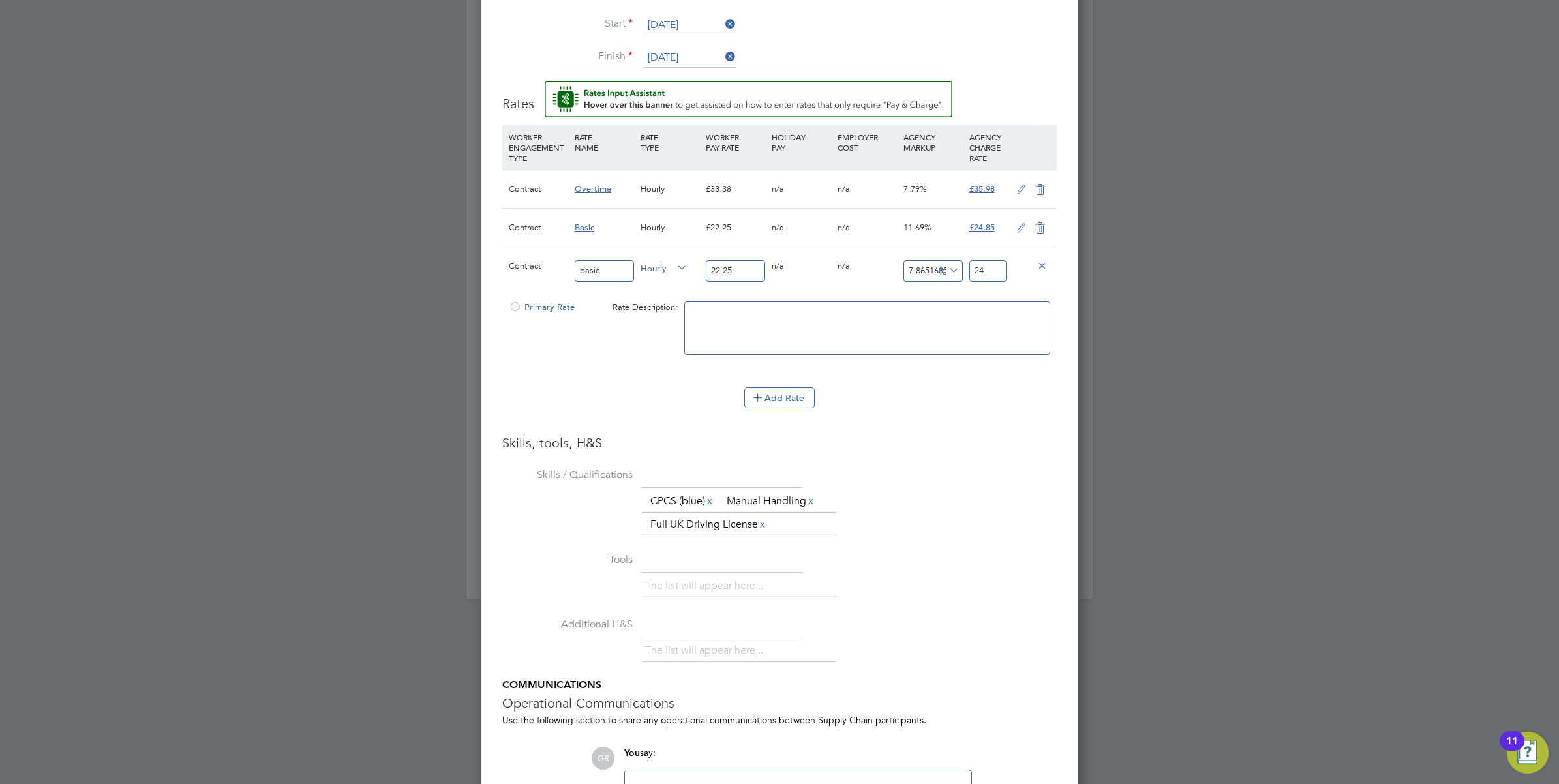
type input "24.8"
type input "11.685393258426966"
type input "24.85"
click at [968, 412] on li "Add Rate" at bounding box center [779, 404] width 554 height 34
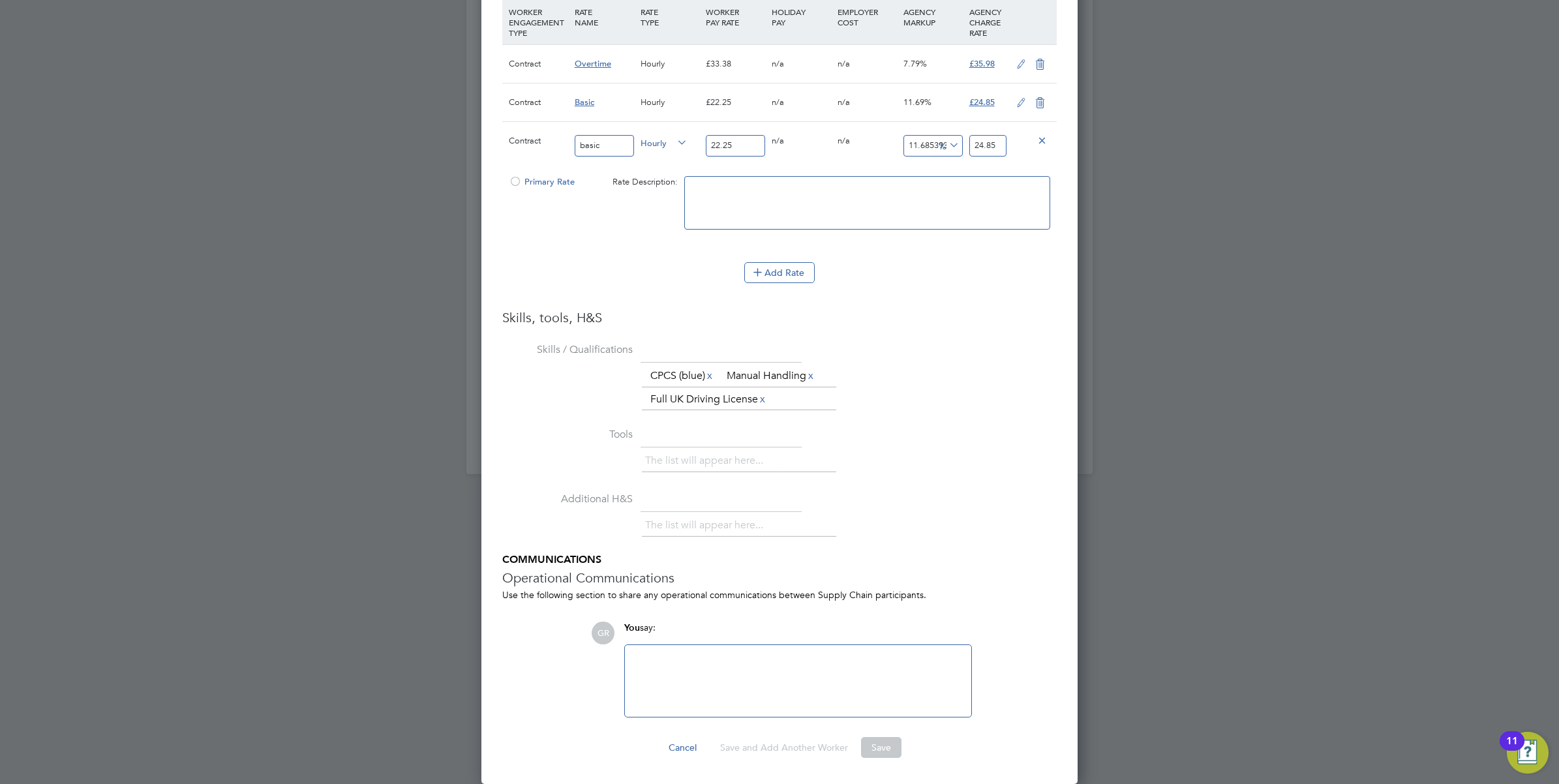
click at [948, 477] on li "Tools The list will appear here..." at bounding box center [779, 456] width 554 height 65
click at [712, 193] on textarea at bounding box center [868, 203] width 366 height 54
type textarea "rate"
click at [954, 456] on div "The list will appear here..." at bounding box center [849, 462] width 415 height 26
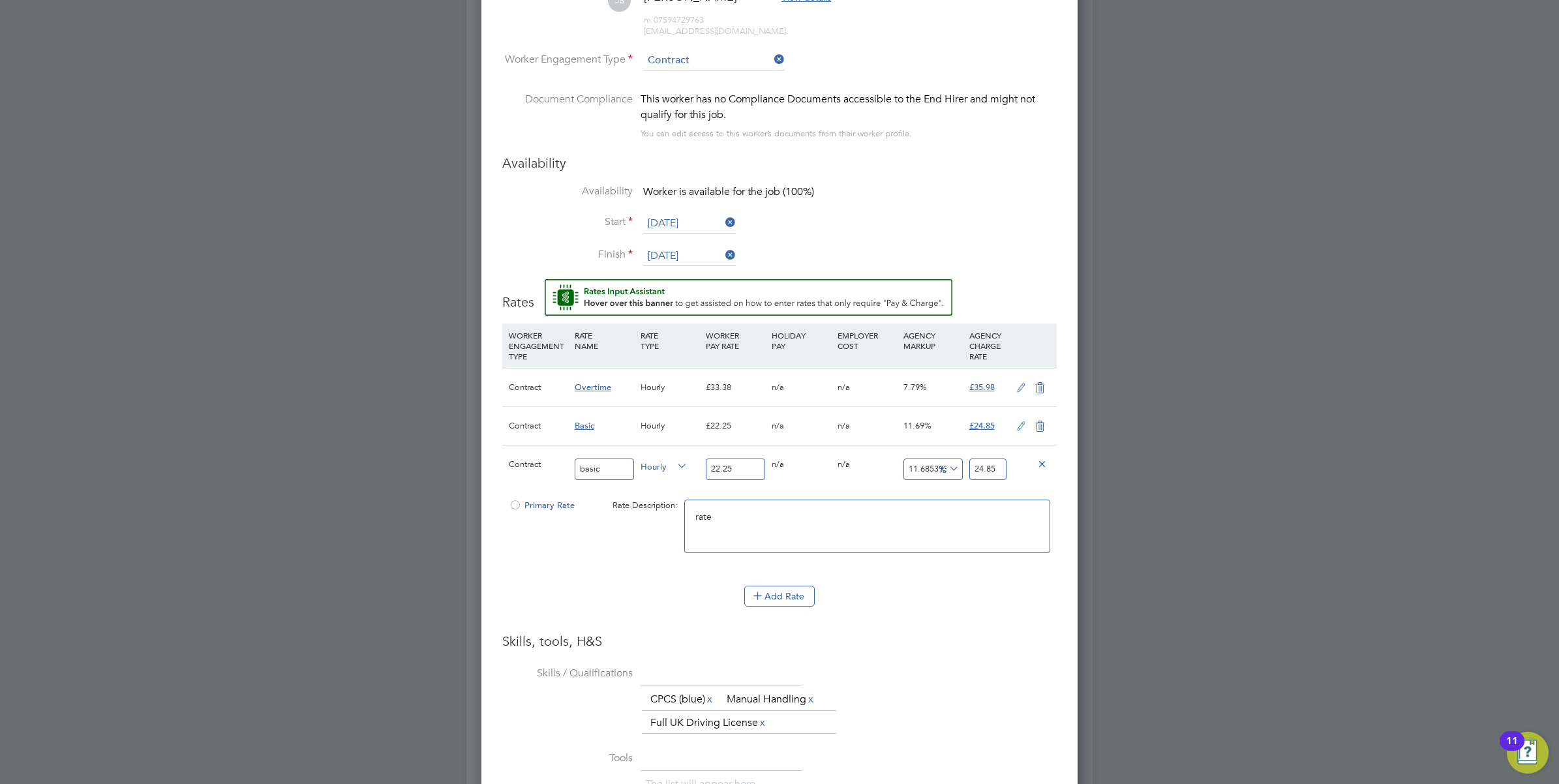
click at [517, 504] on div at bounding box center [515, 509] width 13 height 10
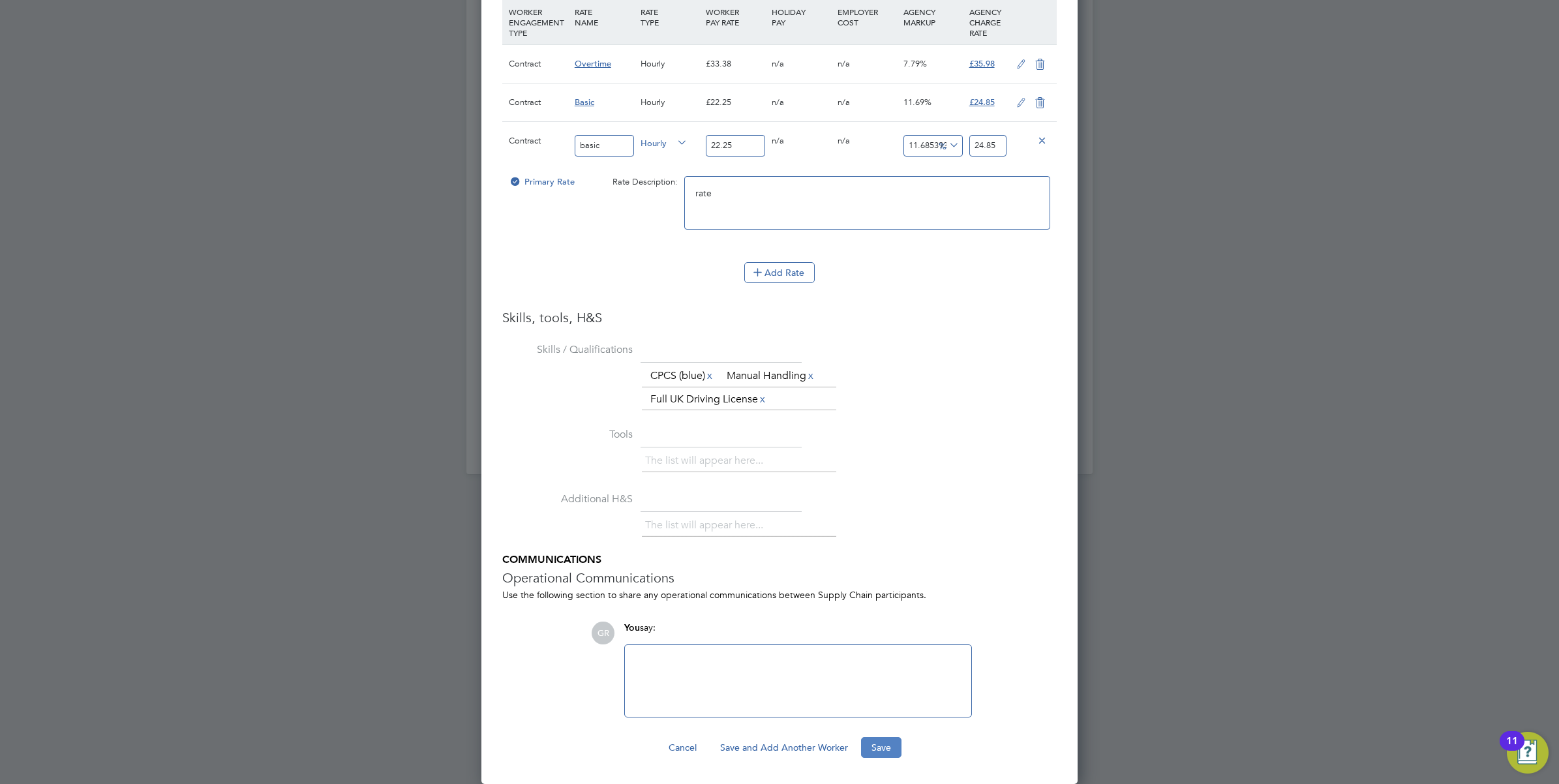
click at [884, 748] on button "Save" at bounding box center [882, 747] width 40 height 21
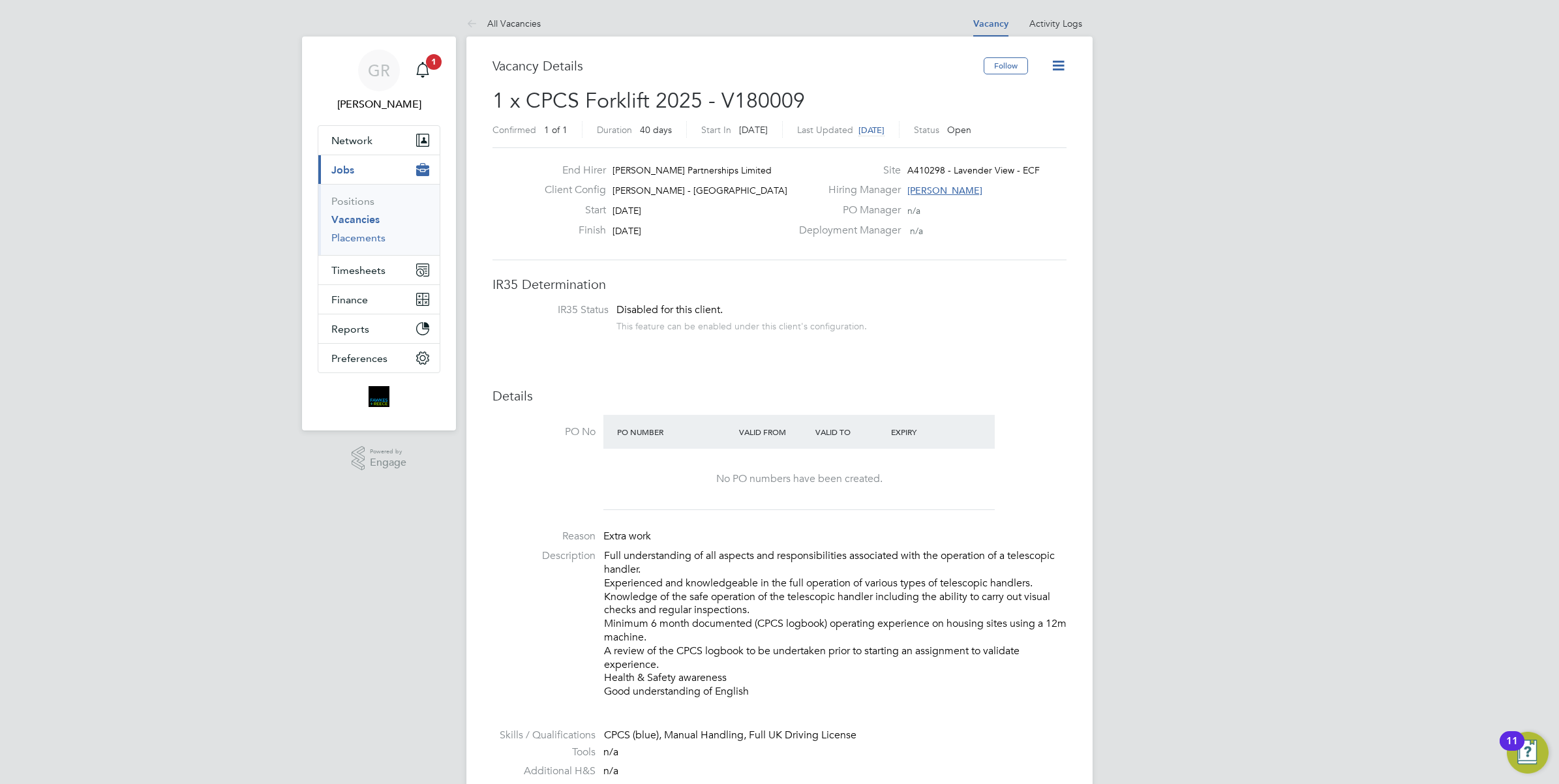
click at [357, 236] on link "Placements" at bounding box center [359, 237] width 54 height 13
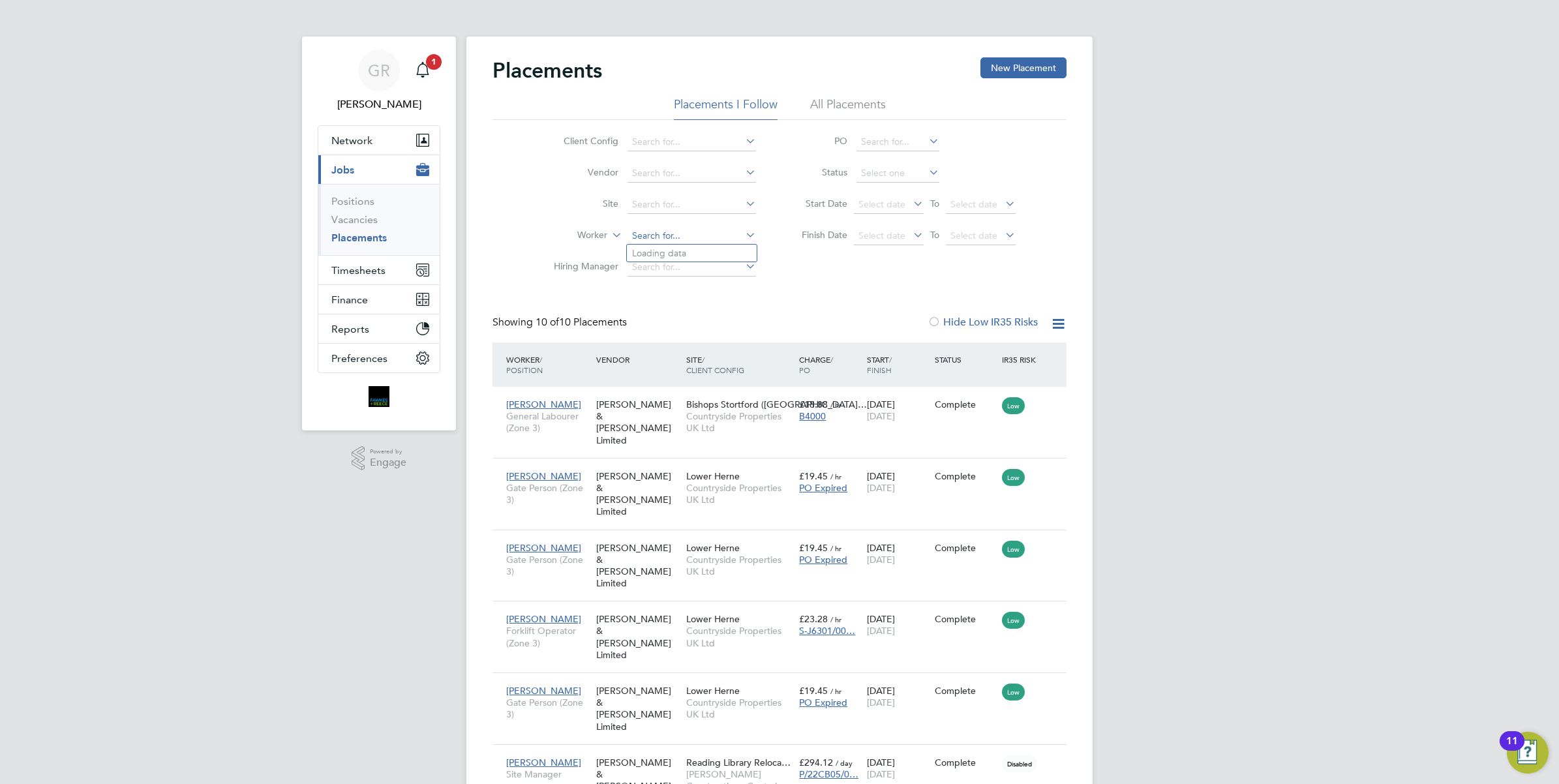
click at [638, 235] on input at bounding box center [691, 237] width 129 height 19
click at [682, 249] on li "James Bai ley" at bounding box center [691, 253] width 130 height 18
type input "[PERSON_NAME]"
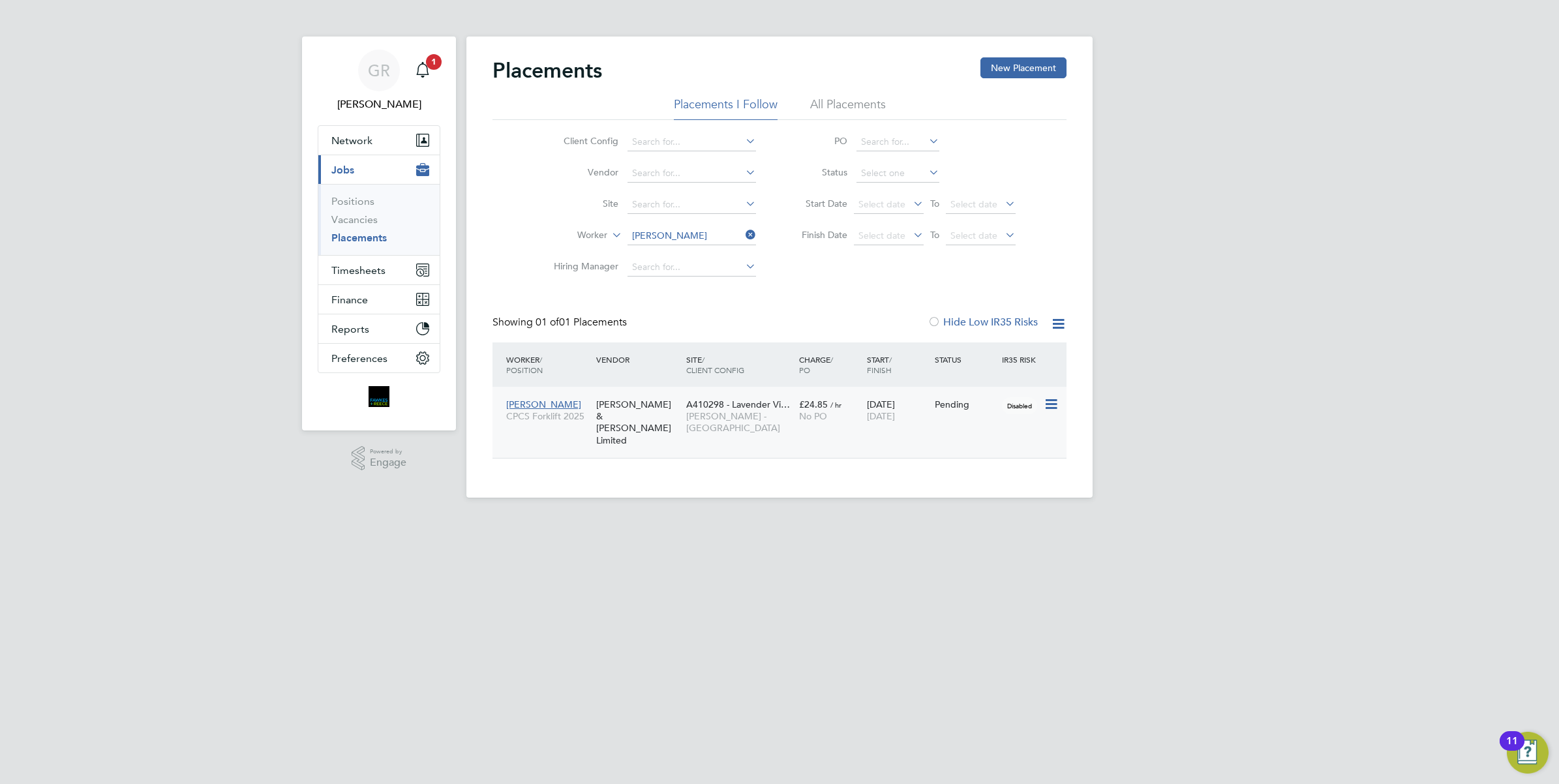
click at [621, 412] on div "[PERSON_NAME] & [PERSON_NAME] Limited" at bounding box center [638, 423] width 90 height 61
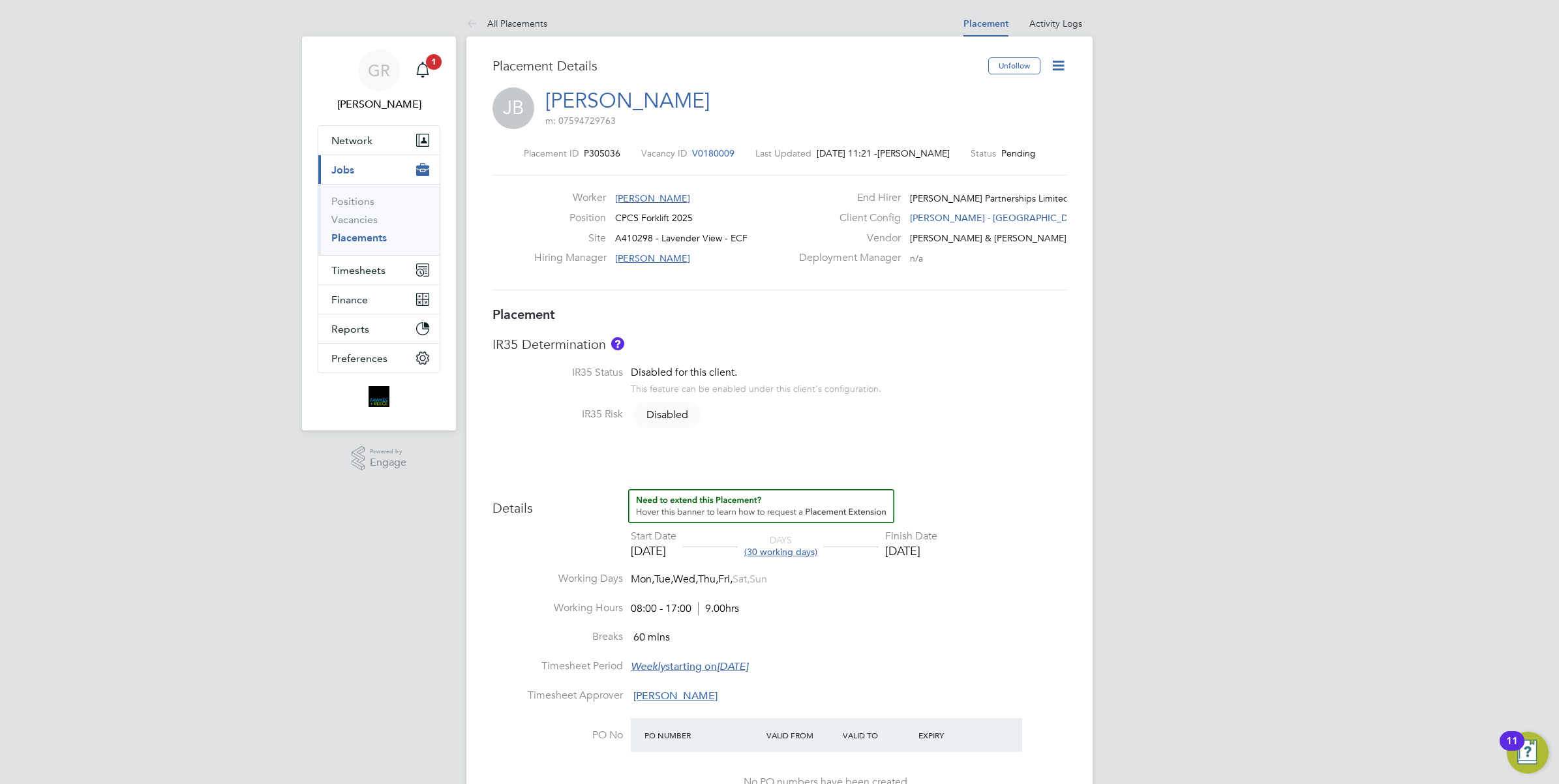
click at [1058, 62] on icon at bounding box center [1058, 65] width 16 height 16
click at [983, 137] on li "Start" at bounding box center [1017, 141] width 96 height 19
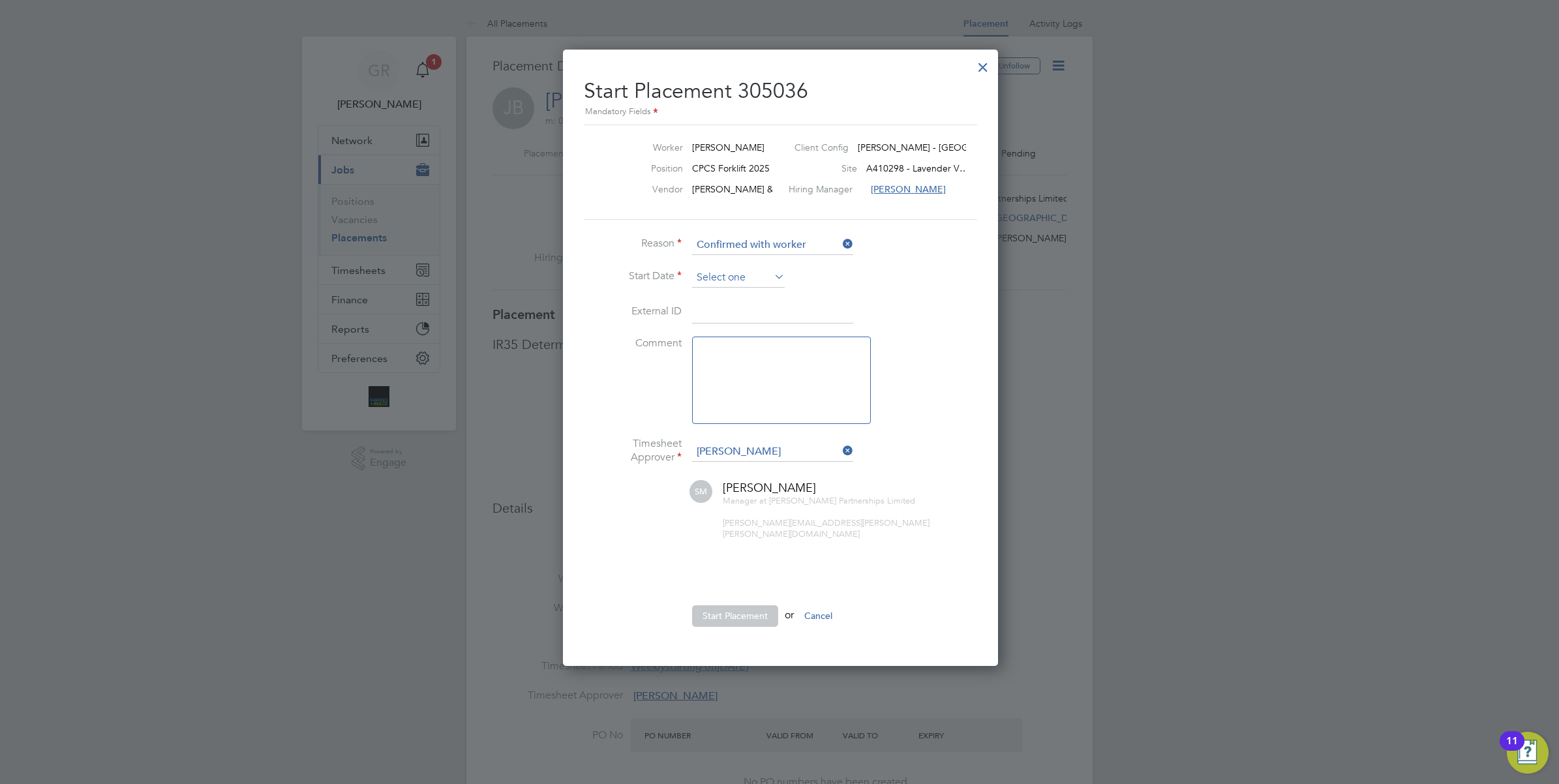
click at [716, 275] on input at bounding box center [739, 277] width 93 height 19
click at [738, 371] on span "23" at bounding box center [738, 358] width 24 height 24
type input "[DATE]"
click at [729, 605] on button "Start Placement" at bounding box center [735, 616] width 86 height 21
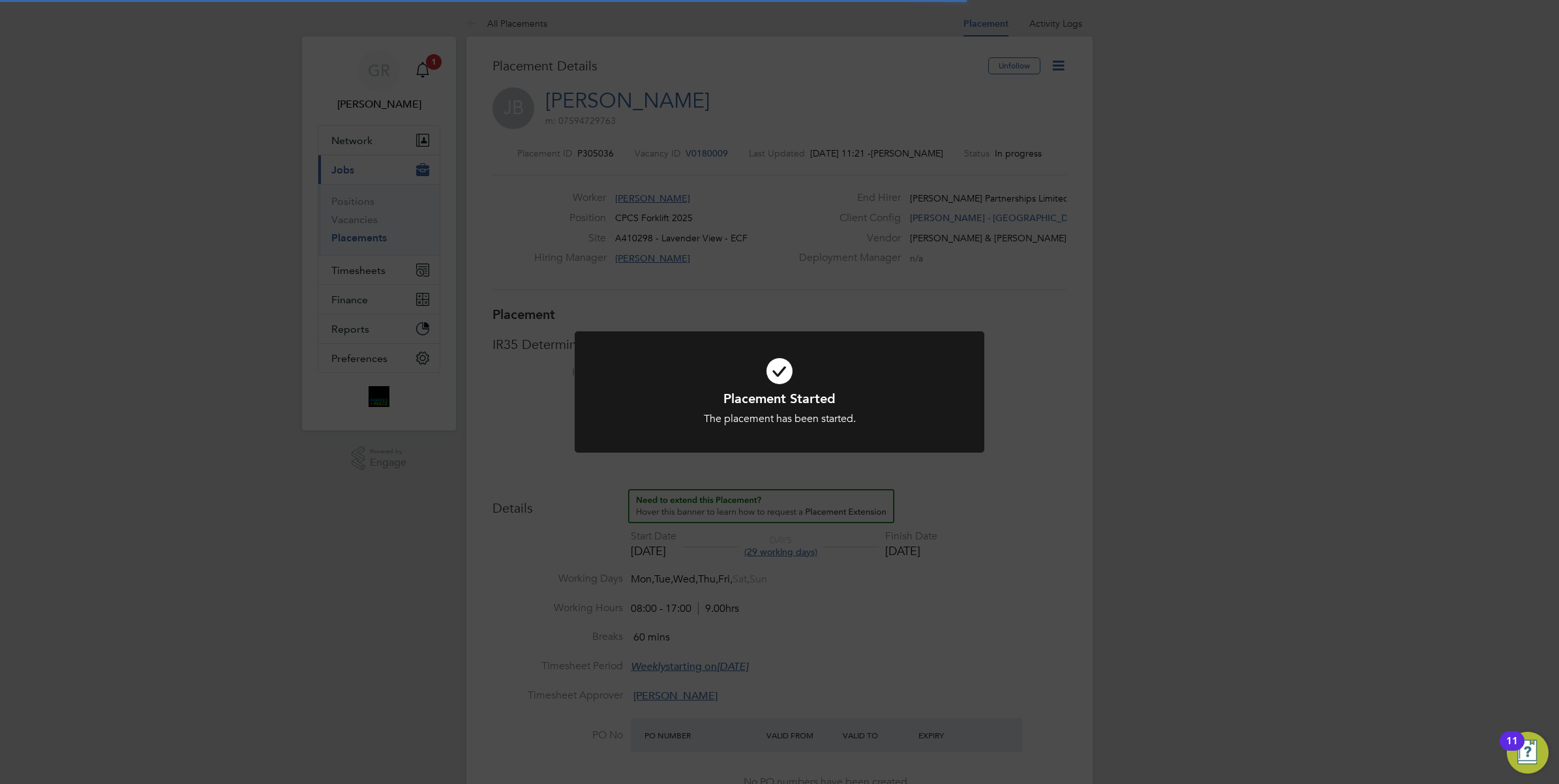
click at [729, 600] on div "Placement Started The placement has been started. Cancel Okay" at bounding box center [779, 392] width 1559 height 784
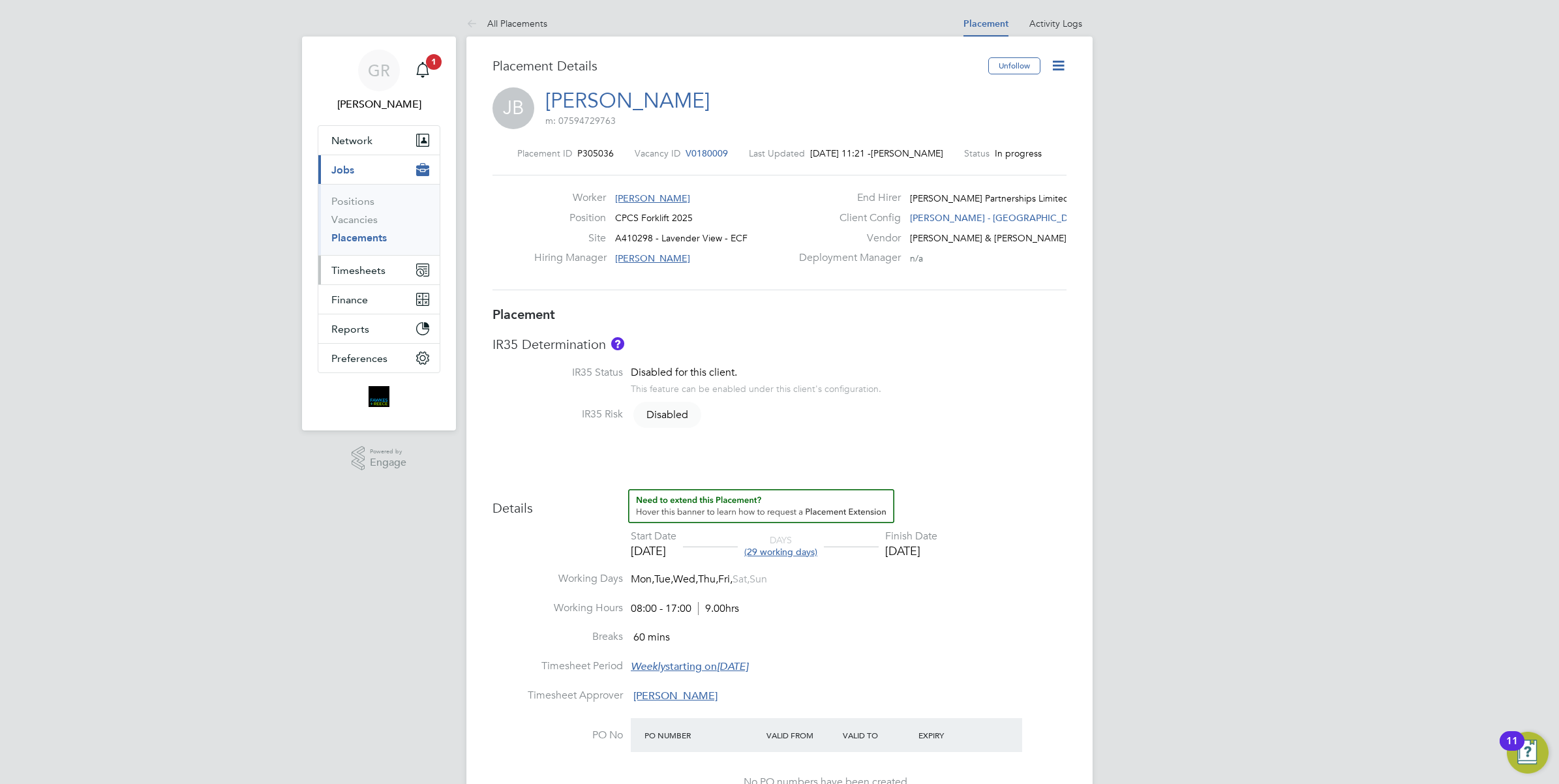
click at [351, 275] on span "Timesheets" at bounding box center [359, 270] width 54 height 13
click at [370, 232] on link "Timesheets" at bounding box center [359, 230] width 54 height 13
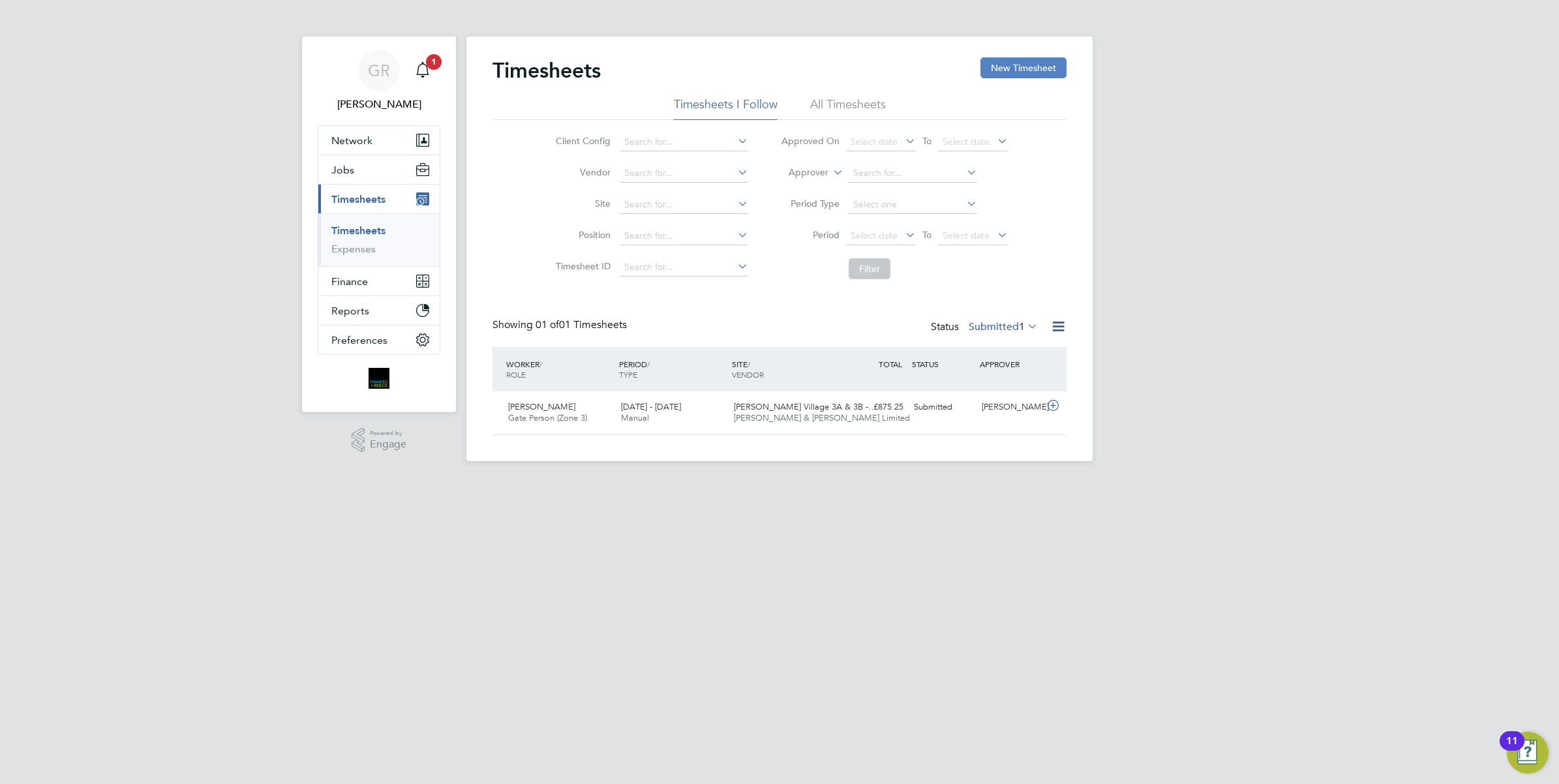
click at [1035, 68] on button "New Timesheet" at bounding box center [1023, 67] width 86 height 21
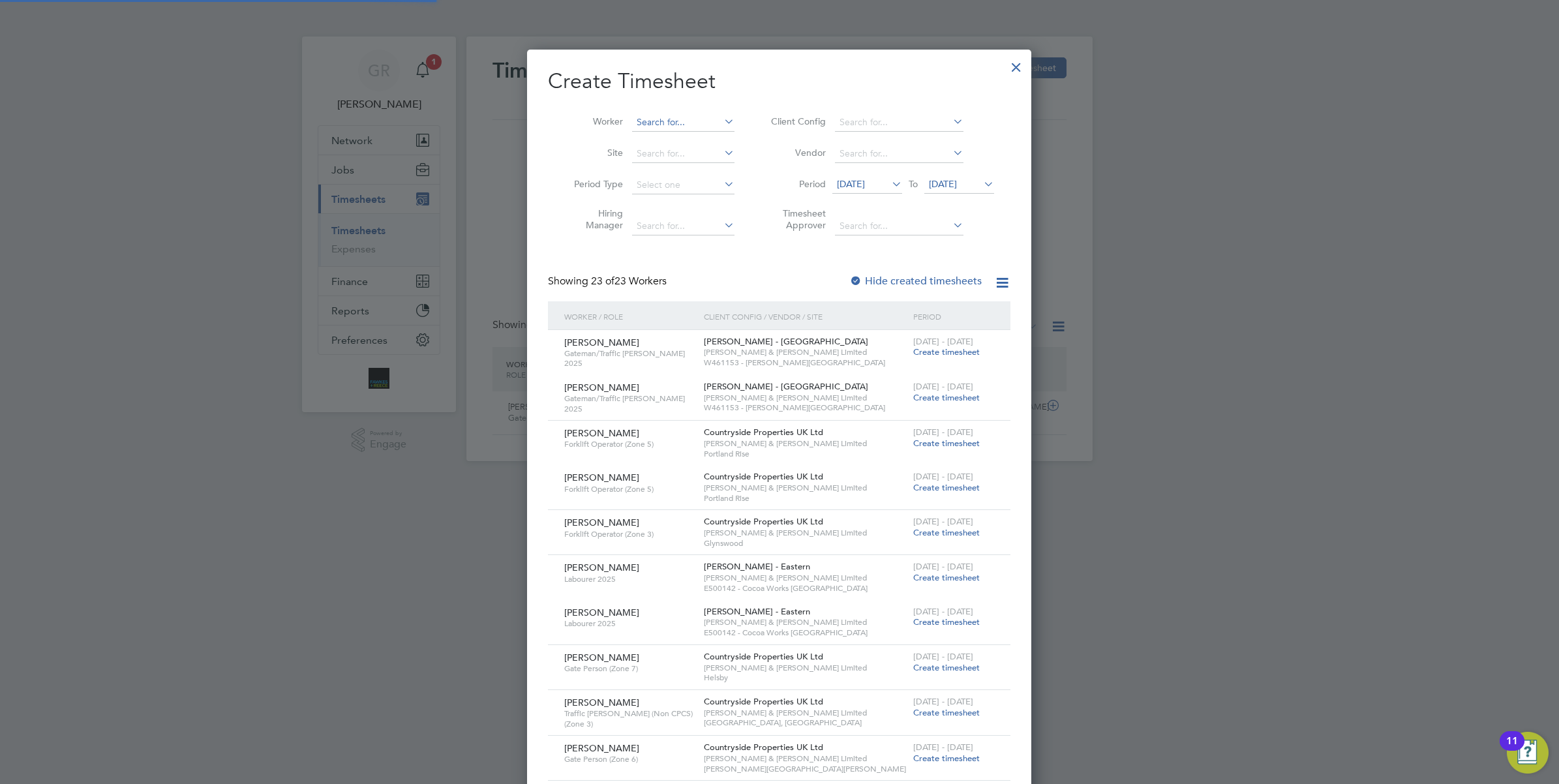
click at [660, 118] on input at bounding box center [684, 123] width 103 height 19
click at [715, 136] on b "Bai" at bounding box center [722, 140] width 13 height 11
type input "[PERSON_NAME]"
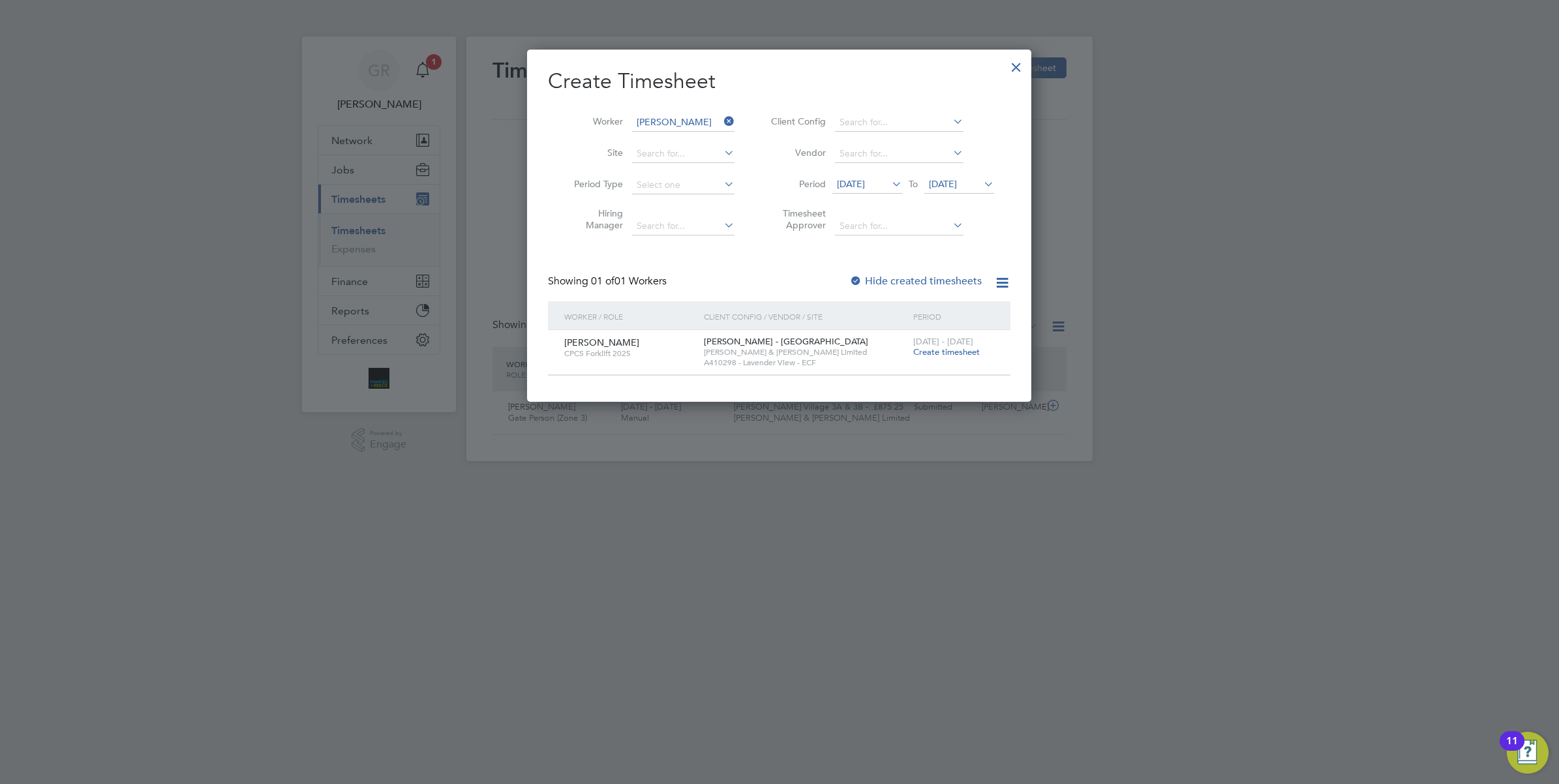
click at [945, 352] on span "Create timesheet" at bounding box center [946, 351] width 67 height 11
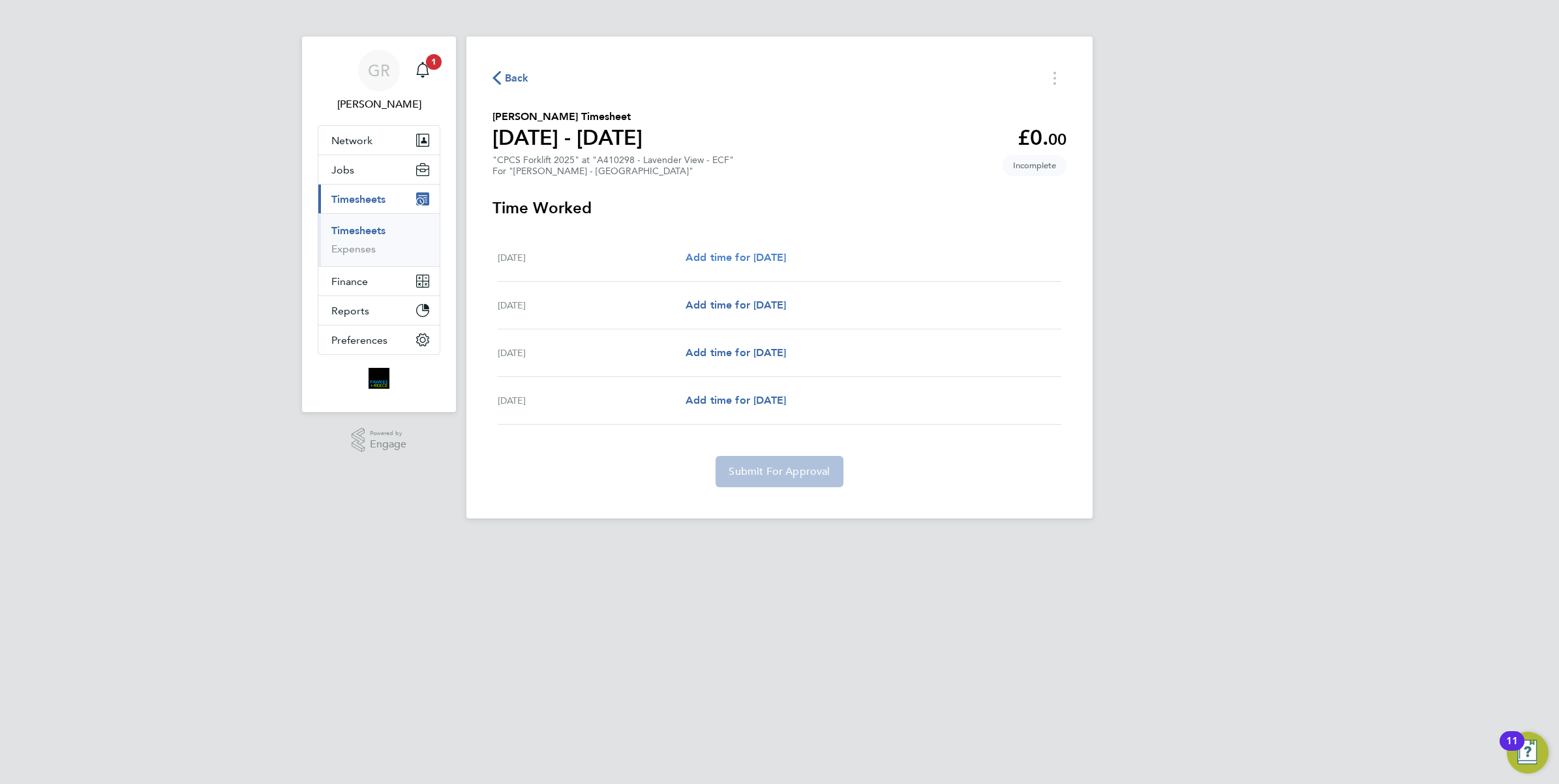
click at [755, 256] on span "Add time for [DATE]" at bounding box center [735, 257] width 100 height 13
select select "60"
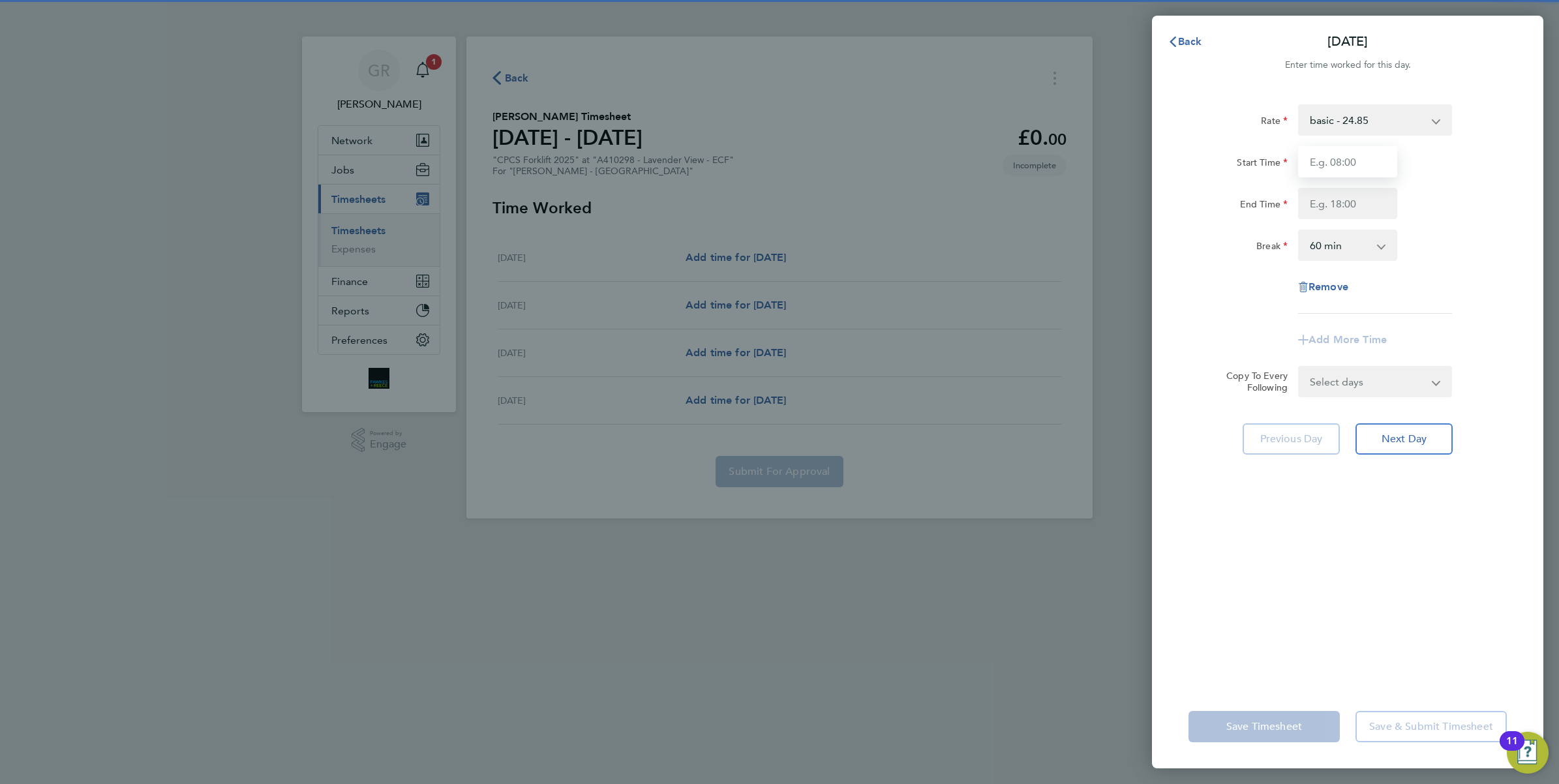
click at [1338, 167] on input "Start Time" at bounding box center [1348, 162] width 99 height 31
type input "07:30"
type input "17:00"
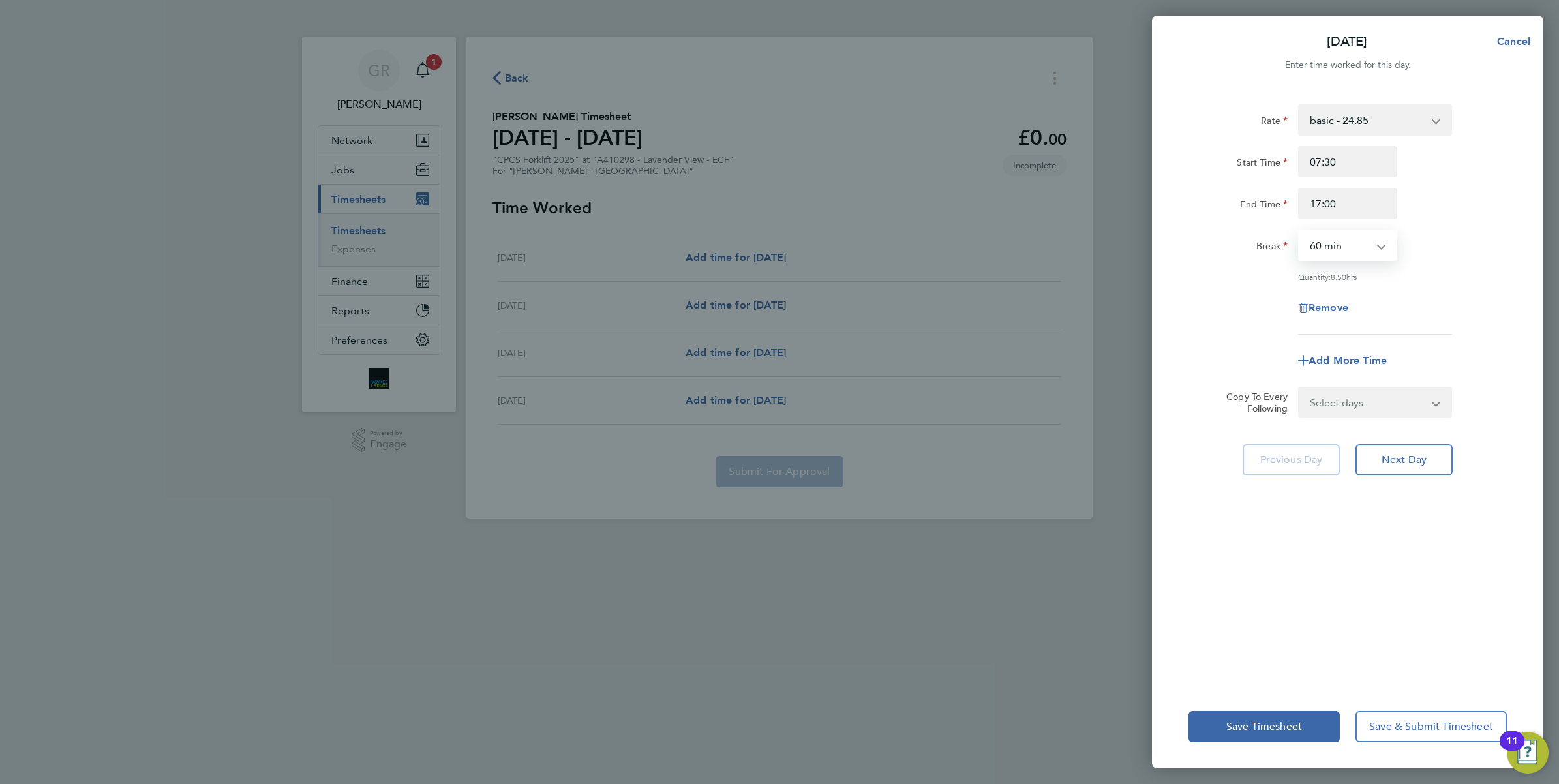
click at [1329, 259] on div "0 min 15 min 30 min 45 min 60 min 75 min 90 min" at bounding box center [1348, 245] width 99 height 31
drag, startPoint x: 1337, startPoint y: 248, endPoint x: 1337, endPoint y: 259, distance: 11.0
click at [1337, 248] on select "0 min 15 min 30 min 45 min 60 min 75 min 90 min" at bounding box center [1340, 245] width 81 height 29
select select "30"
click at [1300, 231] on select "0 min 15 min 30 min 45 min 60 min 75 min 90 min" at bounding box center [1340, 245] width 81 height 29
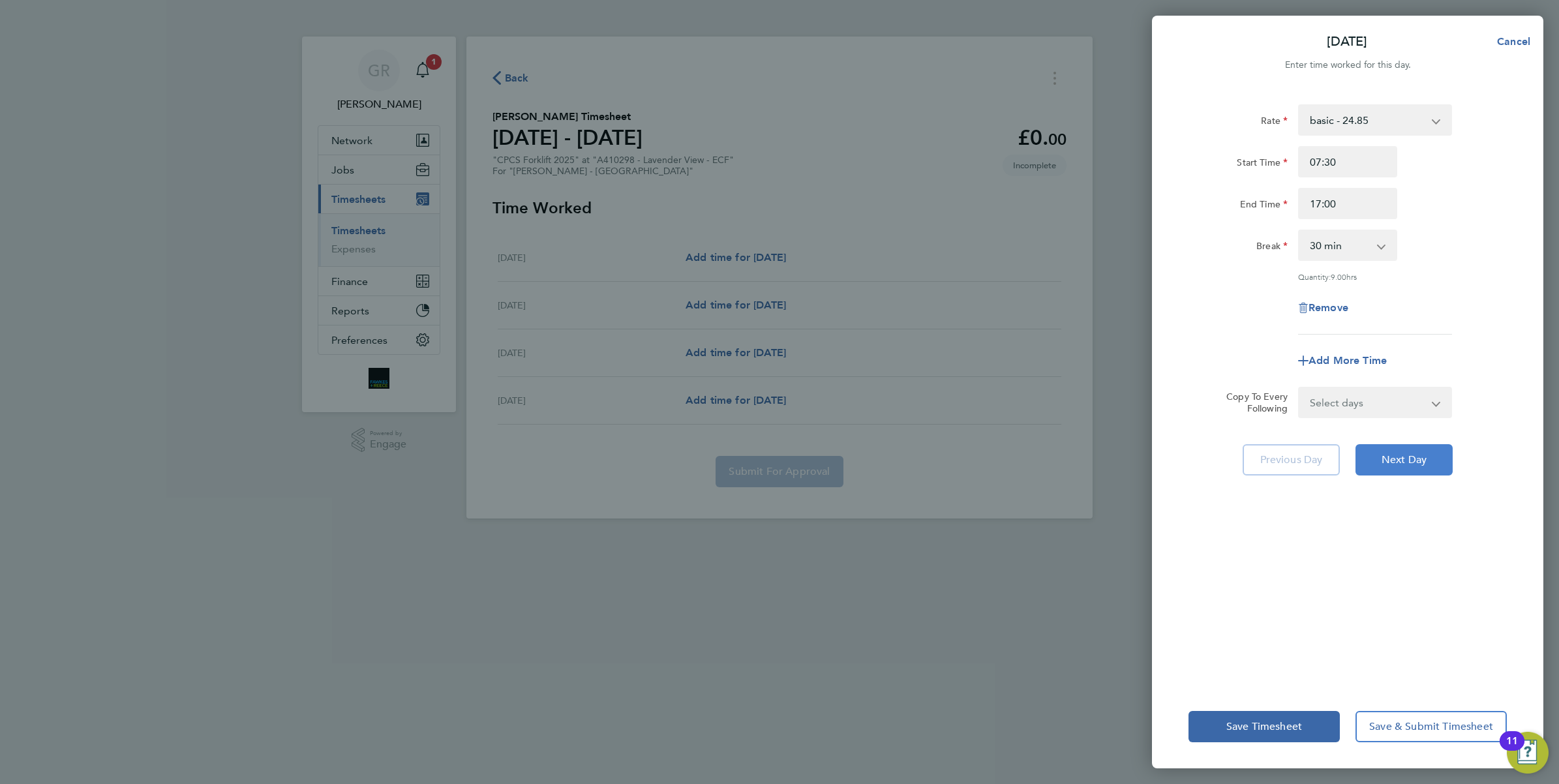
click at [1402, 456] on span "Next Day" at bounding box center [1404, 459] width 45 height 13
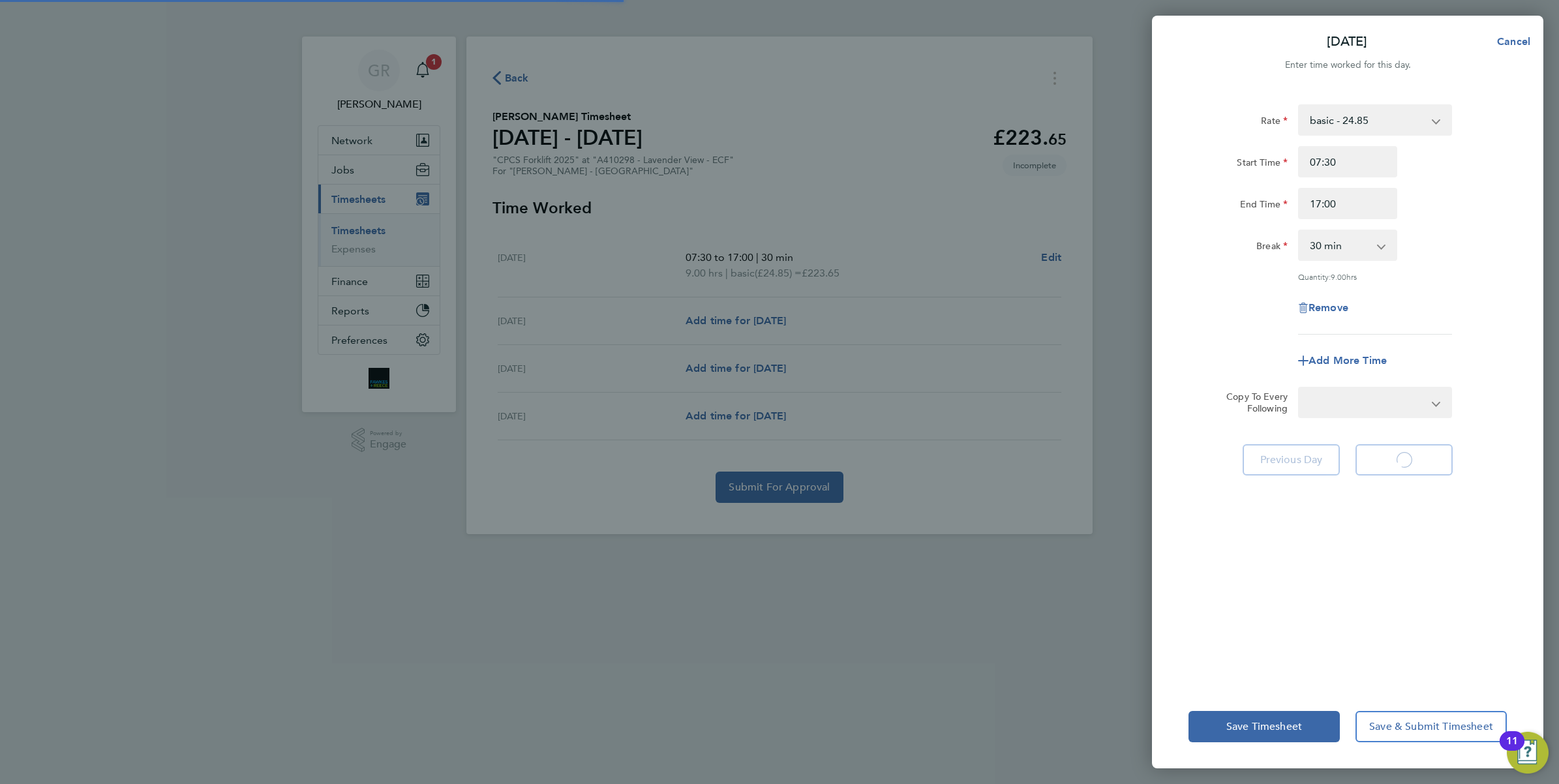
select select "60"
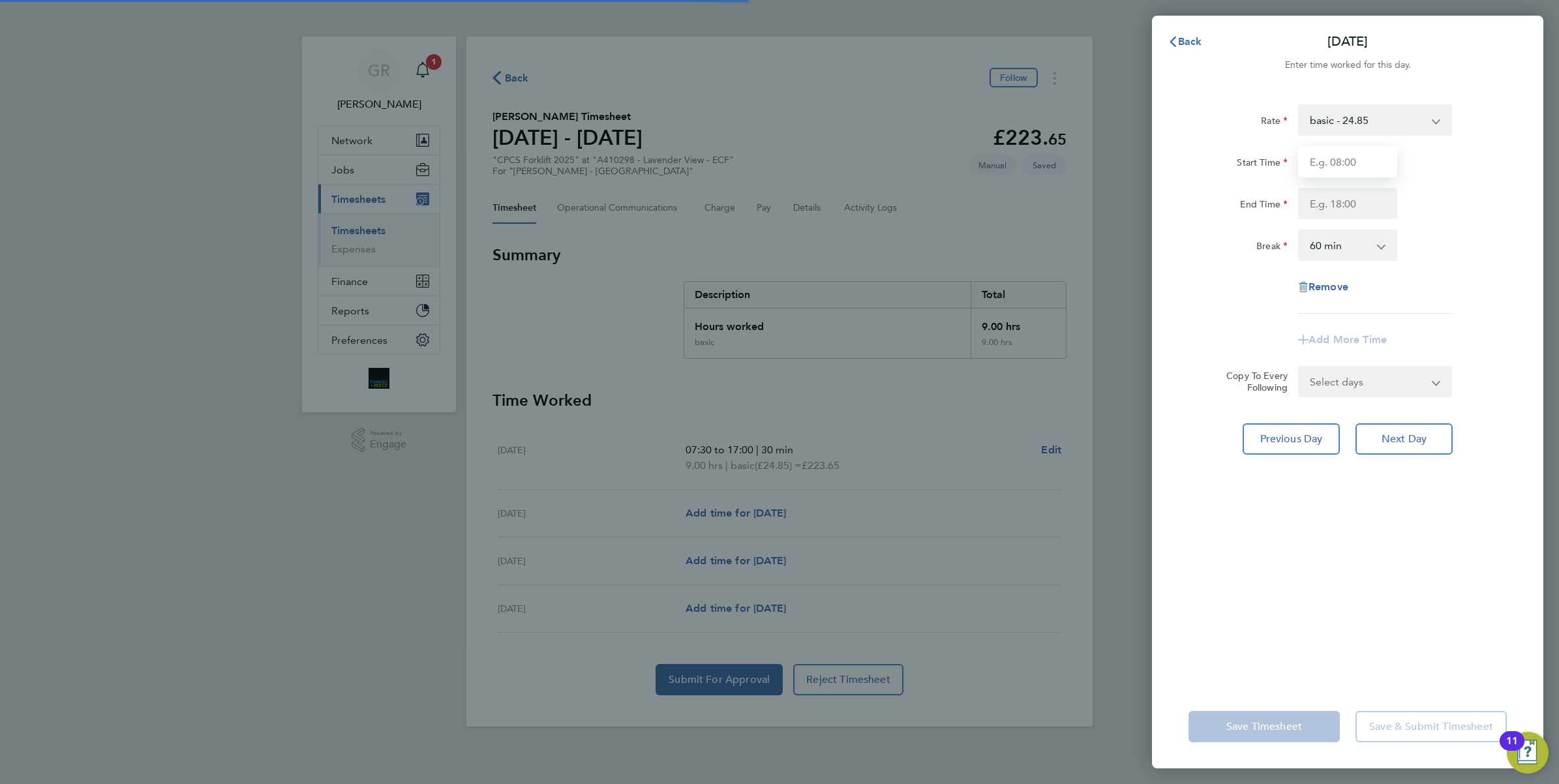
click at [1344, 160] on input "Start Time" at bounding box center [1348, 162] width 99 height 31
type input "07:30"
type input "17:00"
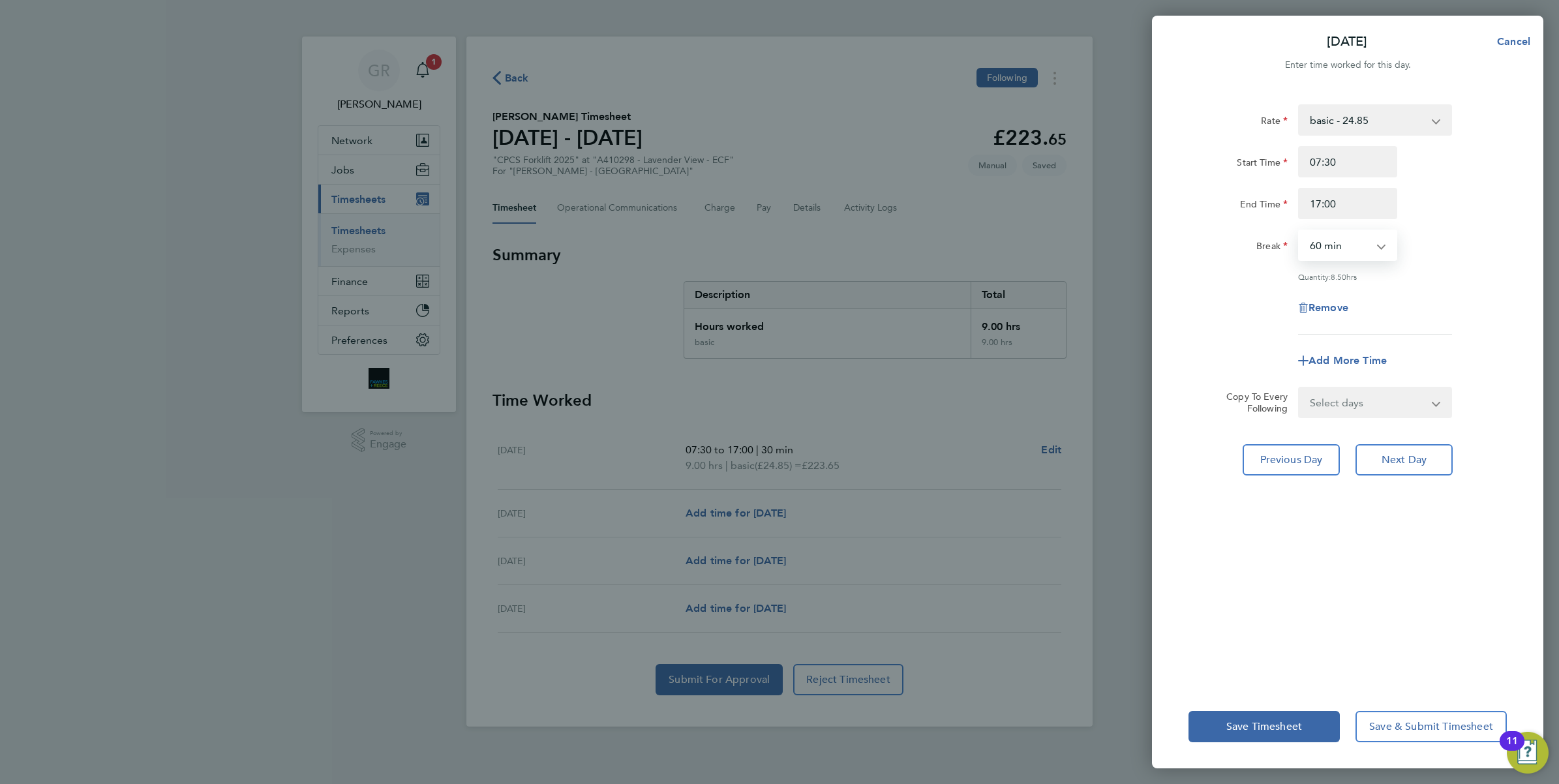
click at [1348, 242] on select "0 min 15 min 30 min 45 min 60 min 75 min 90 min" at bounding box center [1340, 245] width 81 height 29
select select "30"
click at [1300, 231] on select "0 min 15 min 30 min 45 min 60 min 75 min 90 min" at bounding box center [1340, 245] width 81 height 29
click at [1426, 459] on span "Next Day" at bounding box center [1404, 459] width 45 height 13
select select "60"
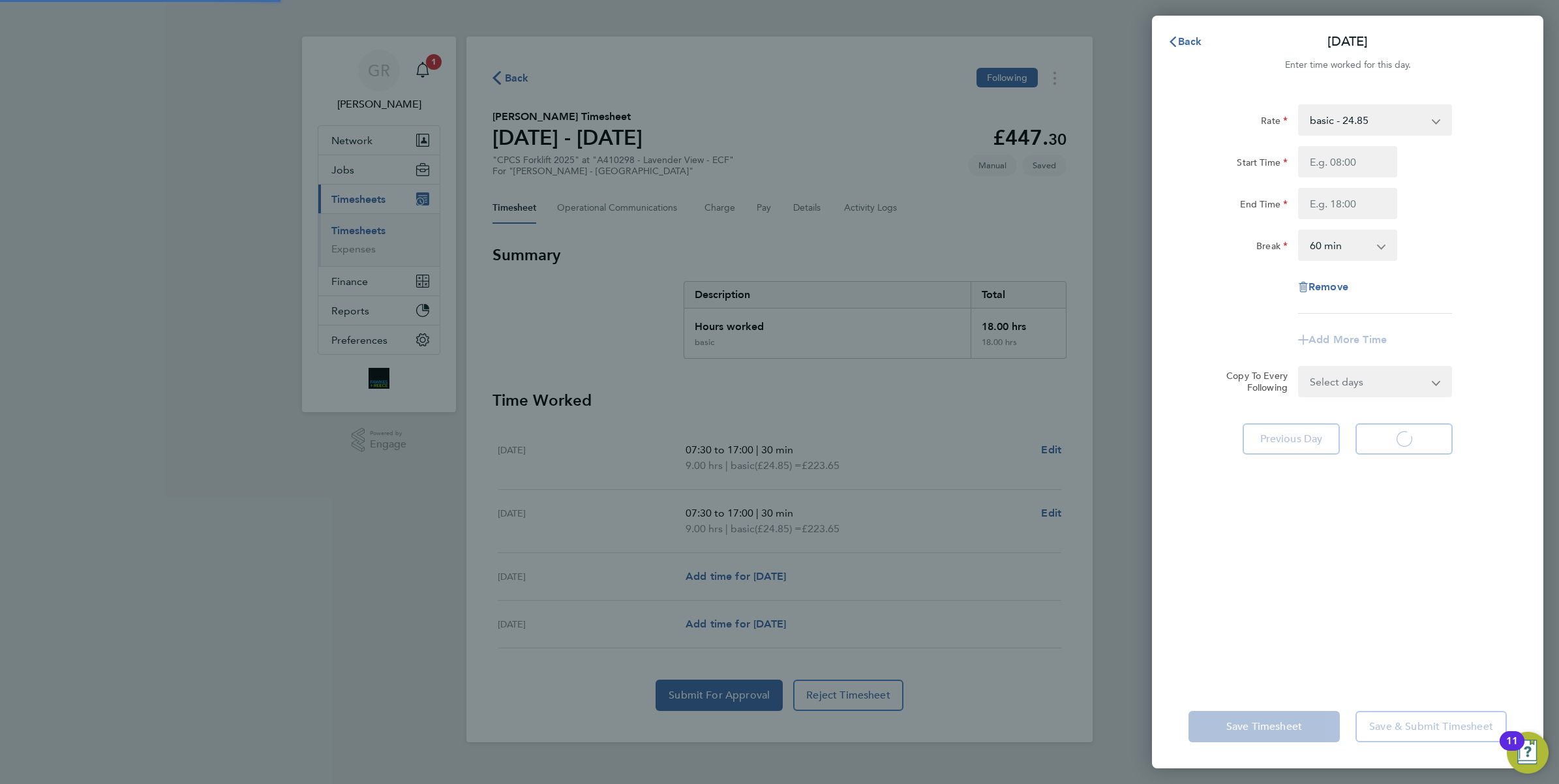
select select "60"
click at [1345, 155] on input "Start Time" at bounding box center [1348, 162] width 99 height 31
type input "07:30"
type input "17:00"
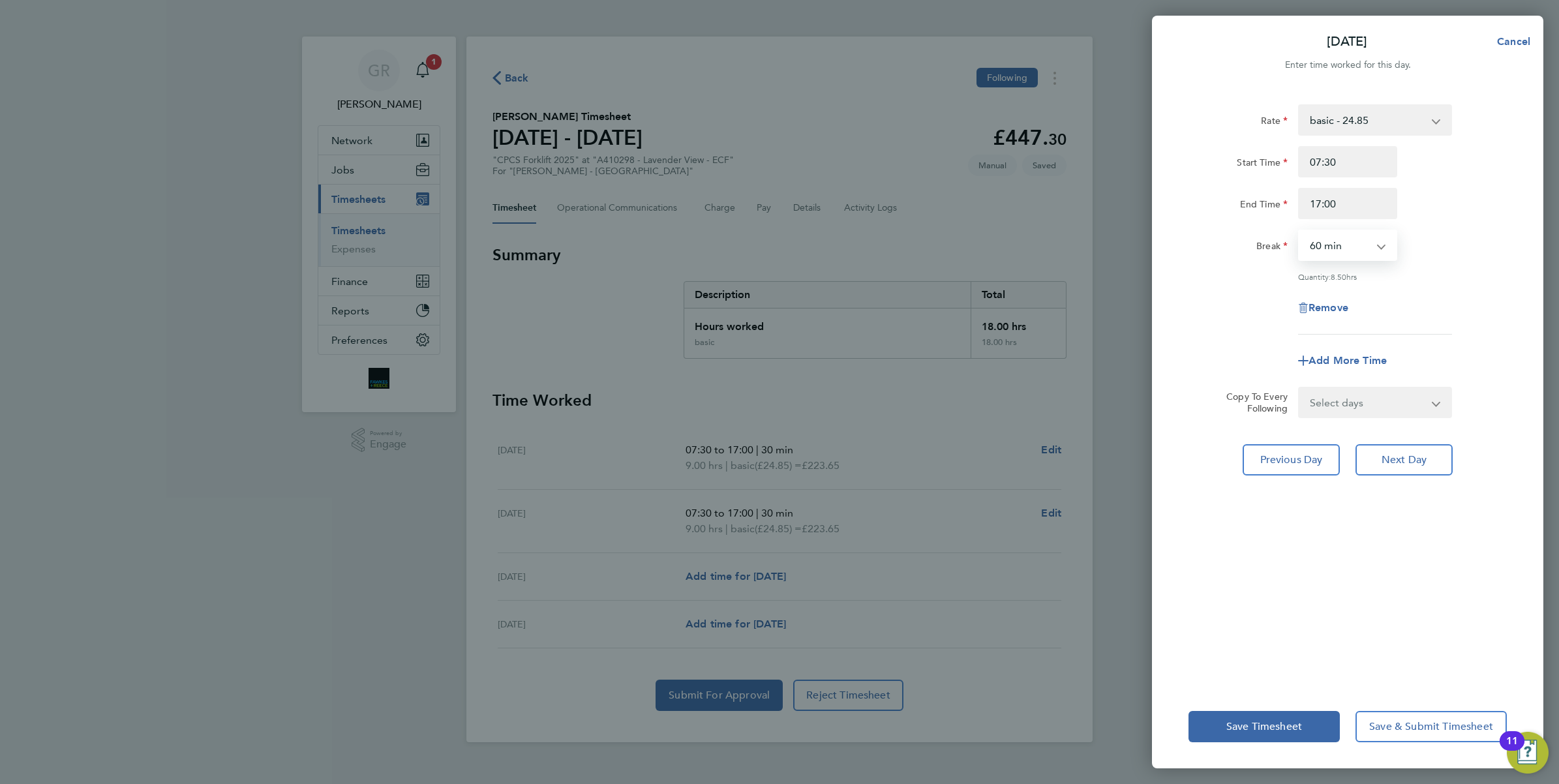
click at [1354, 256] on select "0 min 15 min 30 min 45 min 60 min 75 min 90 min" at bounding box center [1340, 245] width 81 height 29
select select "30"
click at [1300, 231] on select "0 min 15 min 30 min 45 min 60 min 75 min 90 min" at bounding box center [1340, 245] width 81 height 29
click at [1408, 468] on button "Next Day" at bounding box center [1404, 460] width 97 height 31
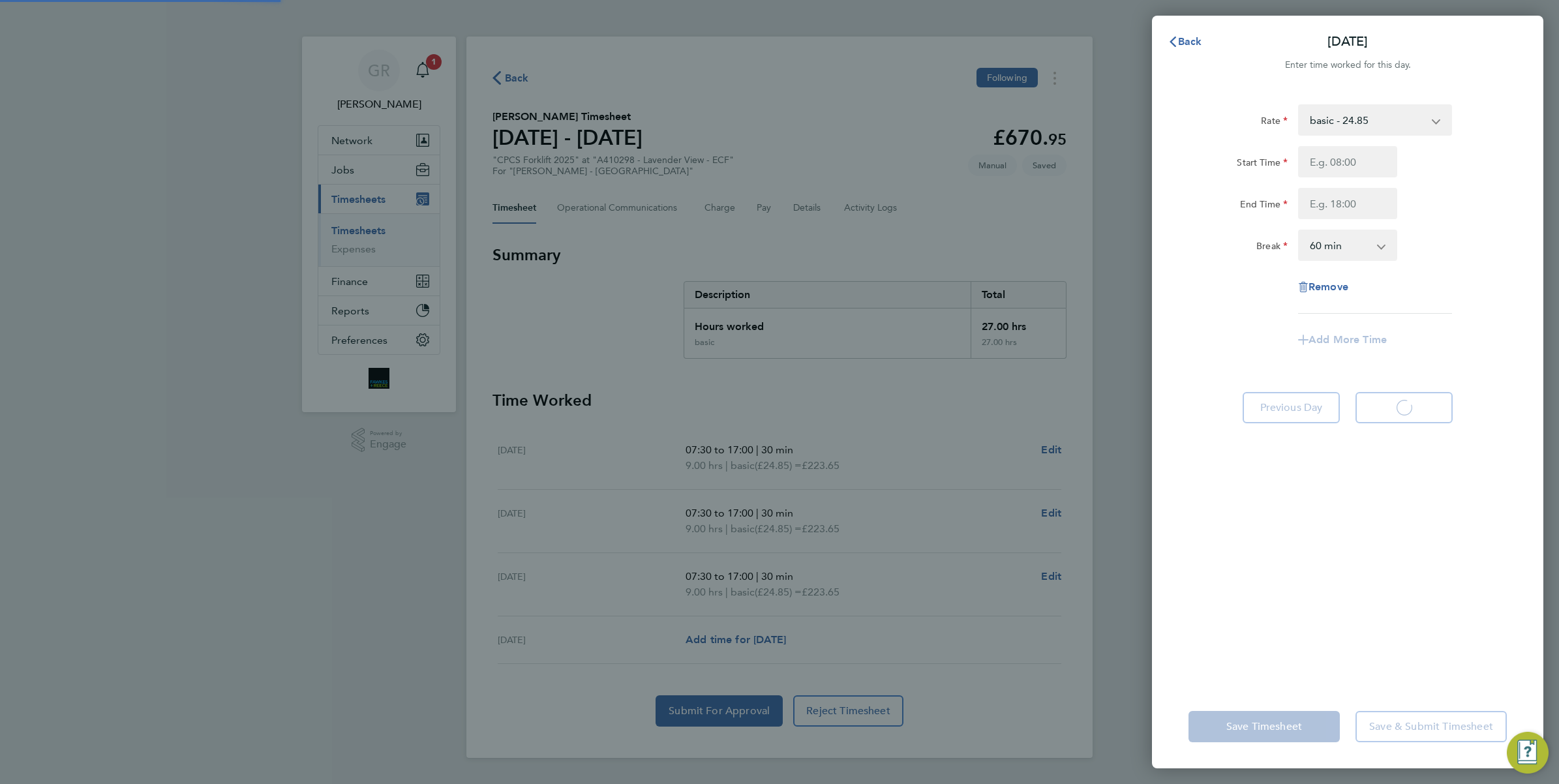
select select "60"
click at [1330, 162] on input "Start Time" at bounding box center [1348, 162] width 99 height 31
type input "07:30"
type input "17:00"
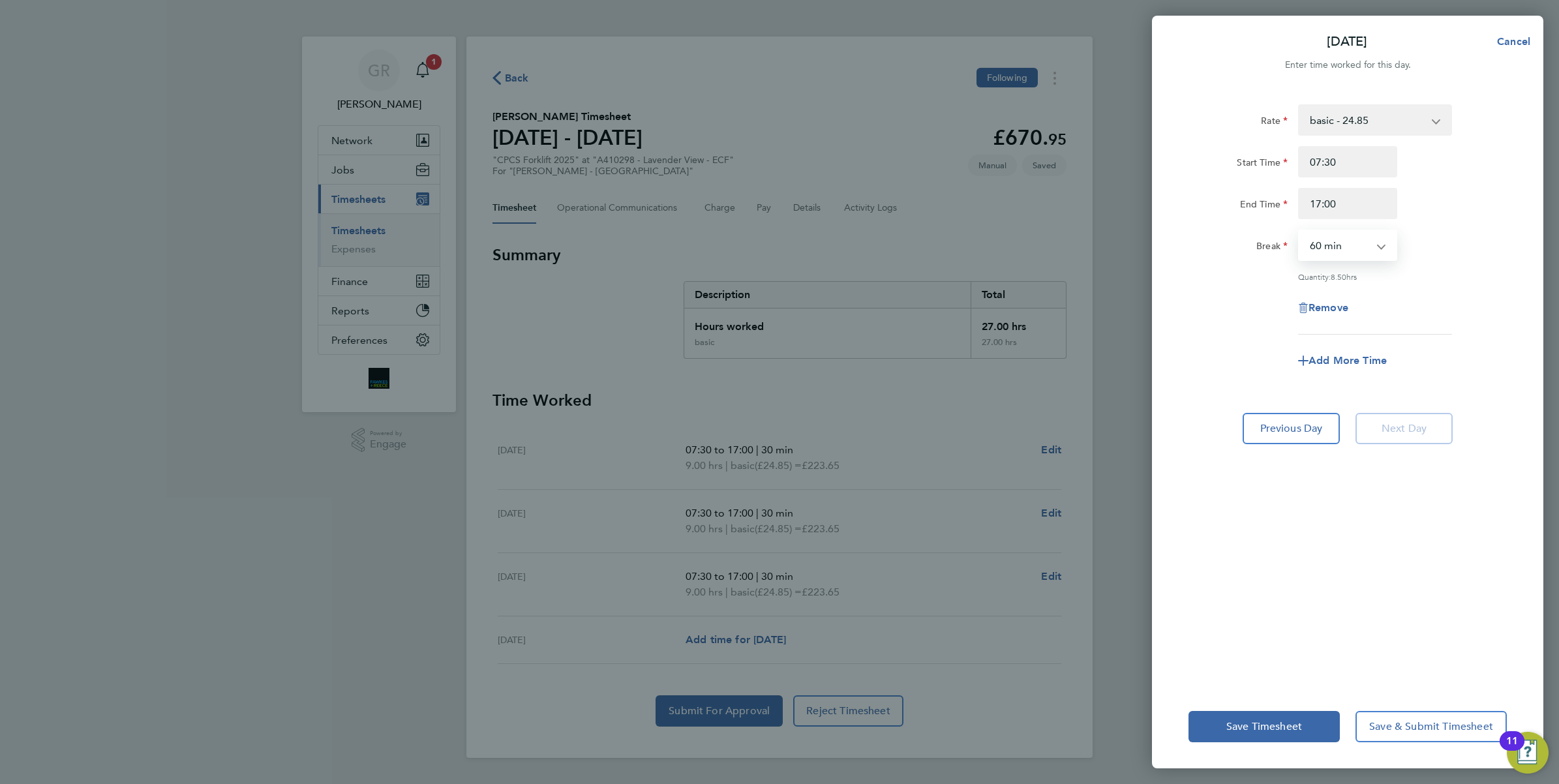
click at [1348, 233] on select "0 min 15 min 30 min 45 min 60 min 75 min 90 min" at bounding box center [1340, 245] width 81 height 29
select select "30"
click at [1300, 231] on select "0 min 15 min 30 min 45 min 60 min 75 min 90 min" at bounding box center [1340, 245] width 81 height 29
click at [1277, 723] on span "Save Timesheet" at bounding box center [1264, 726] width 76 height 13
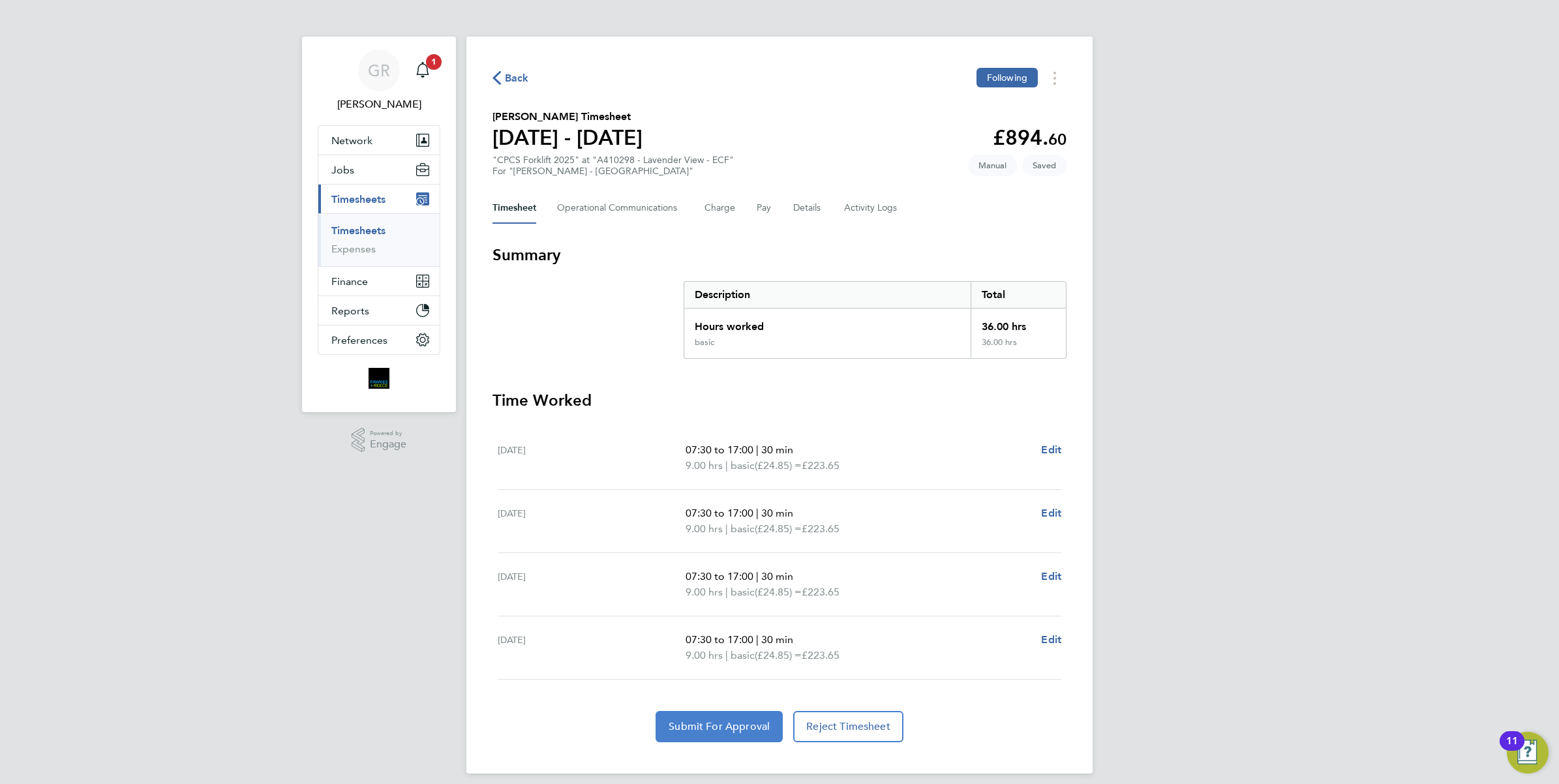
click at [736, 734] on button "Submit For Approval" at bounding box center [718, 726] width 127 height 31
